Goal: Task Accomplishment & Management: Use online tool/utility

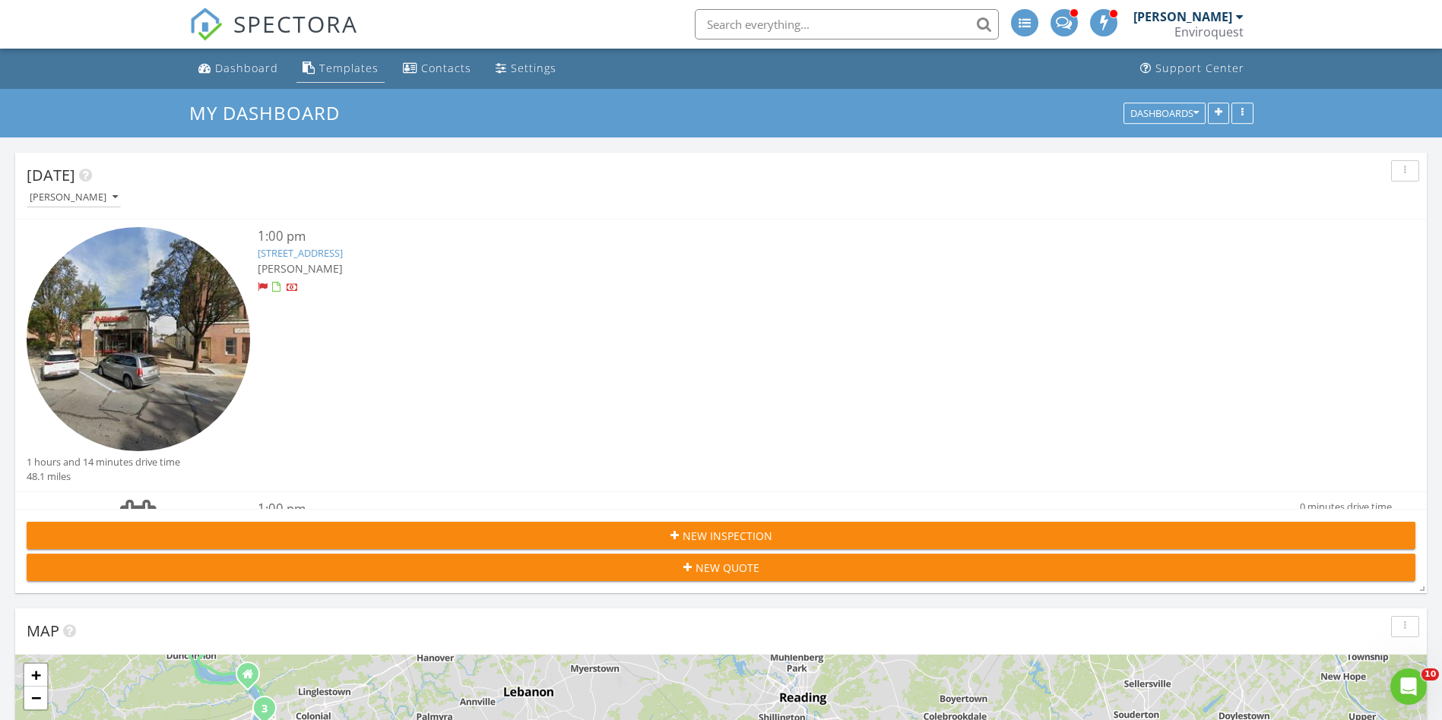
click at [333, 67] on div "Templates" at bounding box center [348, 68] width 59 height 14
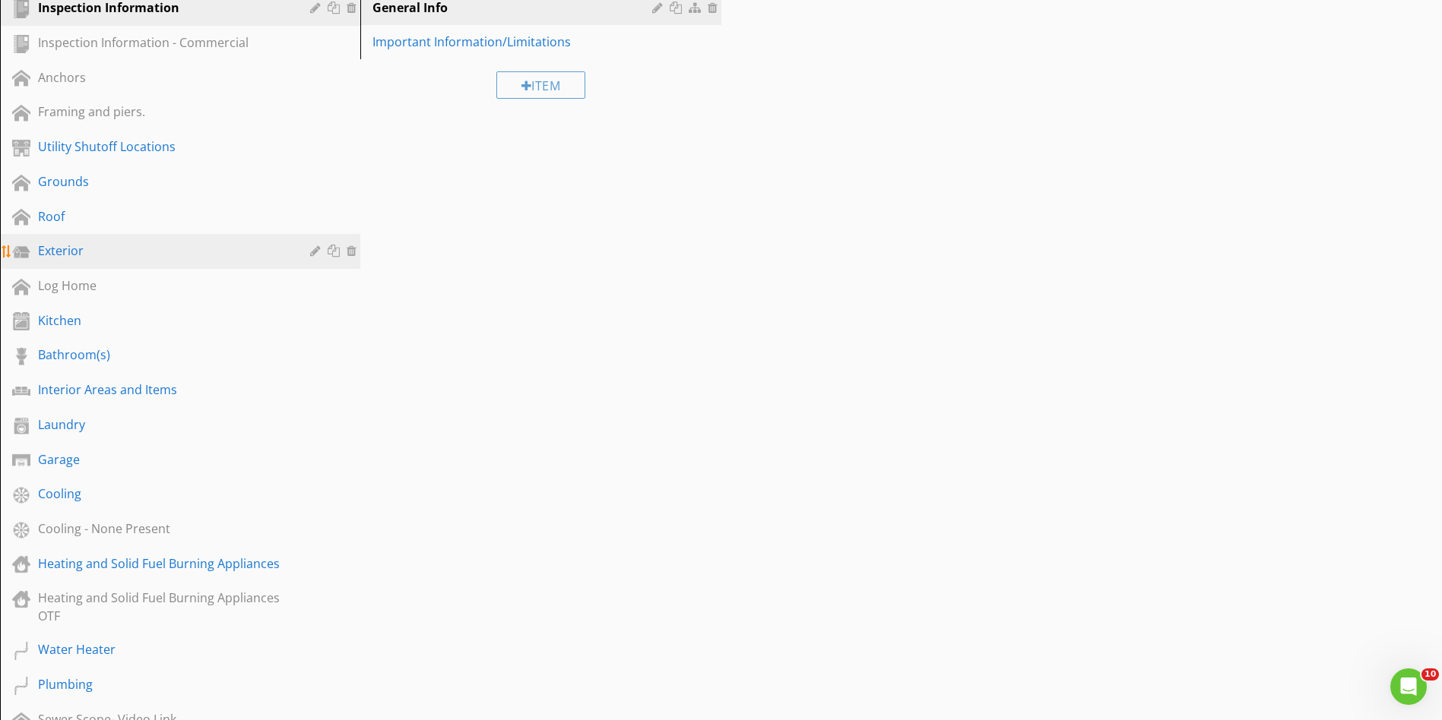
scroll to position [114, 0]
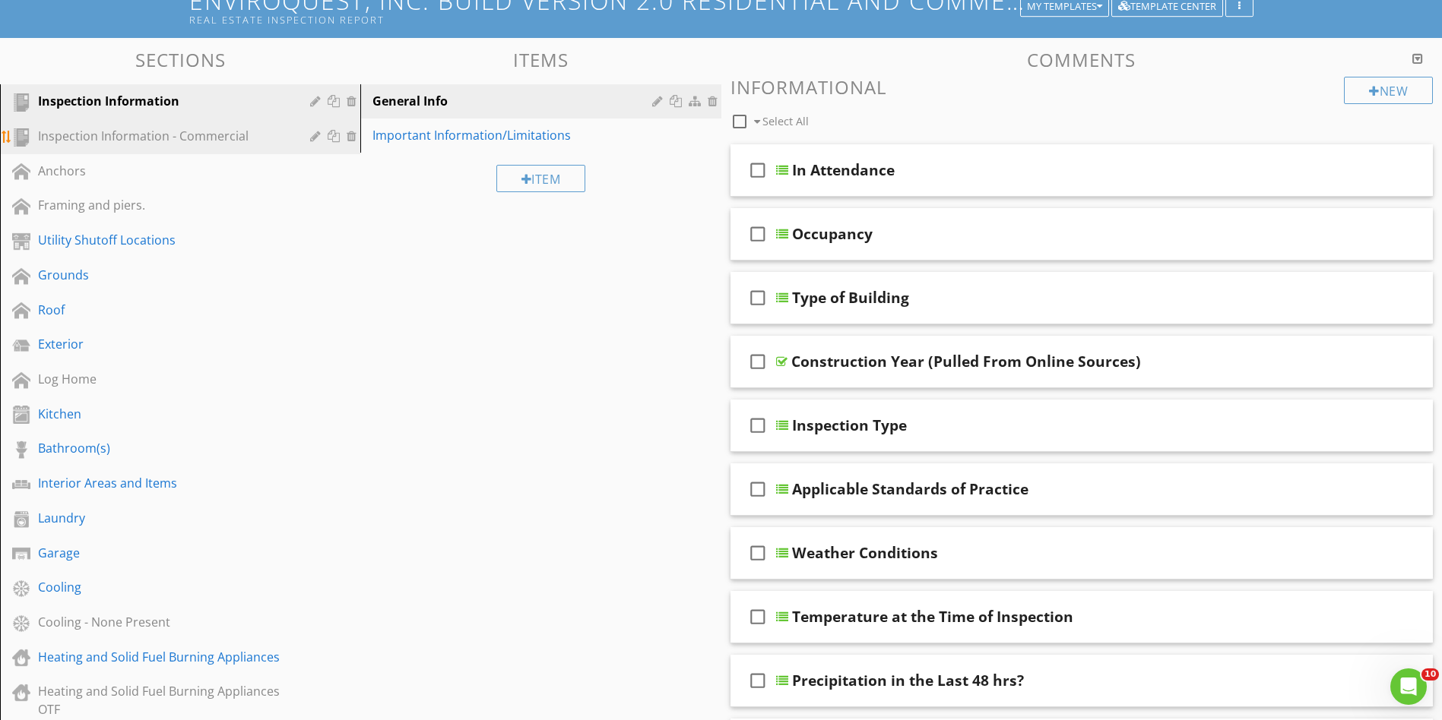
click at [203, 136] on div "Inspection Information - Commercial" at bounding box center [163, 136] width 250 height 18
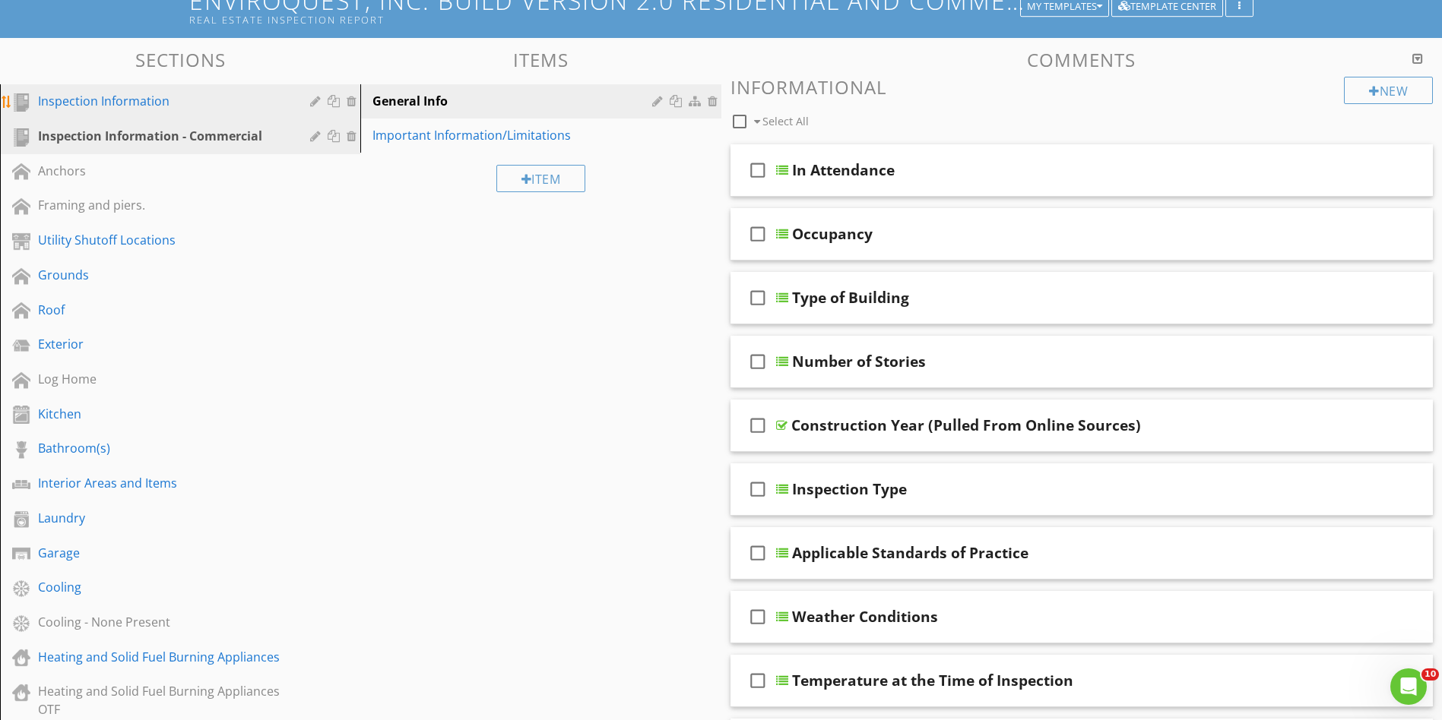
click at [199, 109] on div "Inspection Information" at bounding box center [163, 101] width 250 height 18
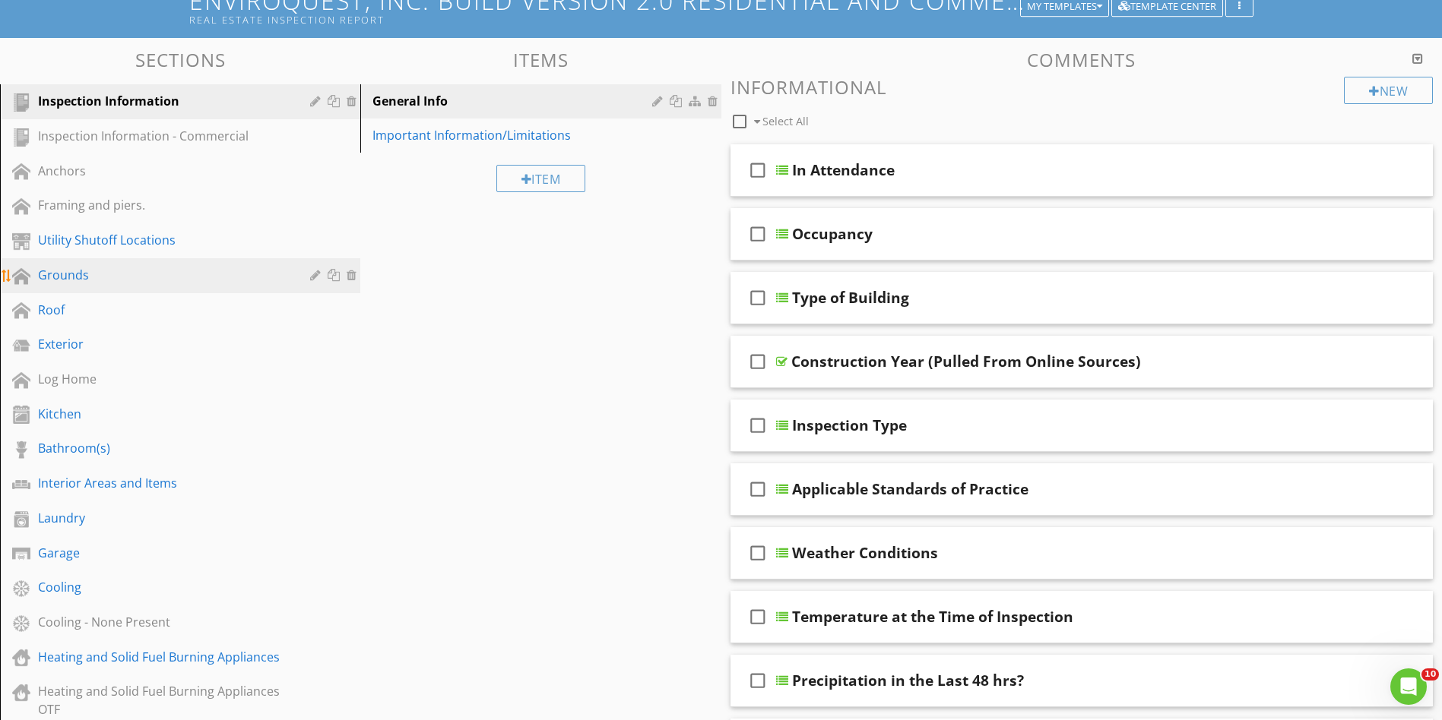
scroll to position [0, 0]
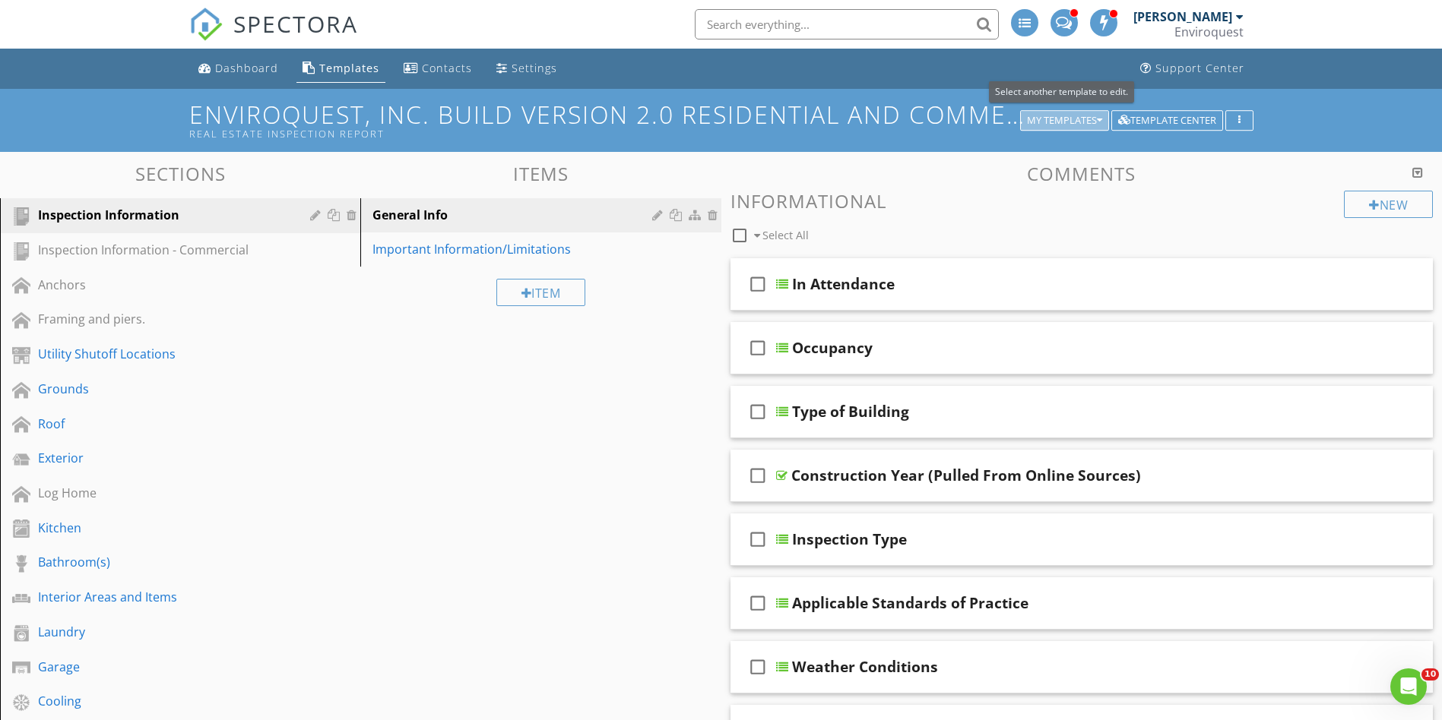
click at [1099, 121] on icon "button" at bounding box center [1099, 121] width 5 height 11
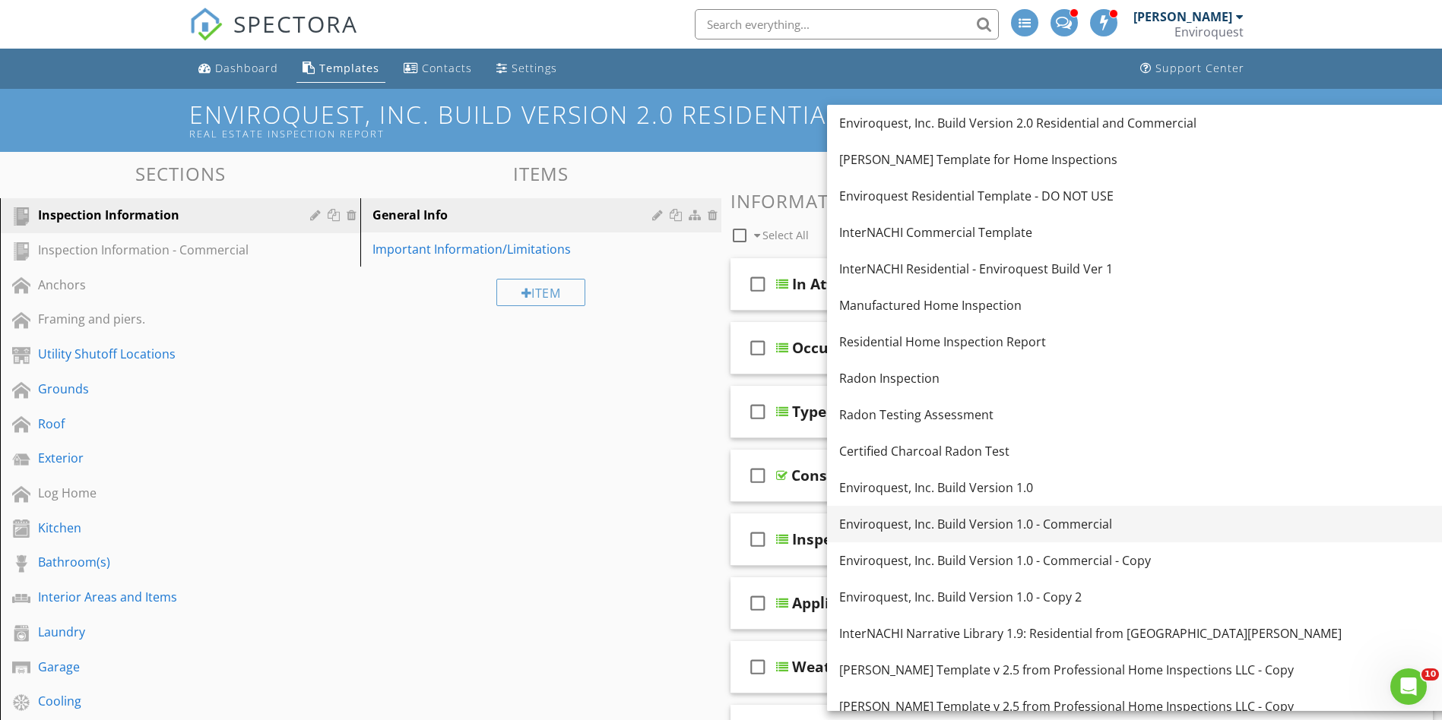
click at [1059, 521] on div "Enviroquest, Inc. Build Version 1.0 - Commercial" at bounding box center [1141, 524] width 604 height 18
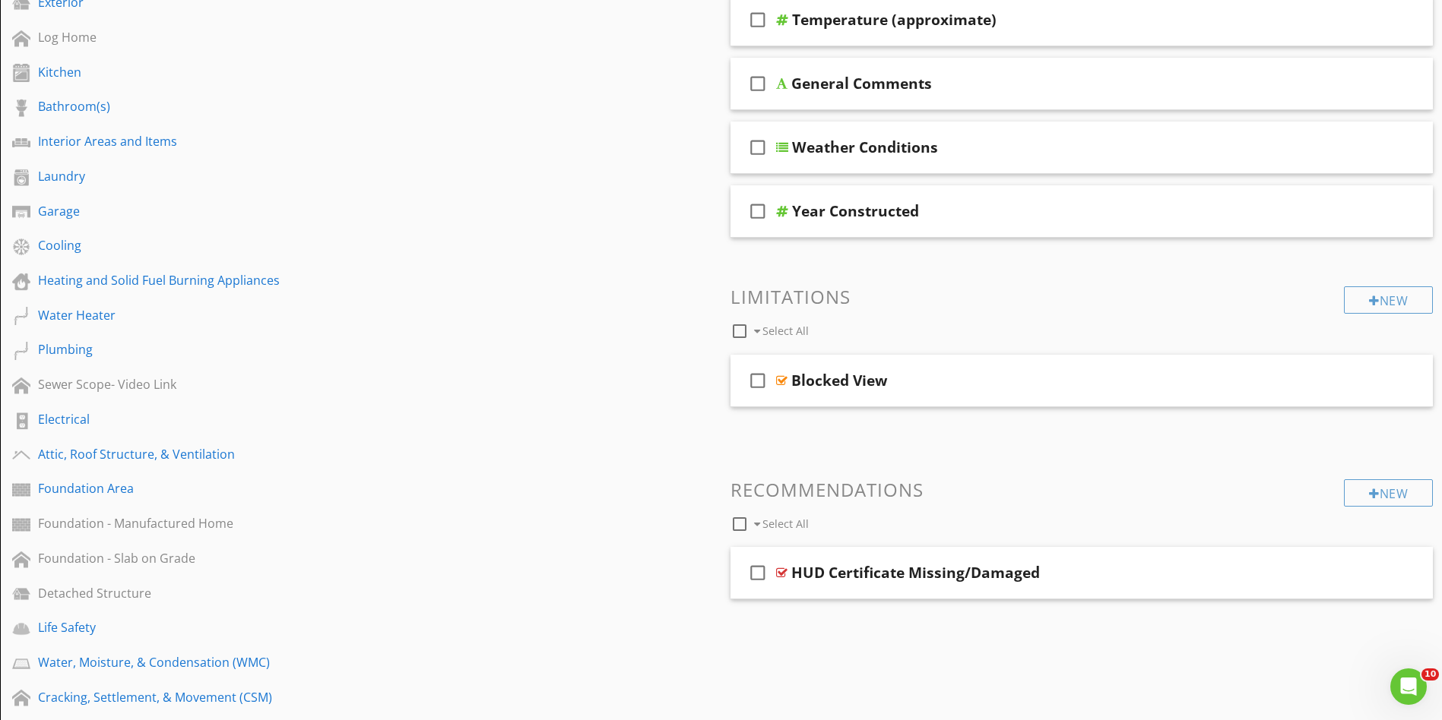
scroll to position [342, 0]
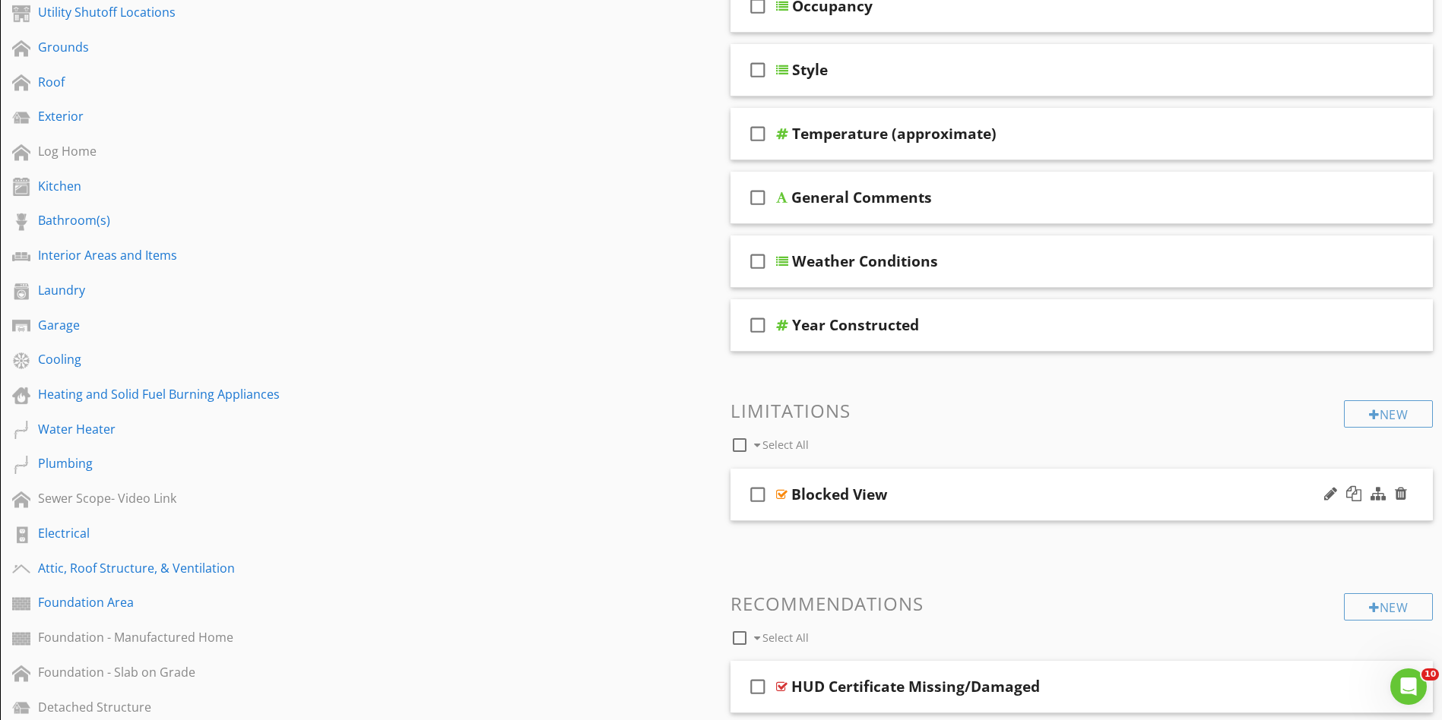
click at [858, 492] on div "Blocked View" at bounding box center [839, 495] width 96 height 18
click at [1313, 484] on div "check_box_outline_blank Blocked View" at bounding box center [1081, 495] width 703 height 52
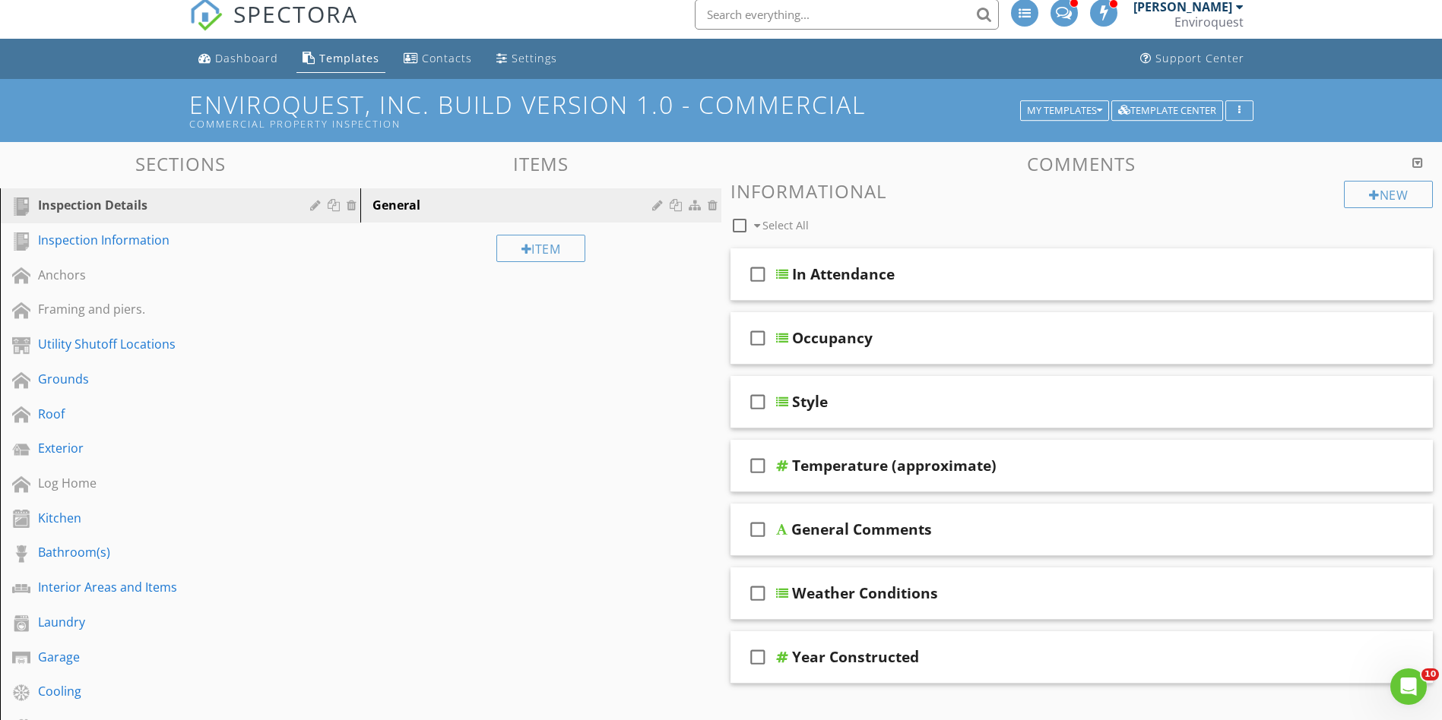
scroll to position [0, 0]
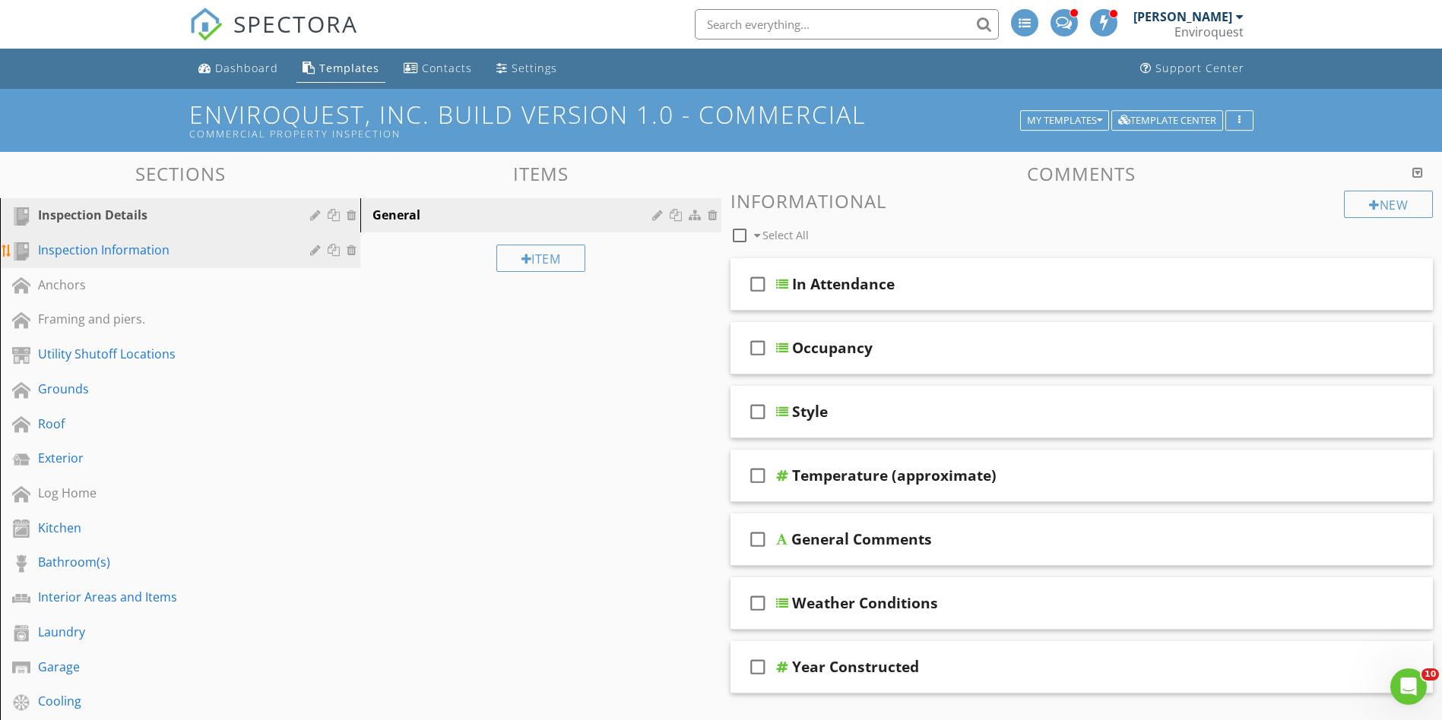
click at [227, 258] on div "Inspection Information" at bounding box center [163, 250] width 250 height 18
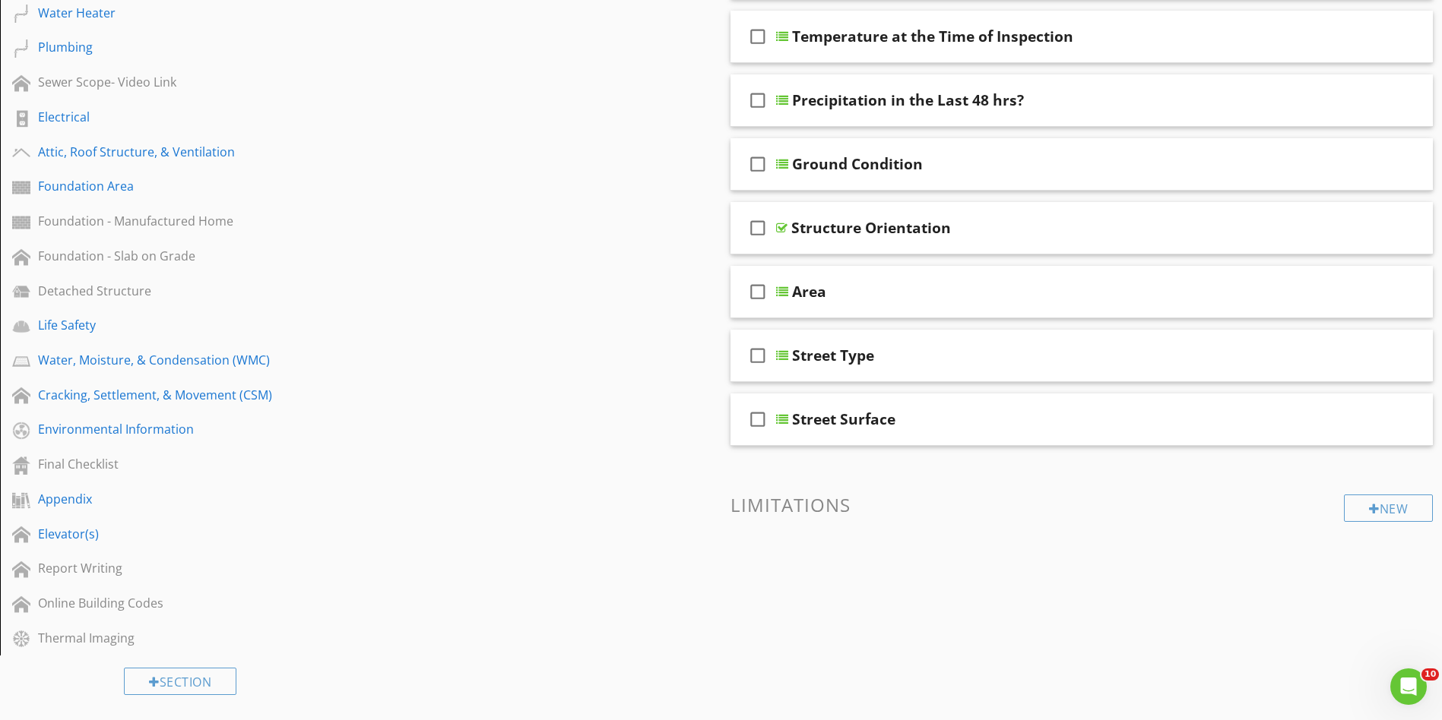
scroll to position [668, 0]
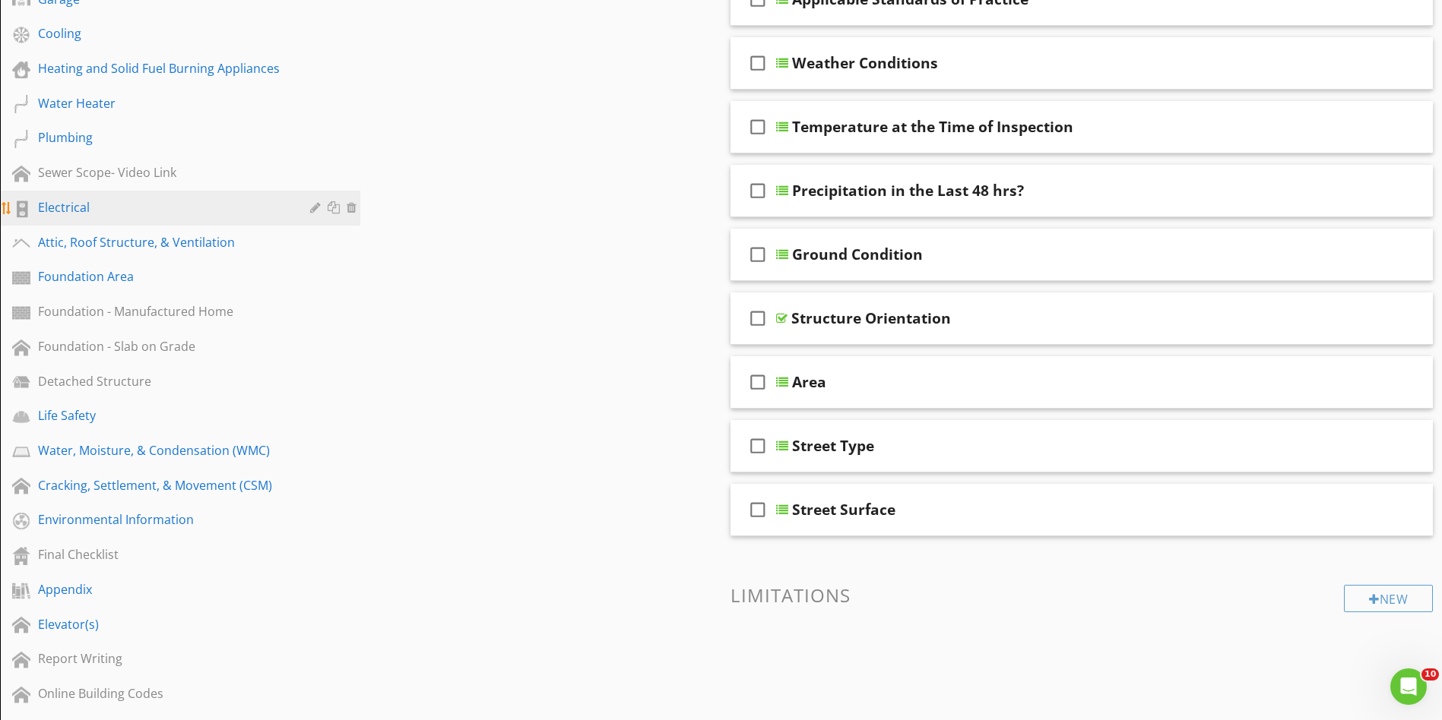
click at [150, 207] on div "Electrical" at bounding box center [163, 207] width 250 height 18
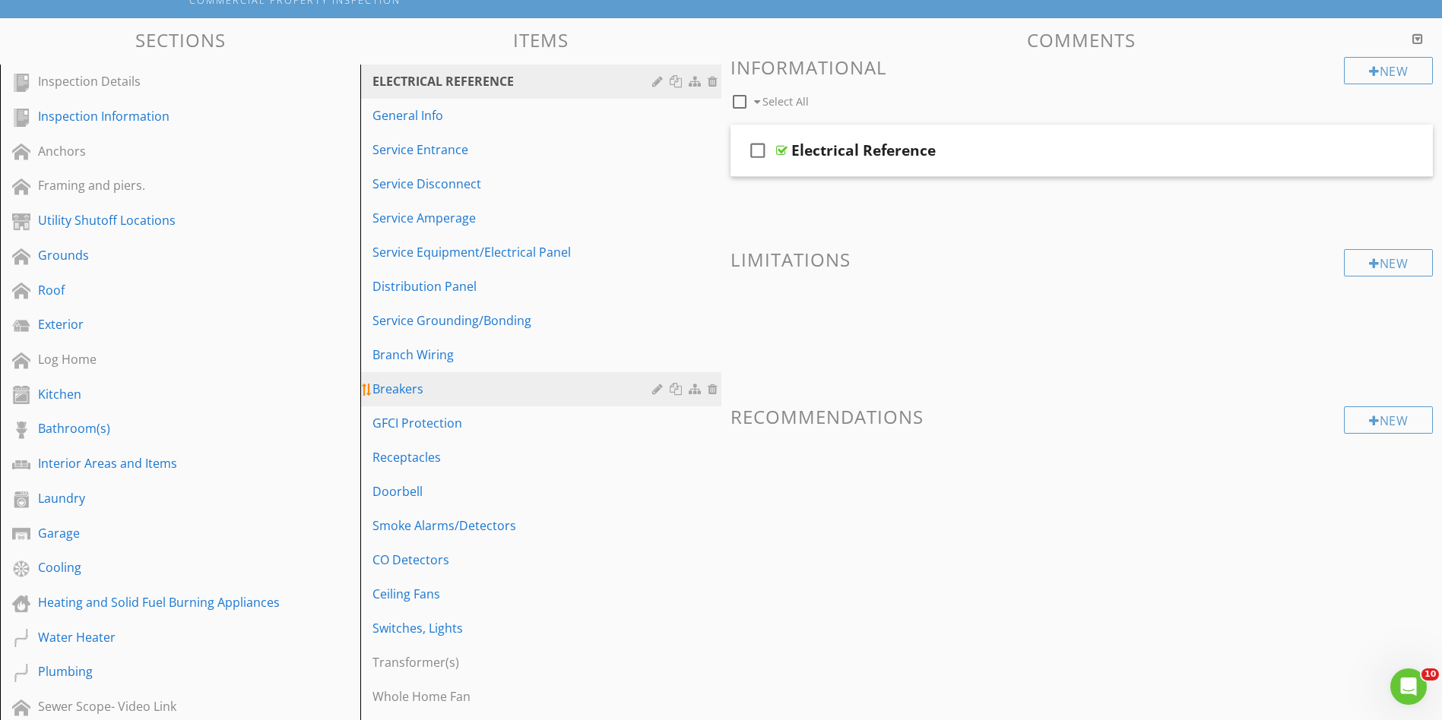
scroll to position [98, 0]
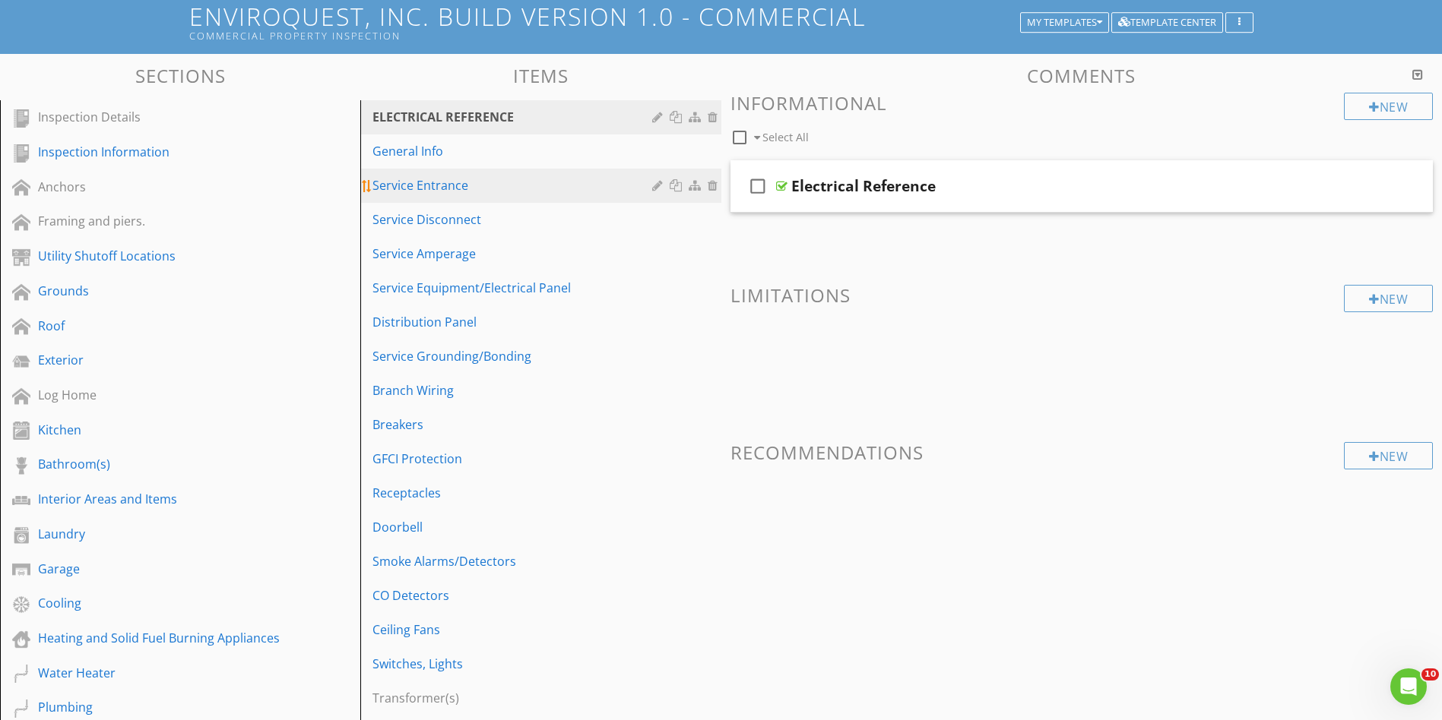
click at [574, 188] on div "Service Entrance" at bounding box center [513, 185] width 283 height 18
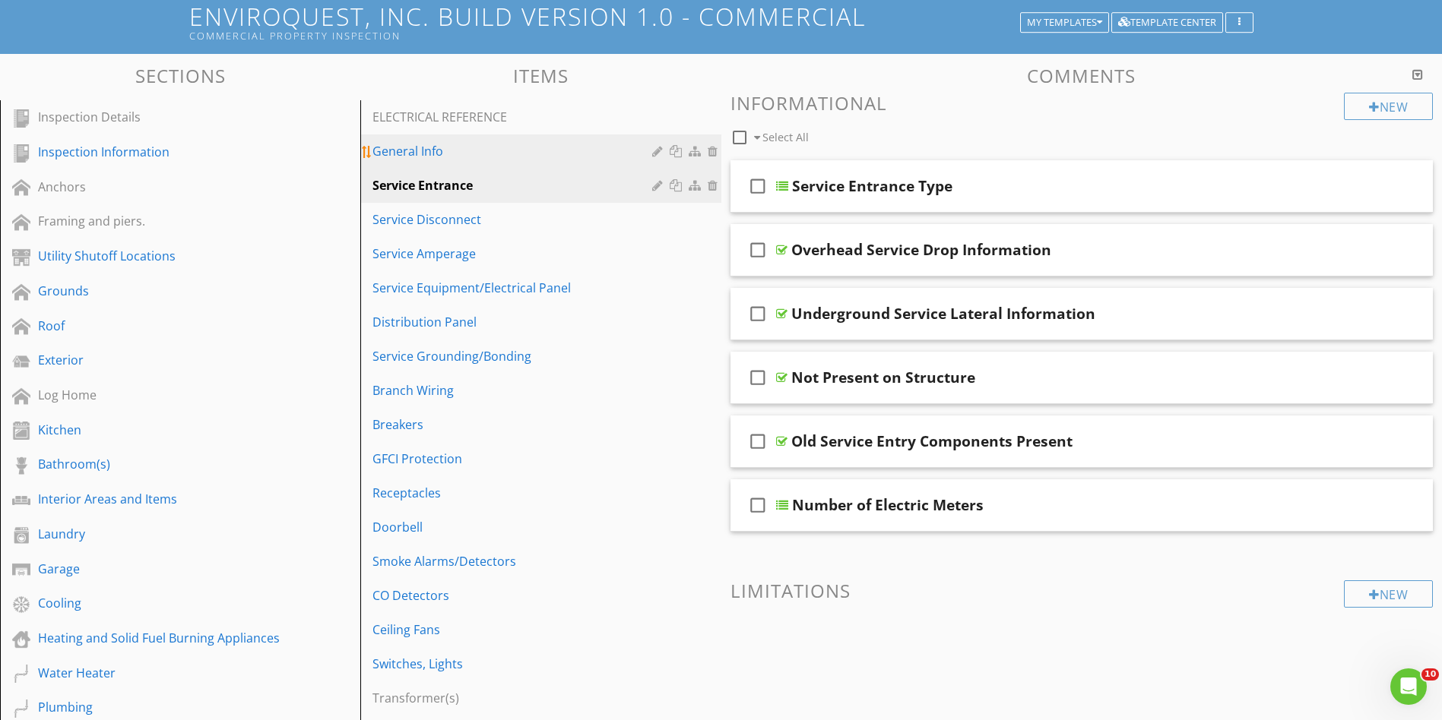
click at [545, 149] on div "General Info" at bounding box center [513, 151] width 283 height 18
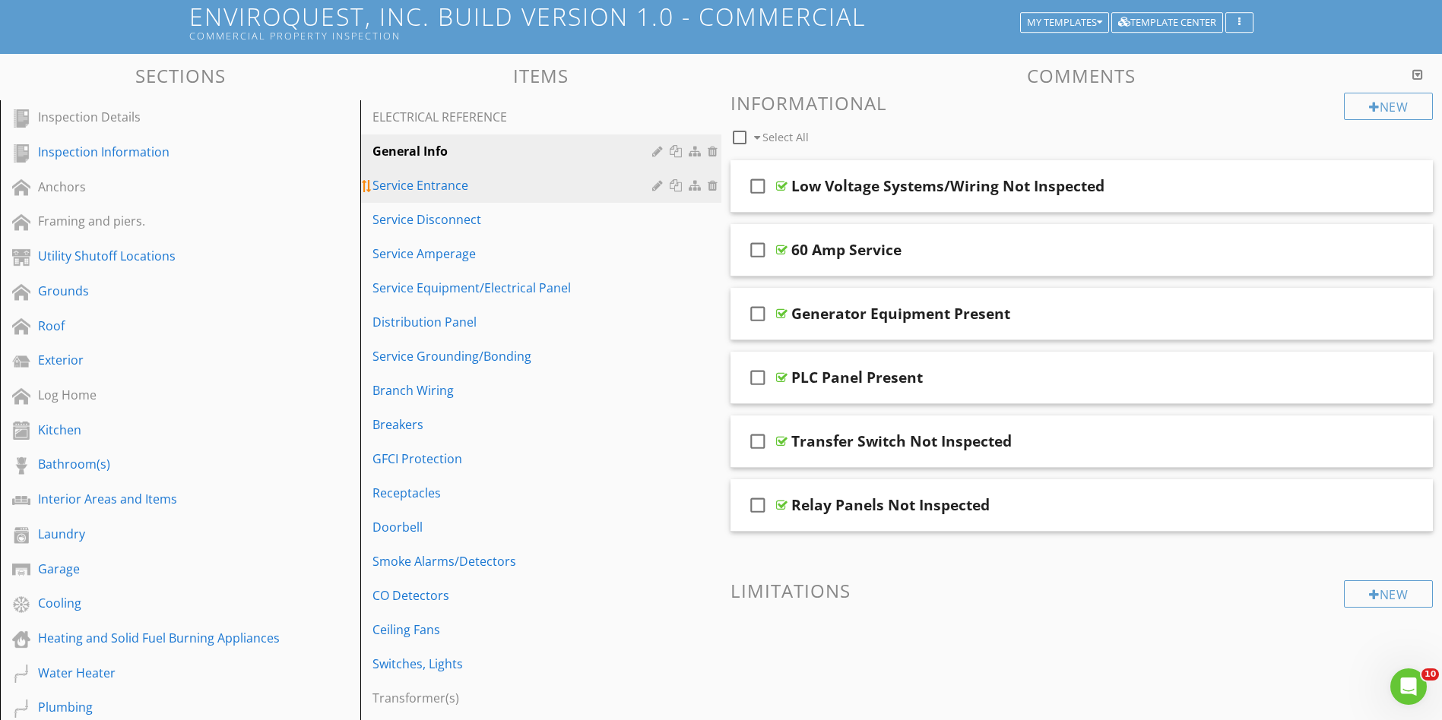
click at [559, 188] on div "Service Entrance" at bounding box center [513, 185] width 283 height 18
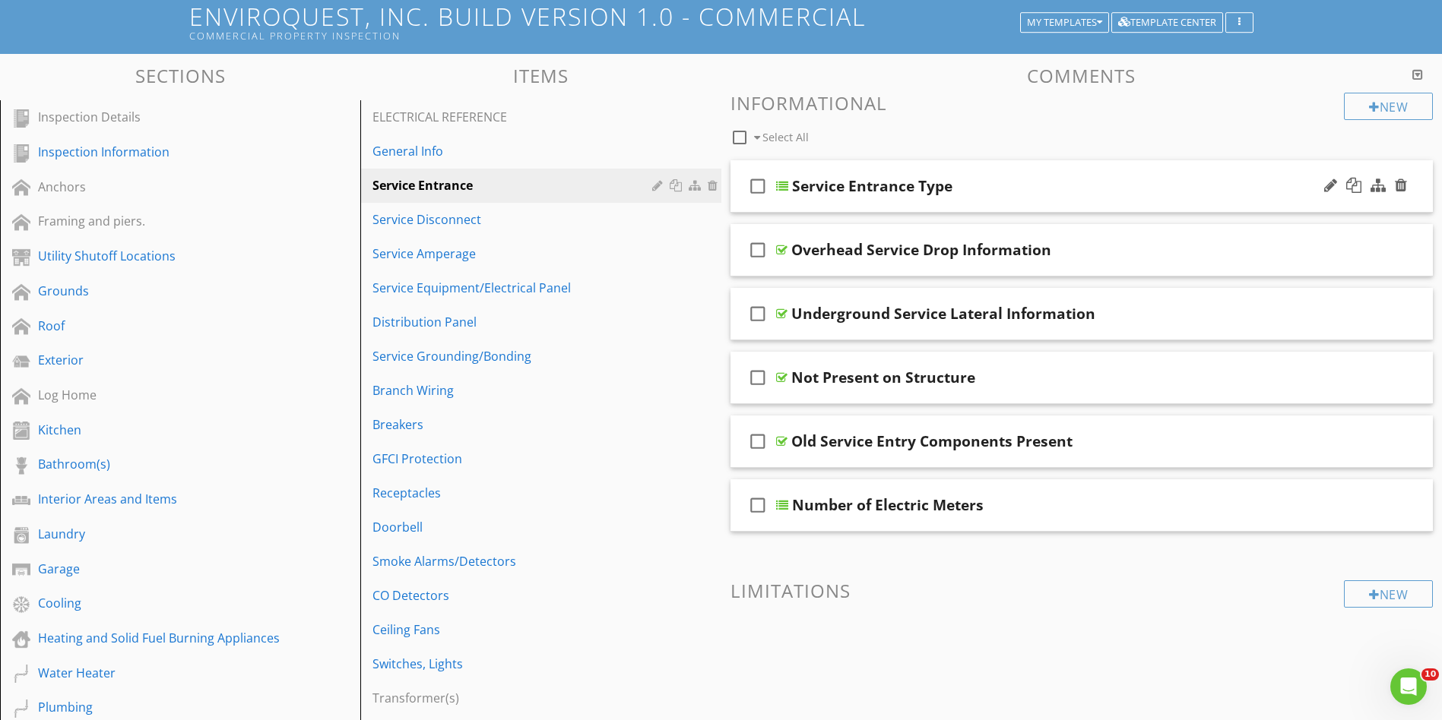
click at [1182, 186] on div "Service Entrance Type" at bounding box center [1044, 186] width 504 height 18
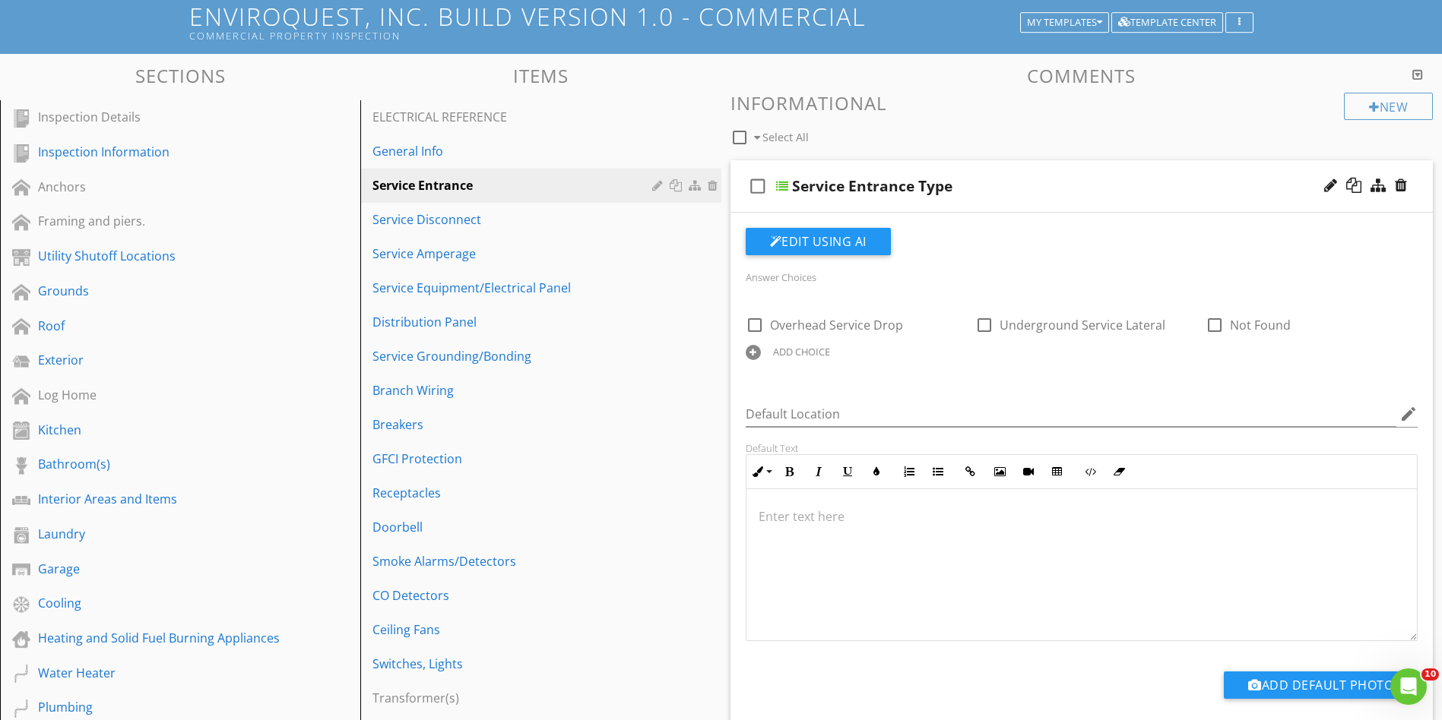
click at [1182, 186] on div "Service Entrance Type" at bounding box center [1044, 186] width 504 height 18
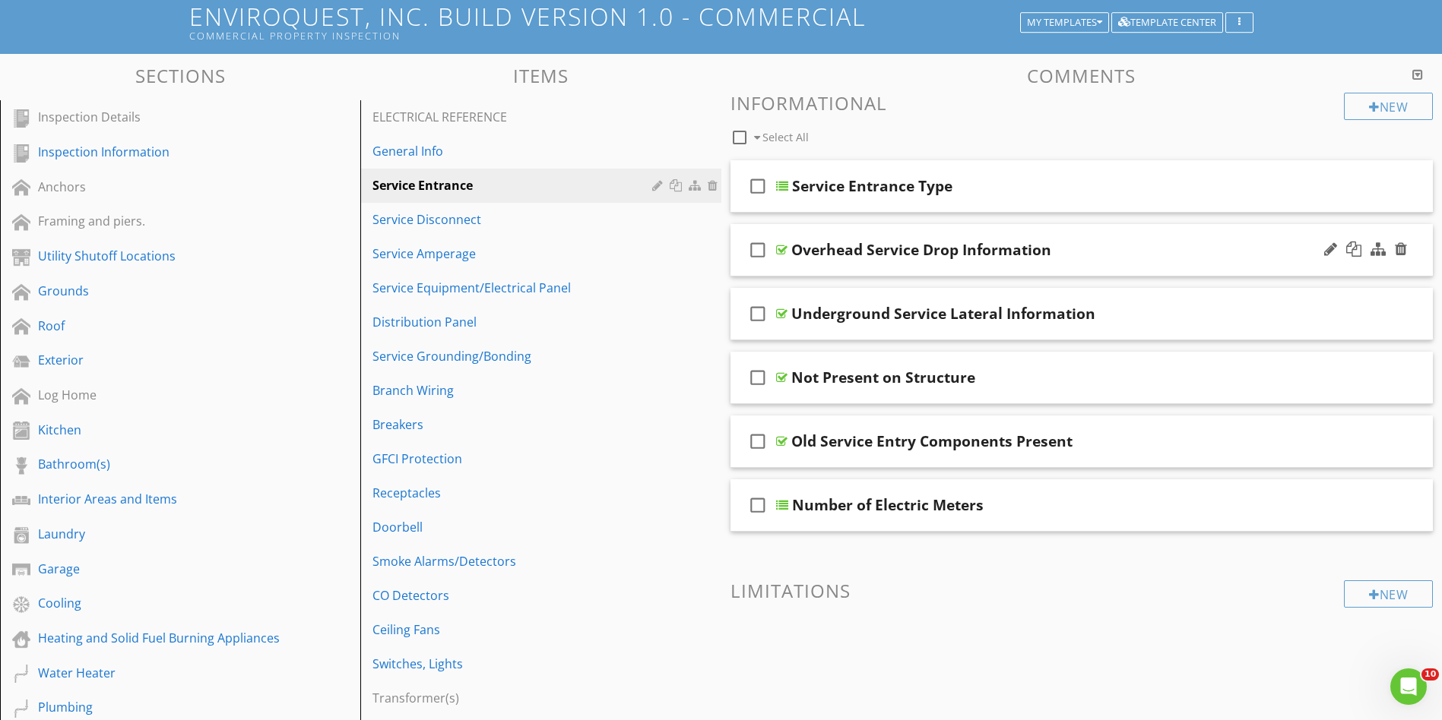
click at [1186, 251] on div "Overhead Service Drop Information" at bounding box center [1043, 250] width 504 height 18
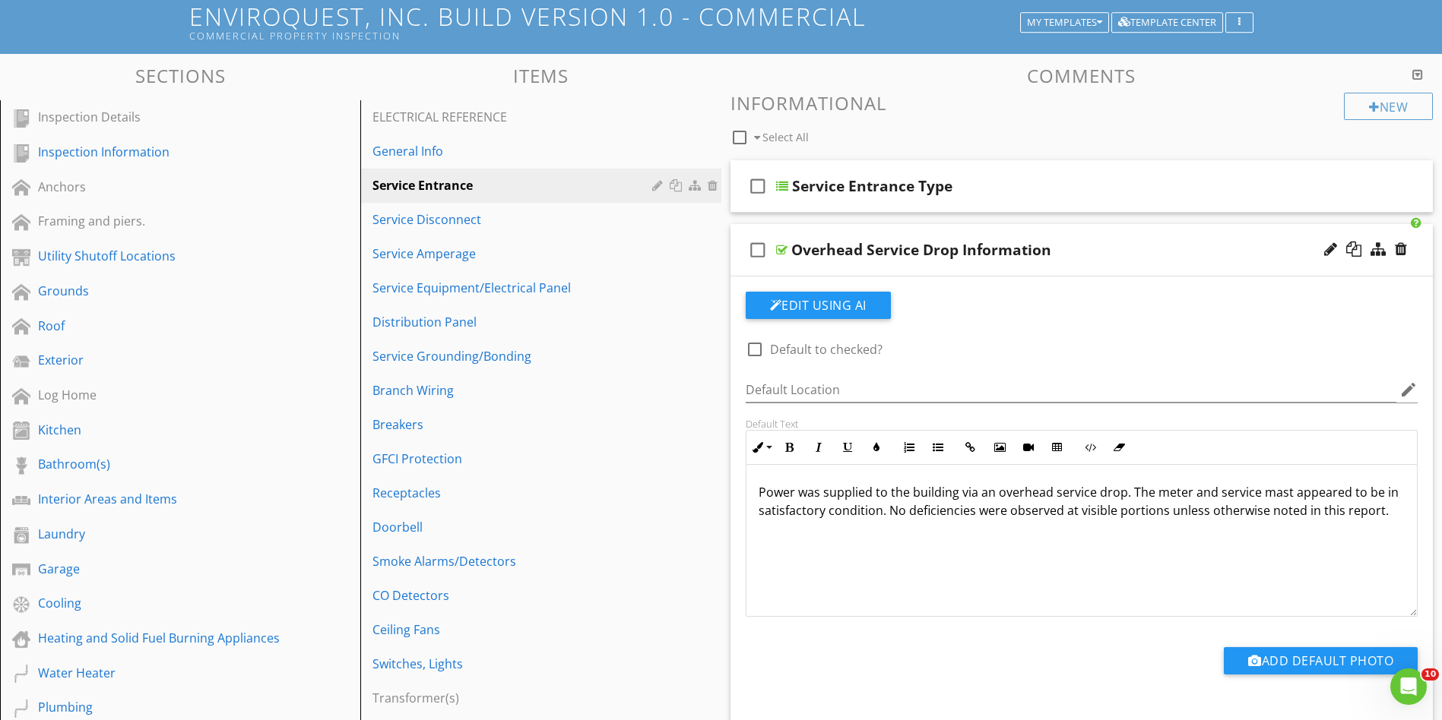
click at [1186, 251] on div "Overhead Service Drop Information" at bounding box center [1043, 250] width 504 height 18
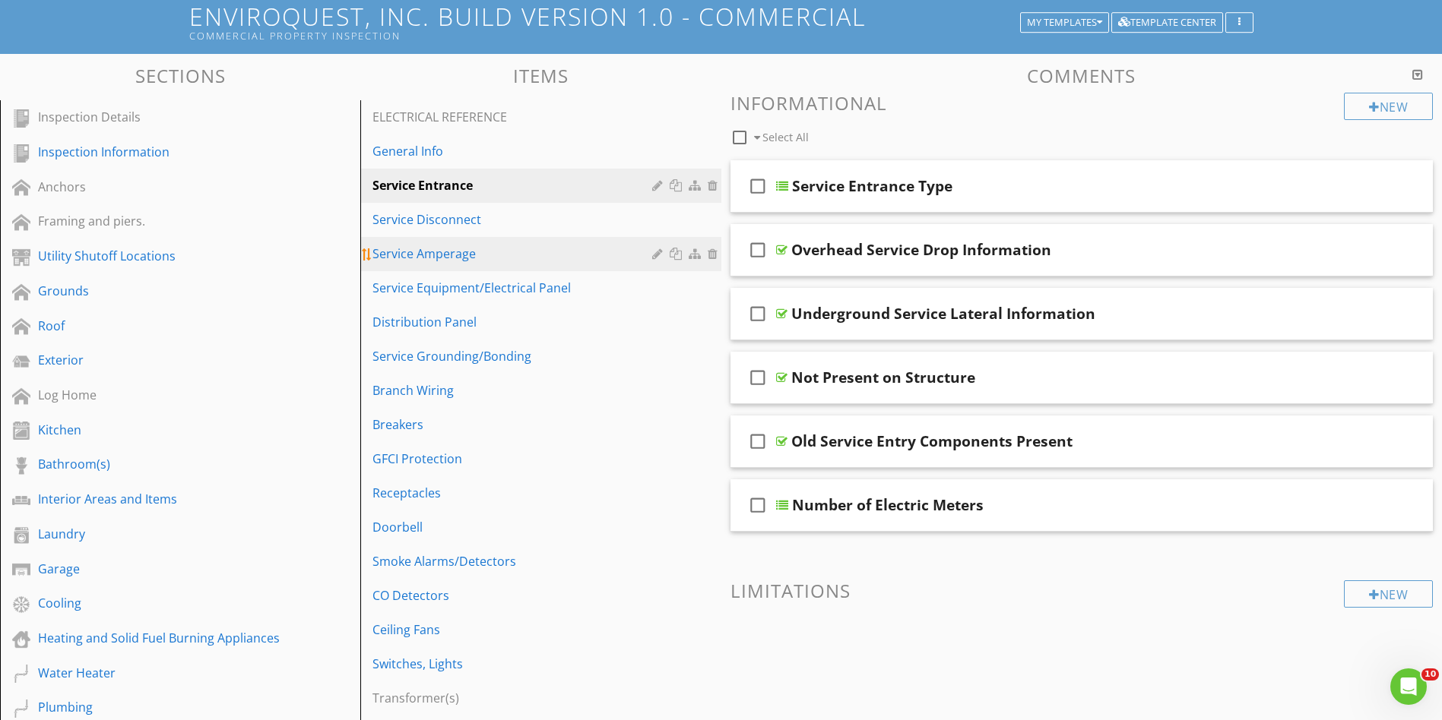
click at [540, 258] on div "Service Amperage" at bounding box center [513, 254] width 283 height 18
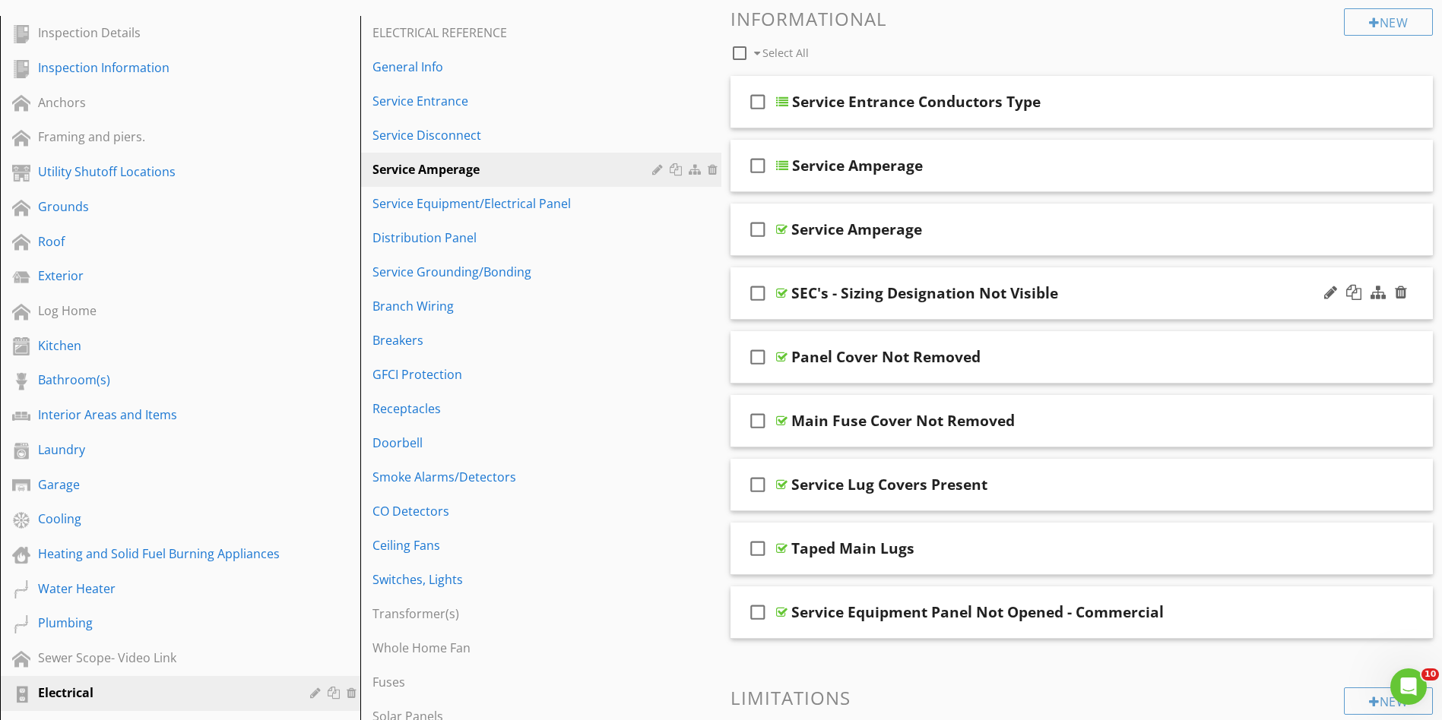
scroll to position [212, 0]
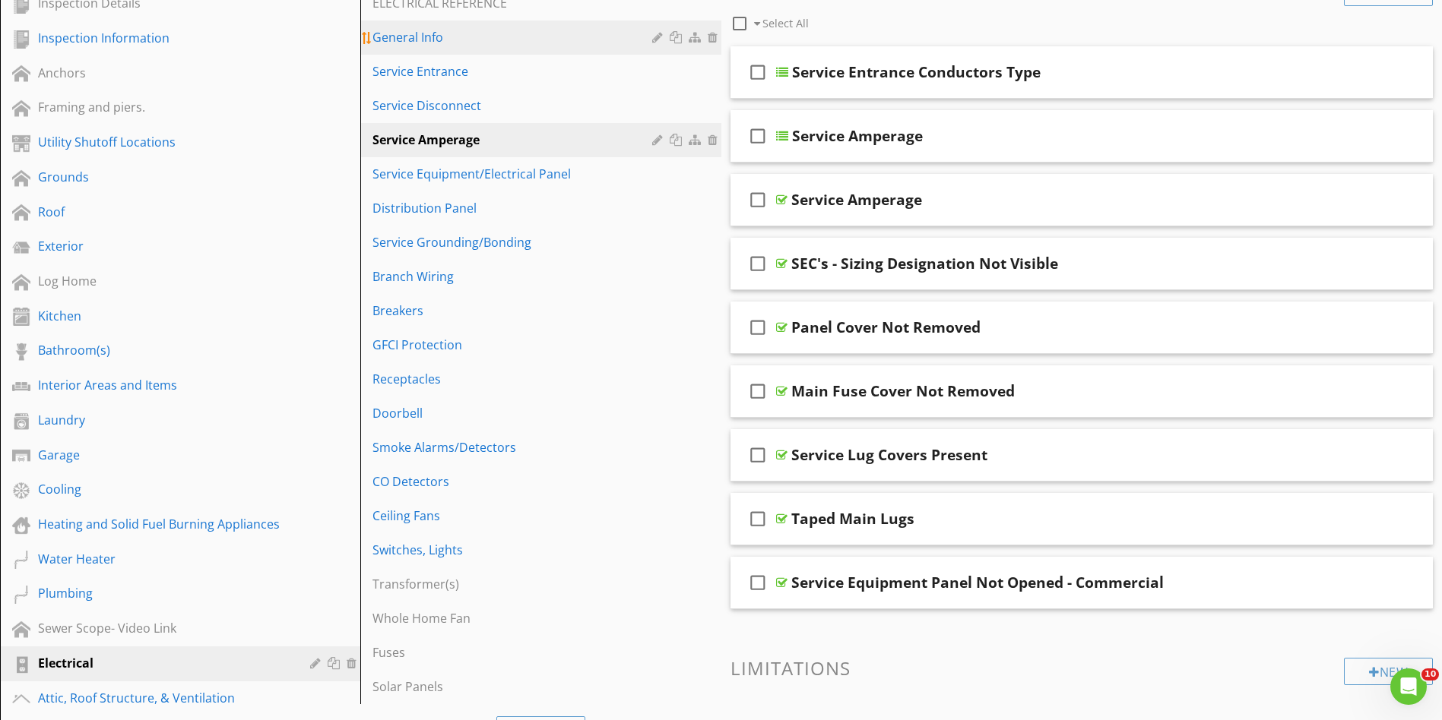
click at [568, 44] on div "General Info" at bounding box center [513, 37] width 283 height 18
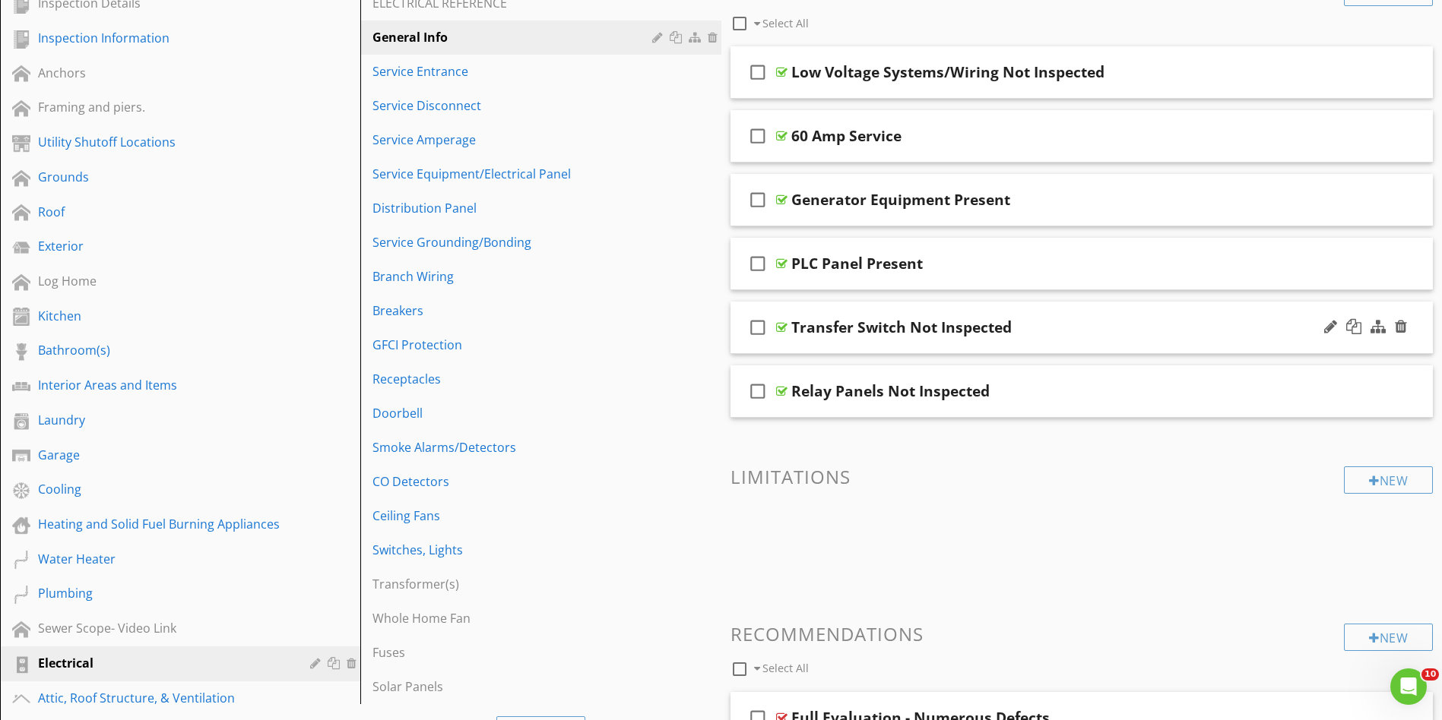
click at [1149, 326] on div "Transfer Switch Not Inspected" at bounding box center [1043, 327] width 504 height 18
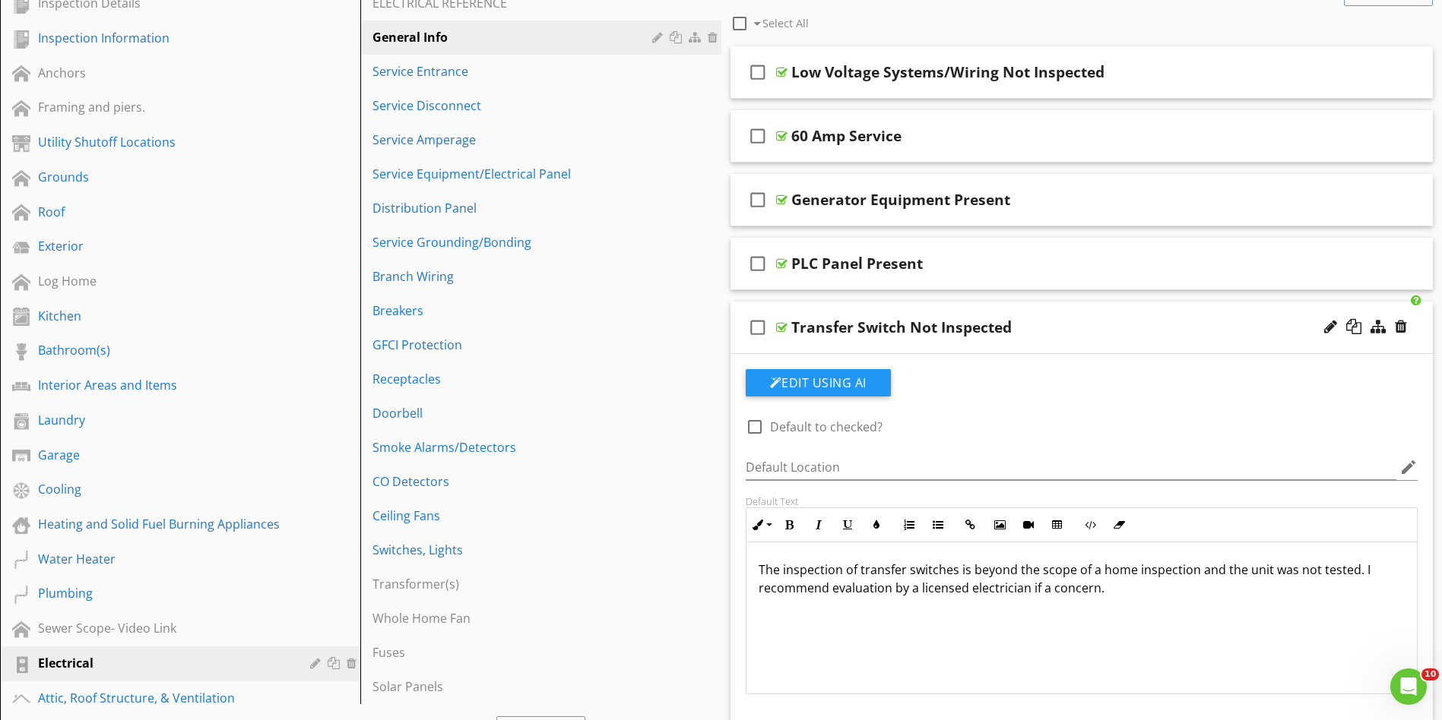
click at [1149, 326] on div "Transfer Switch Not Inspected" at bounding box center [1043, 327] width 504 height 18
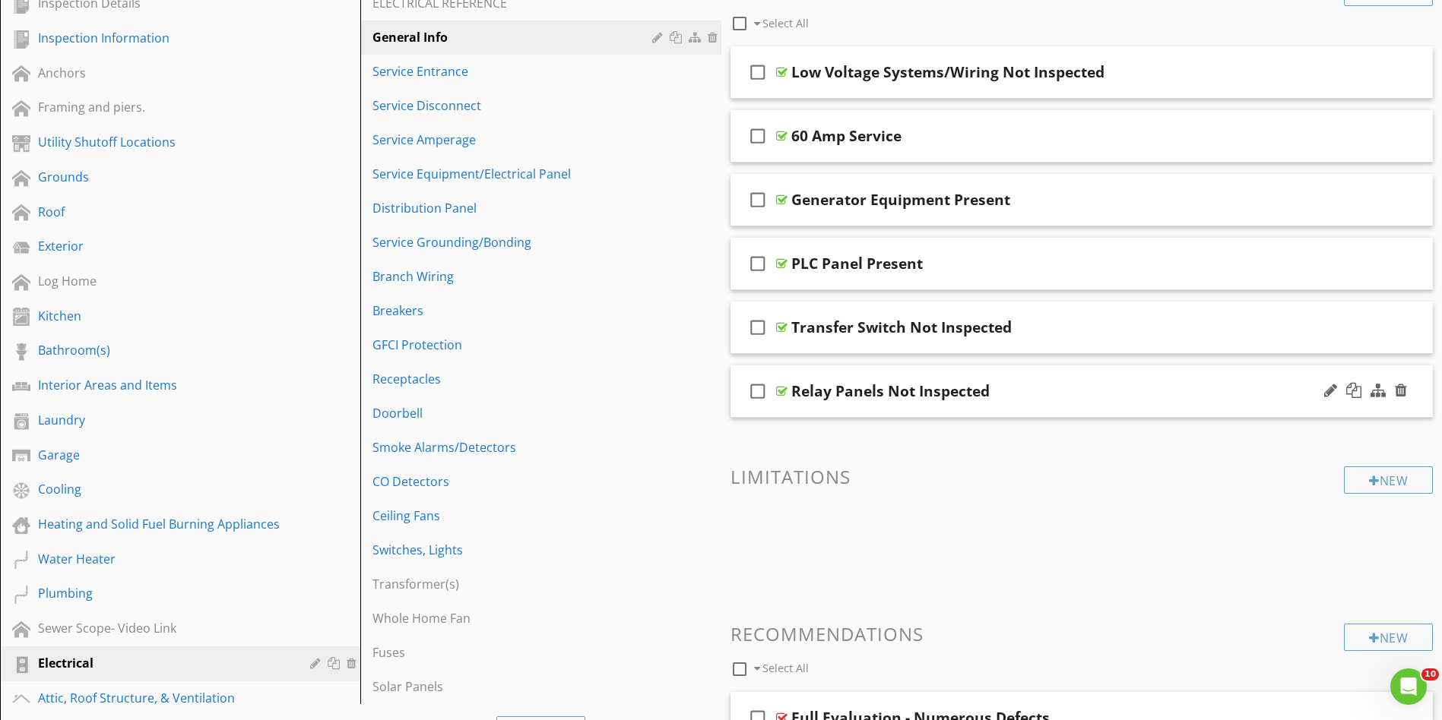
click at [1176, 390] on div "Relay Panels Not Inspected" at bounding box center [1043, 391] width 504 height 18
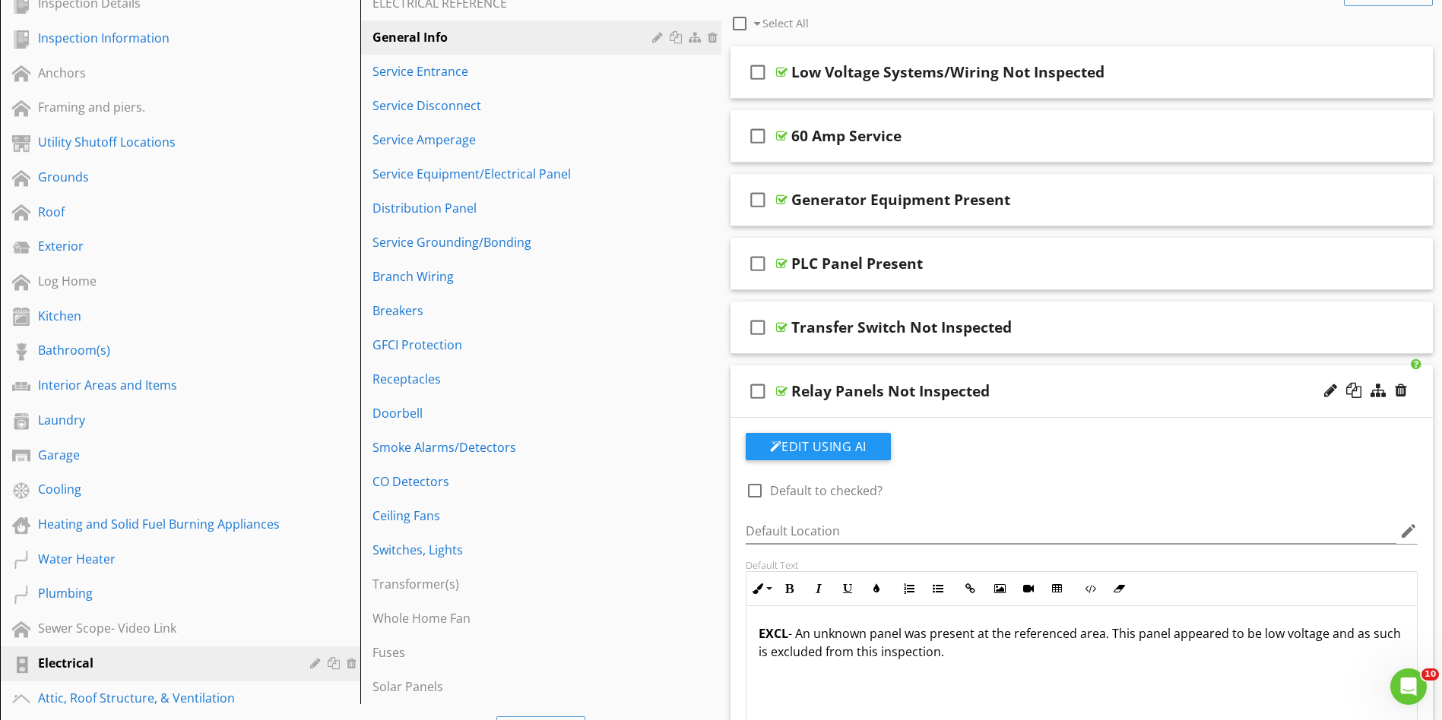
click at [1176, 390] on div "Relay Panels Not Inspected" at bounding box center [1043, 391] width 504 height 18
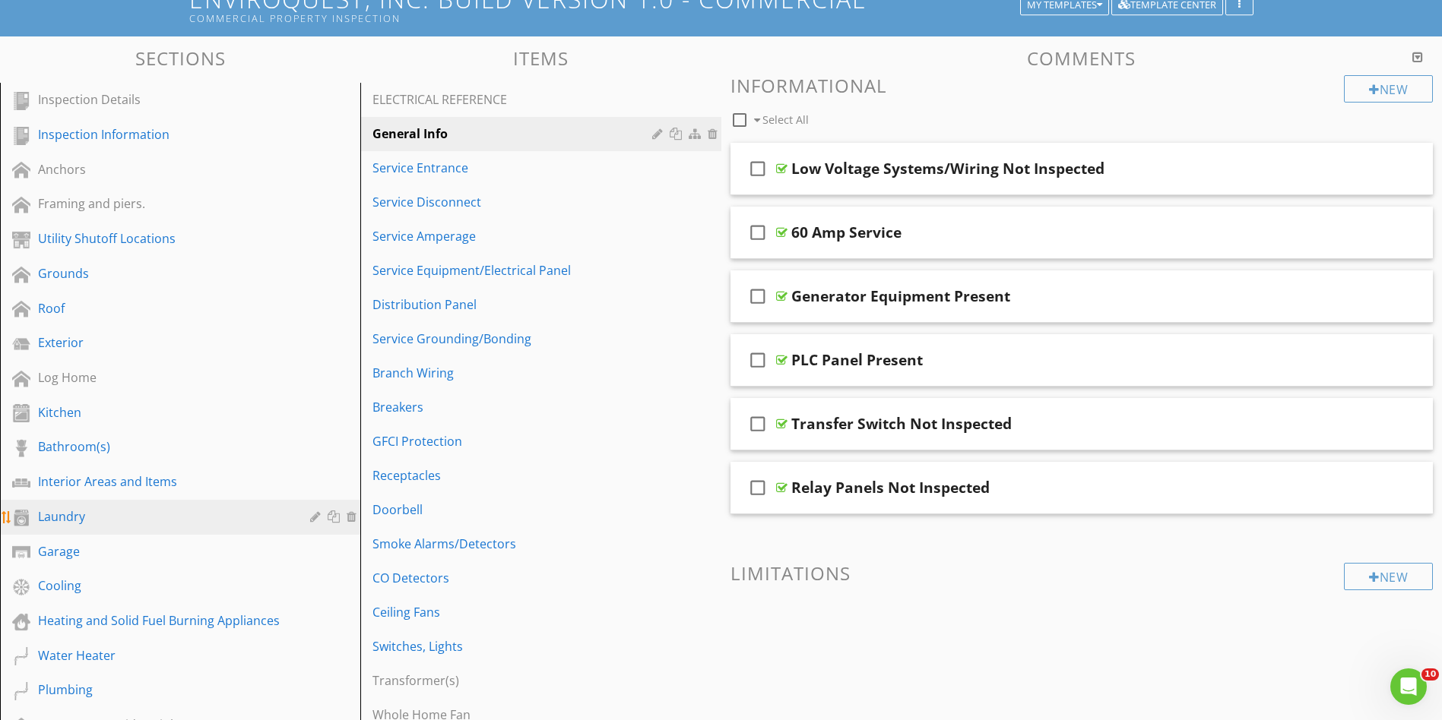
scroll to position [98, 0]
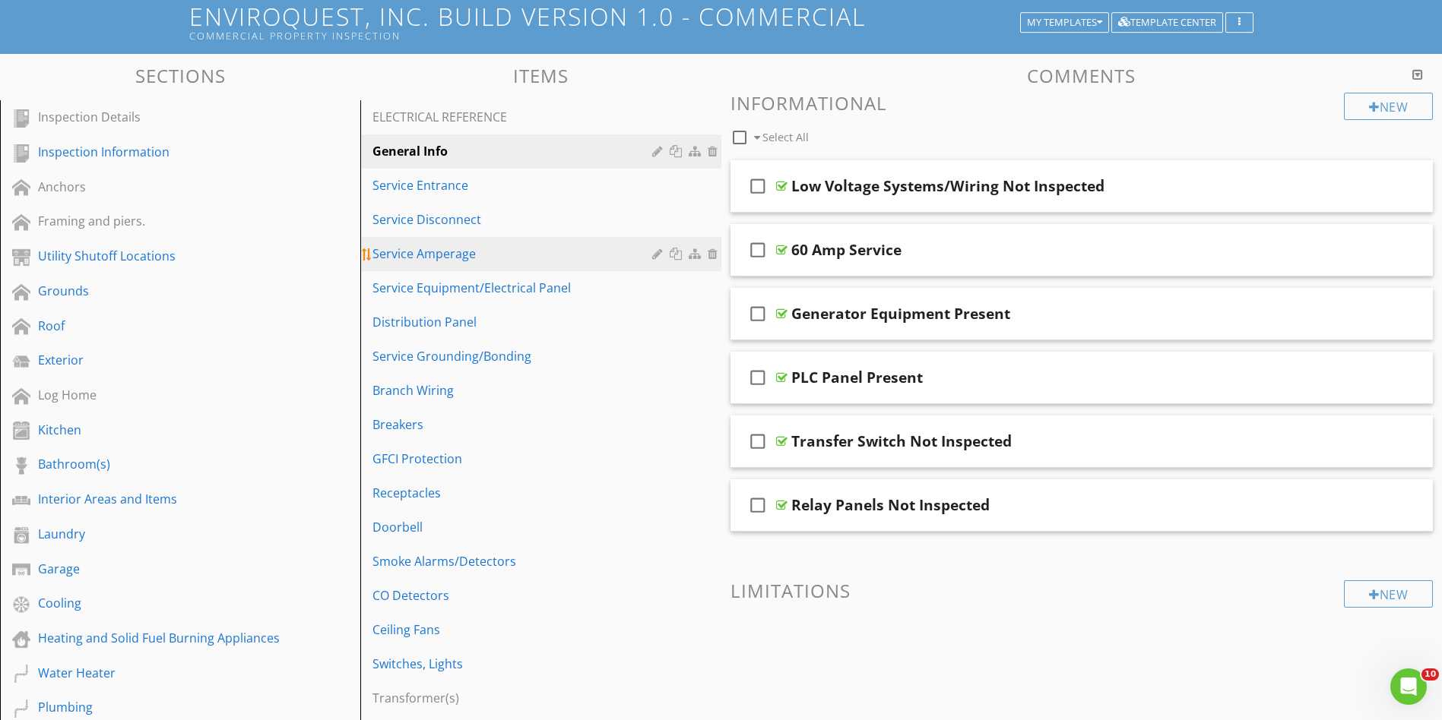
click at [579, 256] on div "Service Amperage" at bounding box center [513, 254] width 283 height 18
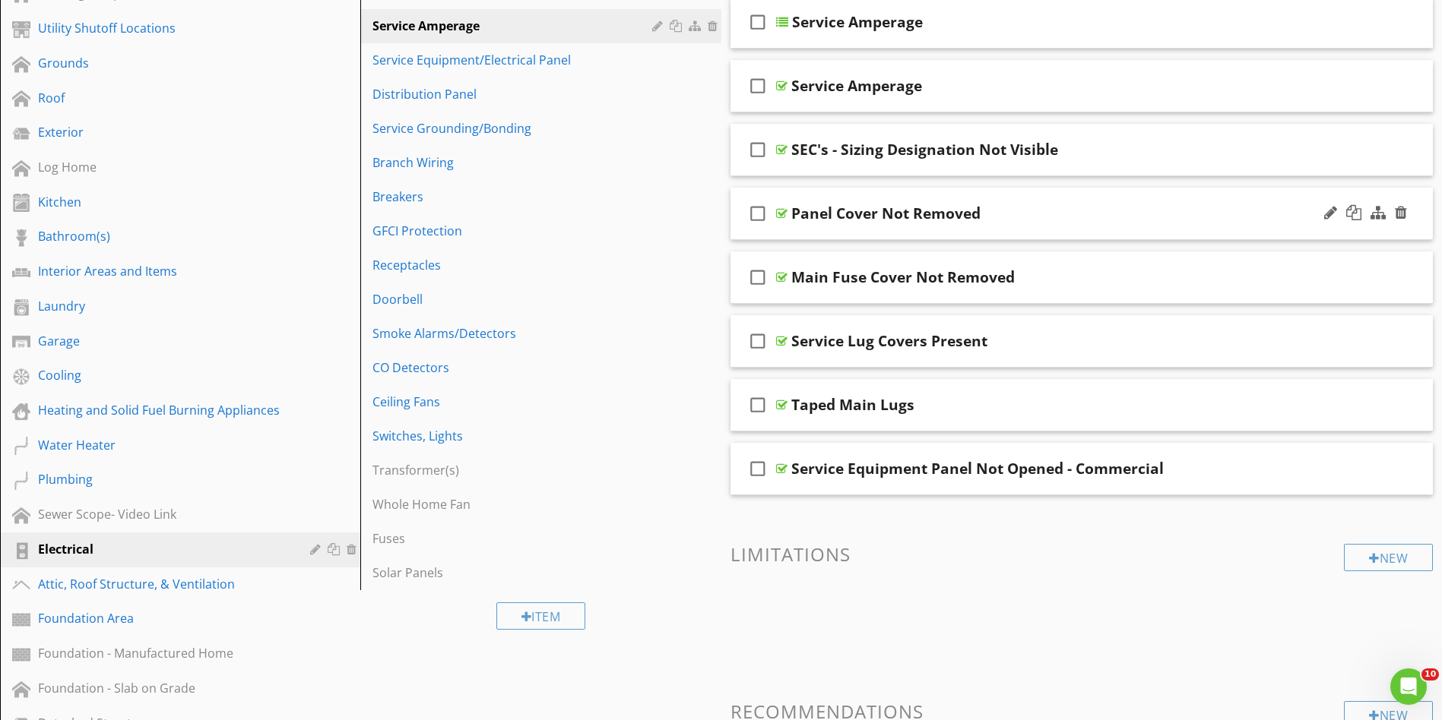
scroll to position [212, 0]
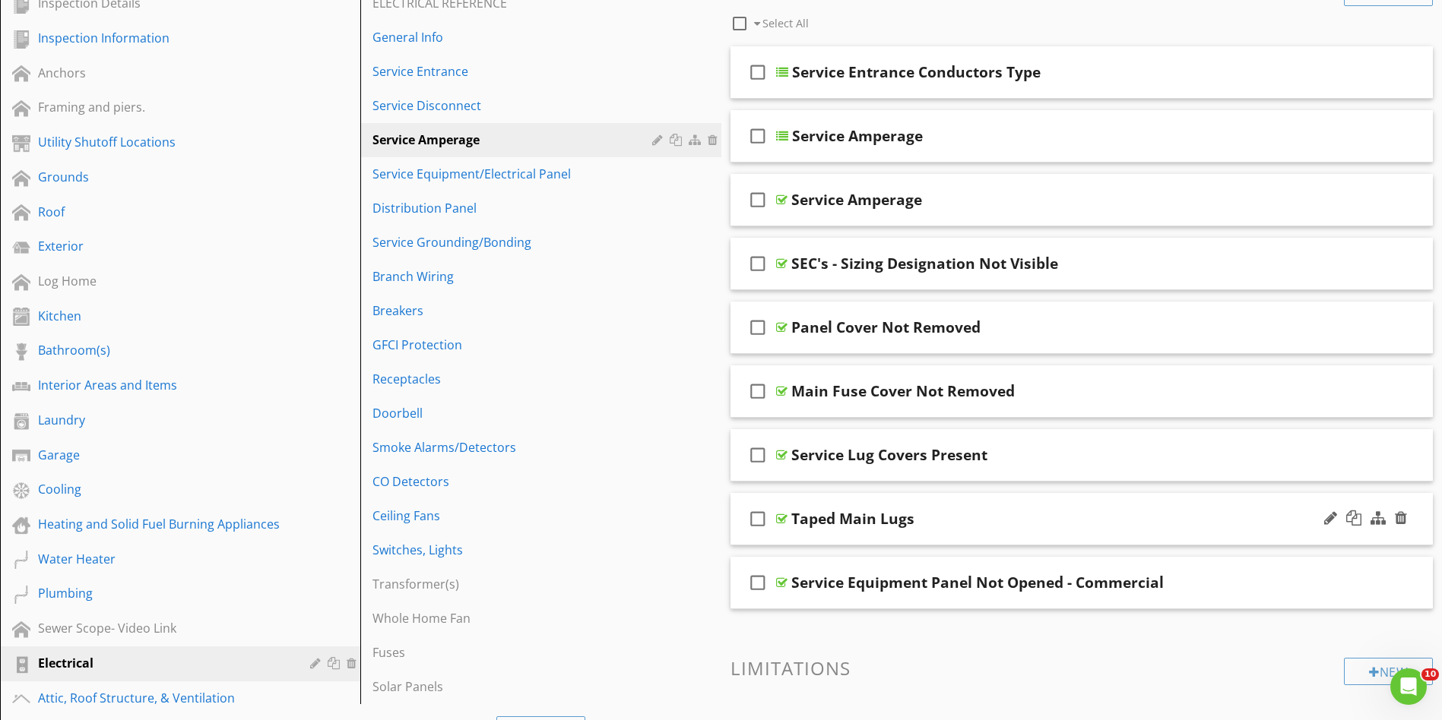
click at [1151, 508] on div "check_box_outline_blank Taped Main Lugs" at bounding box center [1081, 519] width 703 height 52
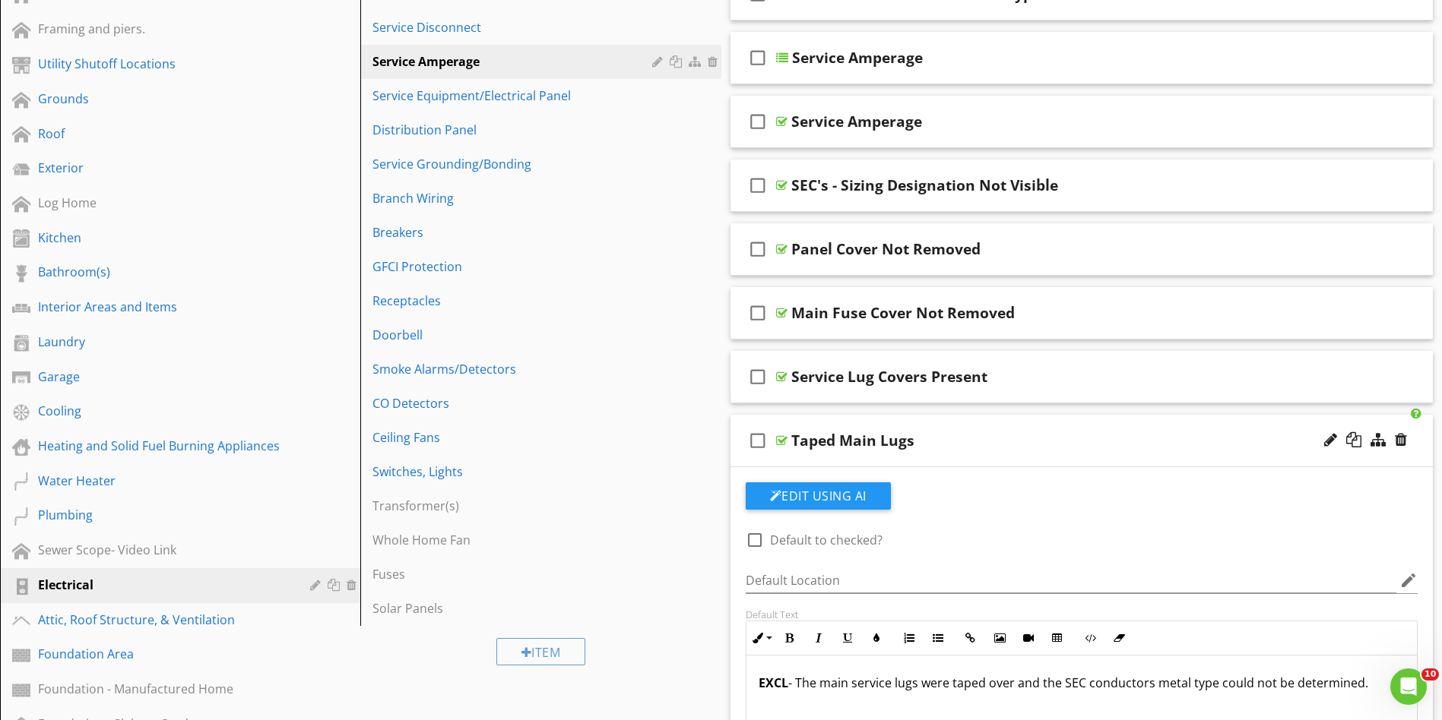
scroll to position [326, 0]
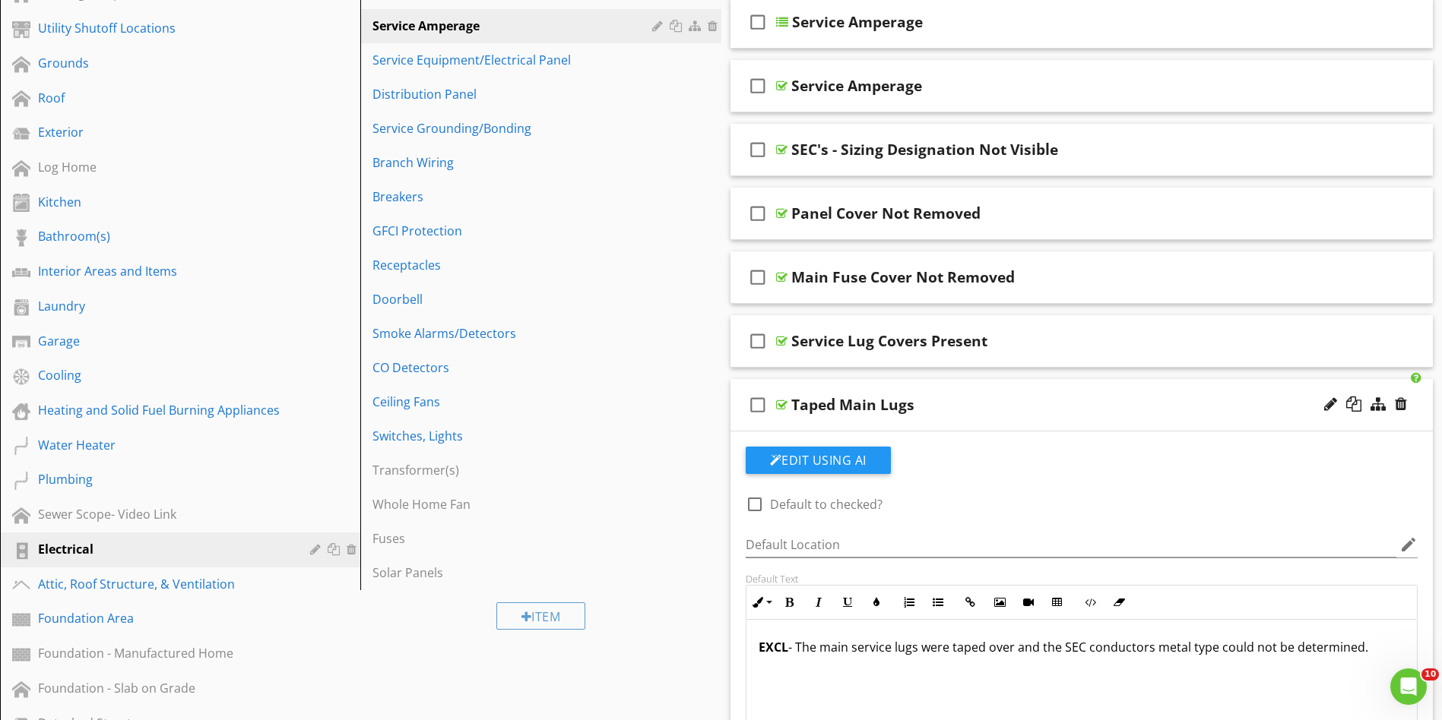
click at [1169, 397] on div "Taped Main Lugs" at bounding box center [1043, 405] width 504 height 18
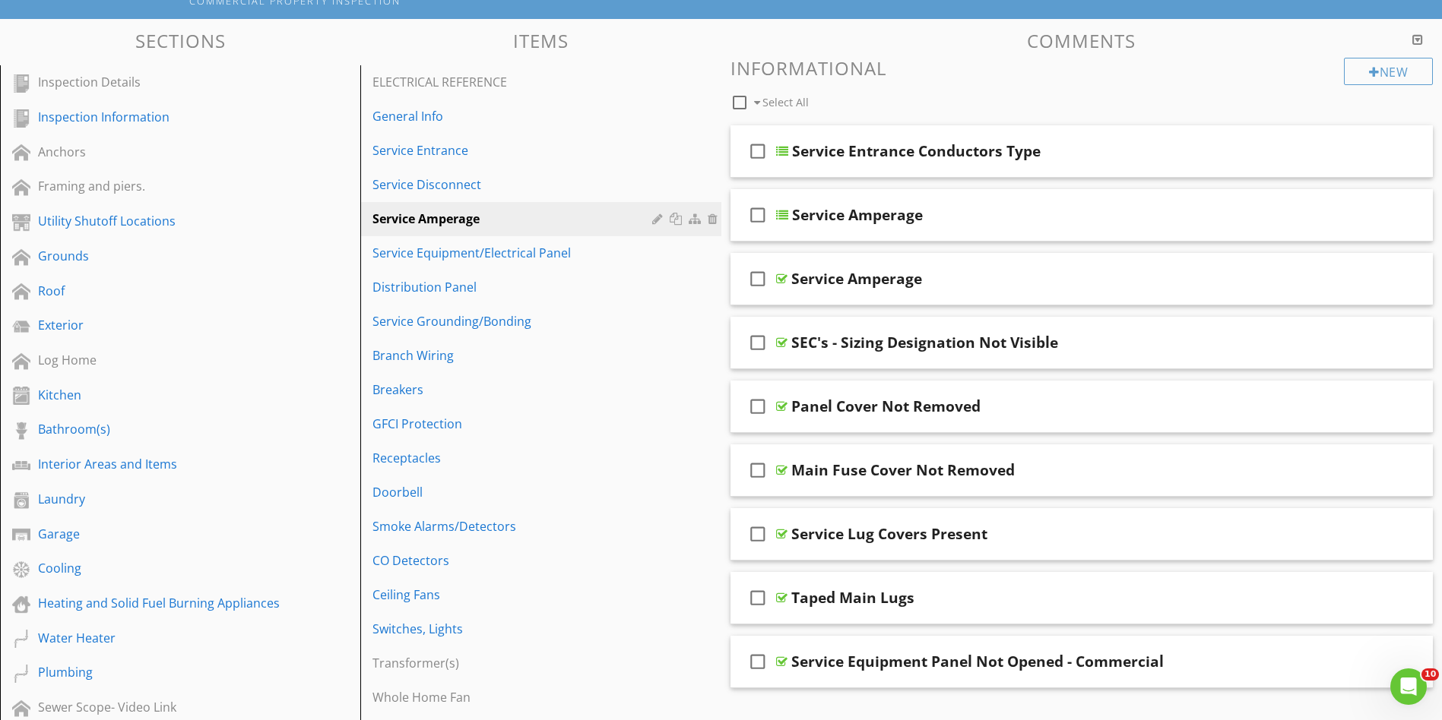
scroll to position [98, 0]
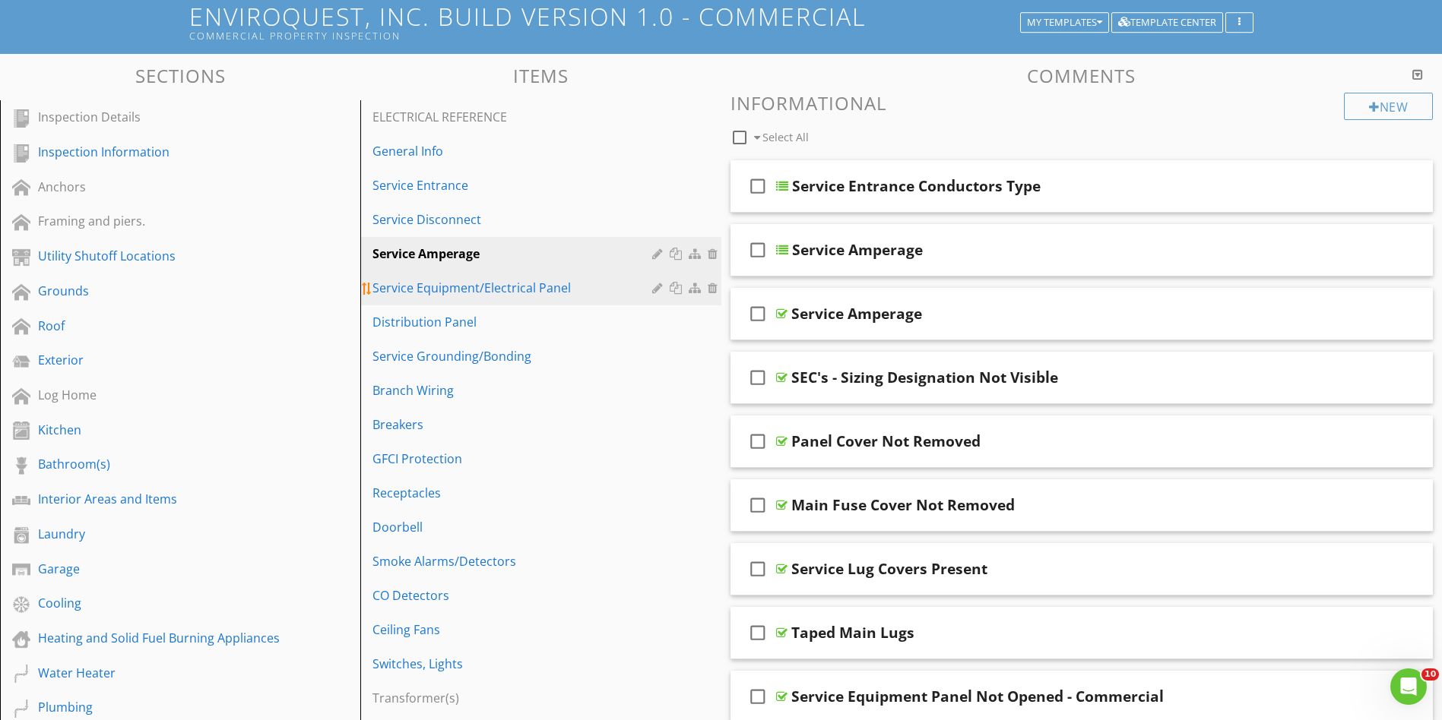
click at [624, 290] on div "Service Equipment/Electrical Panel" at bounding box center [513, 288] width 283 height 18
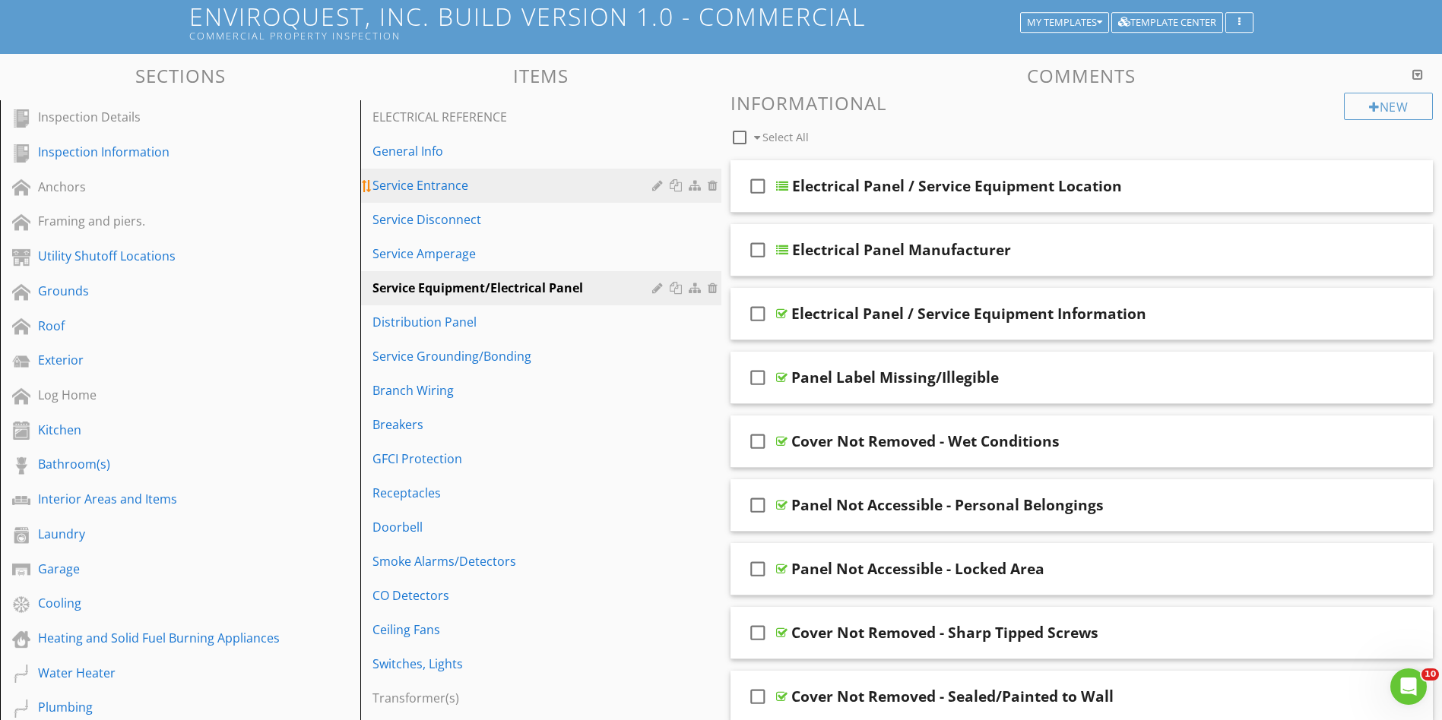
click at [606, 185] on div "Service Entrance" at bounding box center [513, 185] width 283 height 18
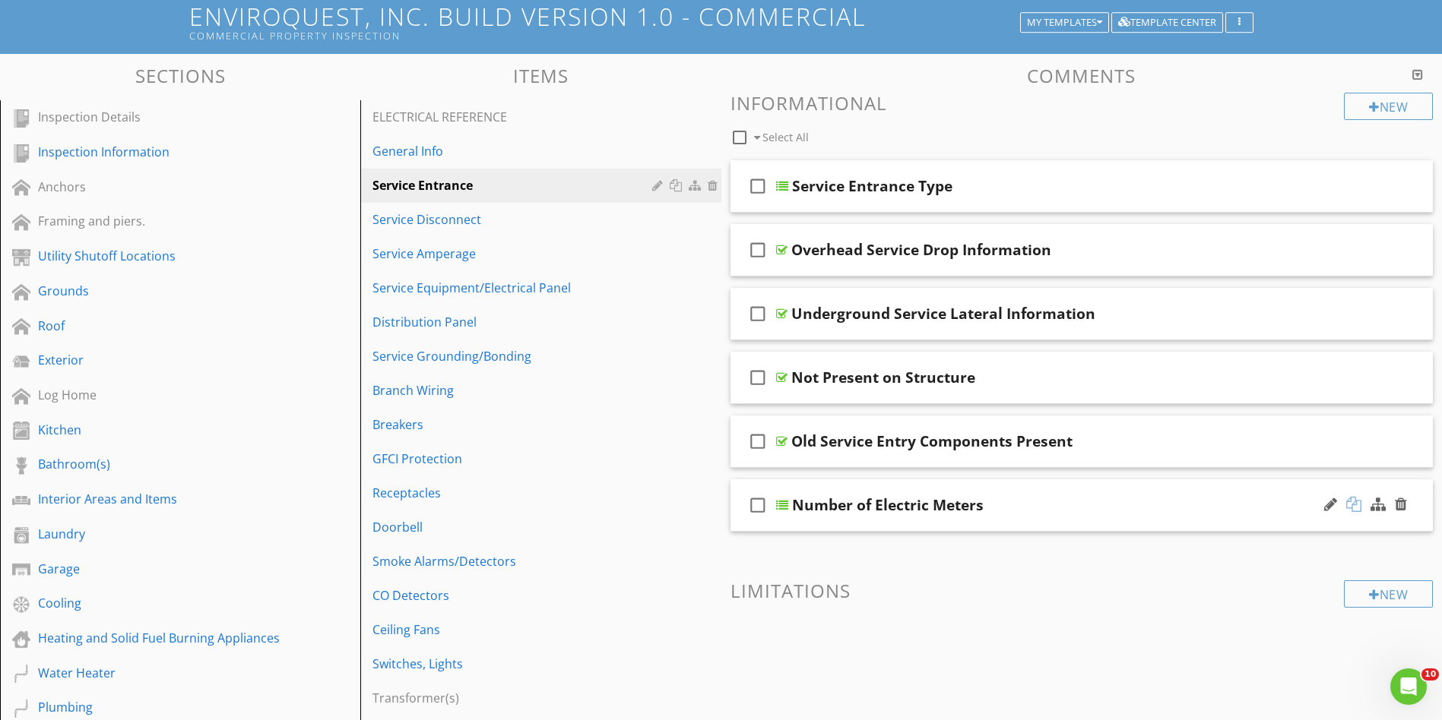
click at [1355, 508] on div at bounding box center [1353, 504] width 15 height 15
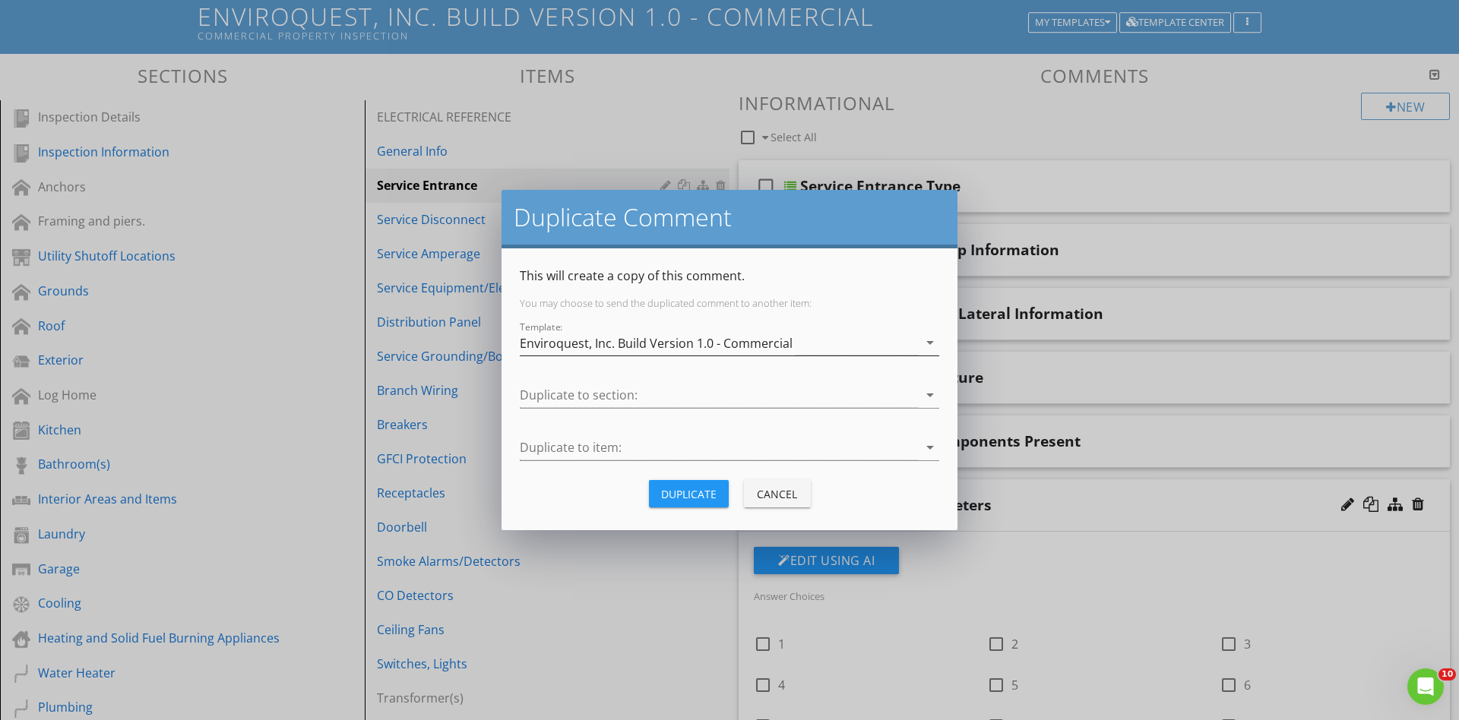
click at [904, 340] on div "Enviroquest, Inc. Build Version 1.0 - Commercial" at bounding box center [719, 343] width 398 height 25
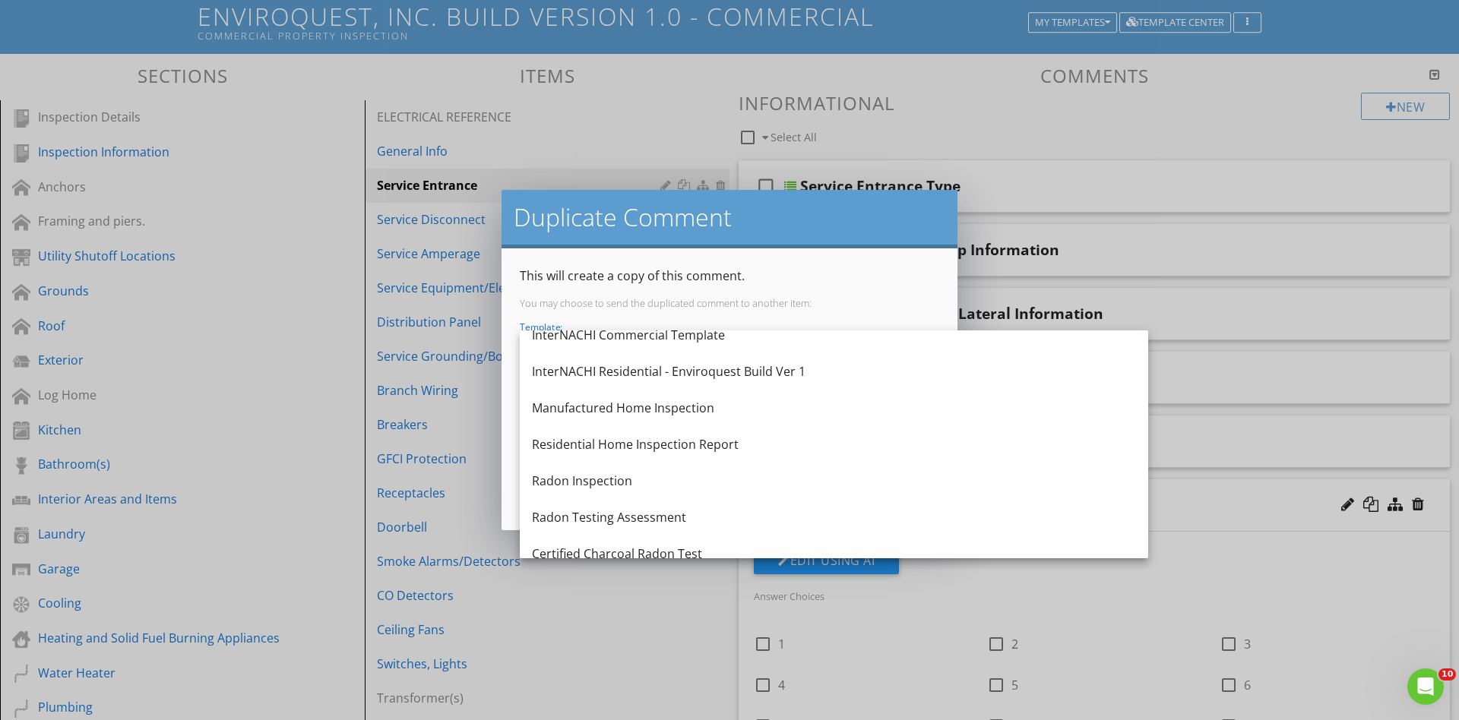
scroll to position [0, 0]
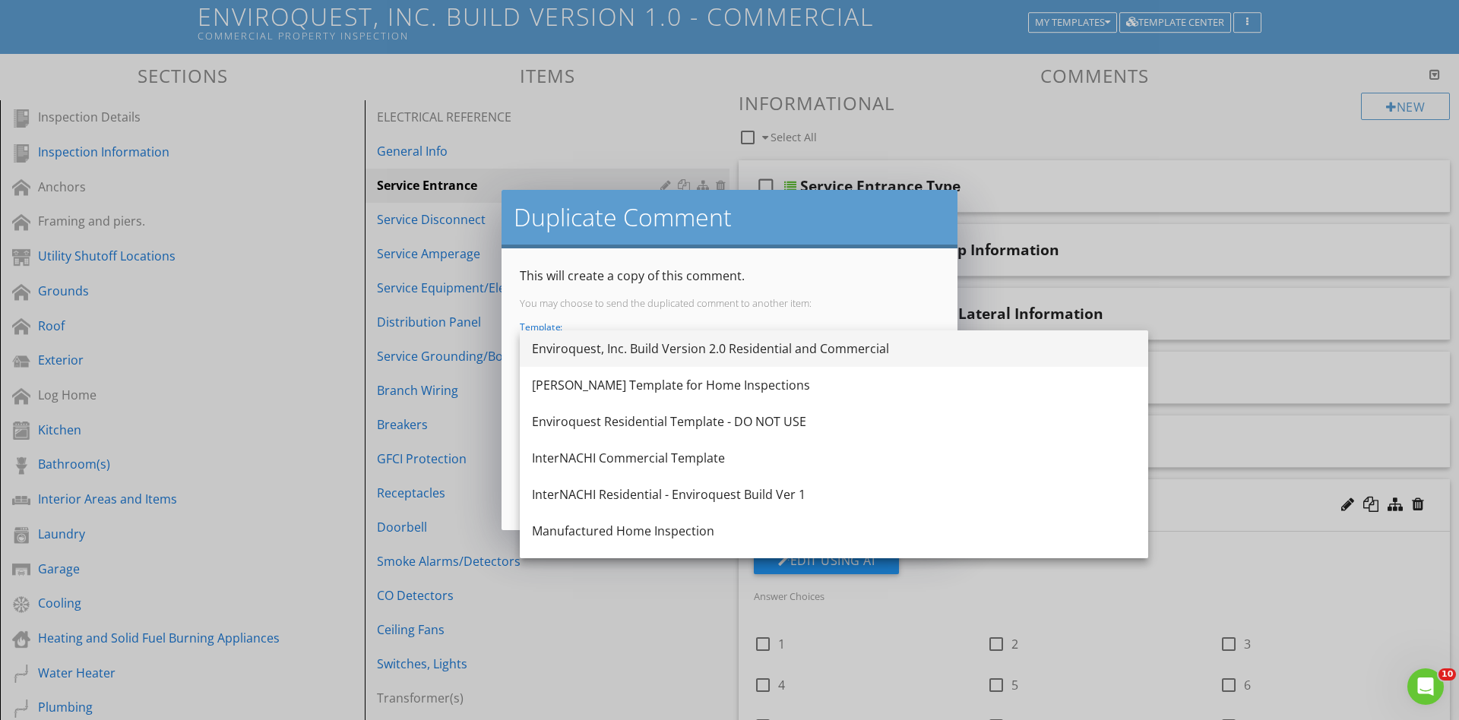
click at [760, 344] on div "Enviroquest, Inc. Build Version 2.0 Residential and Commercial" at bounding box center [834, 349] width 604 height 18
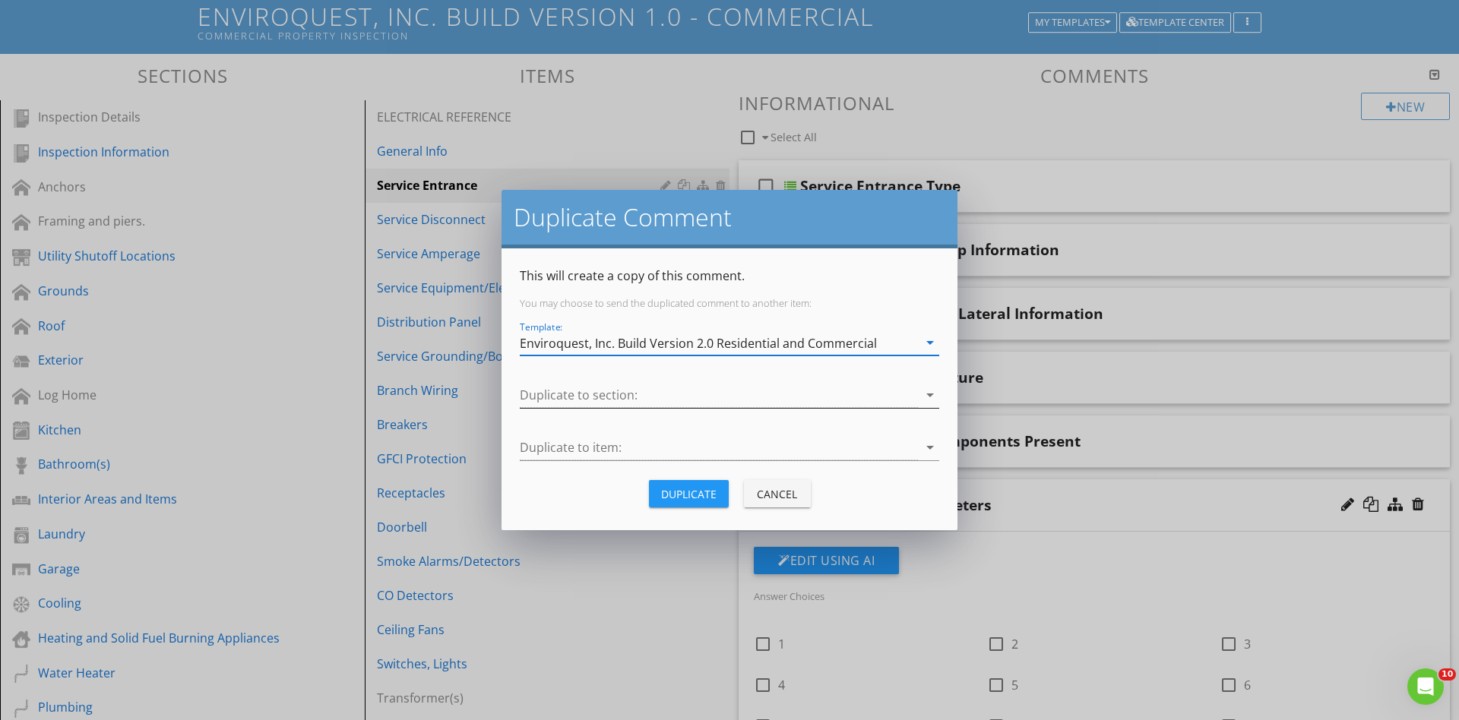
click at [688, 401] on div at bounding box center [719, 395] width 398 height 25
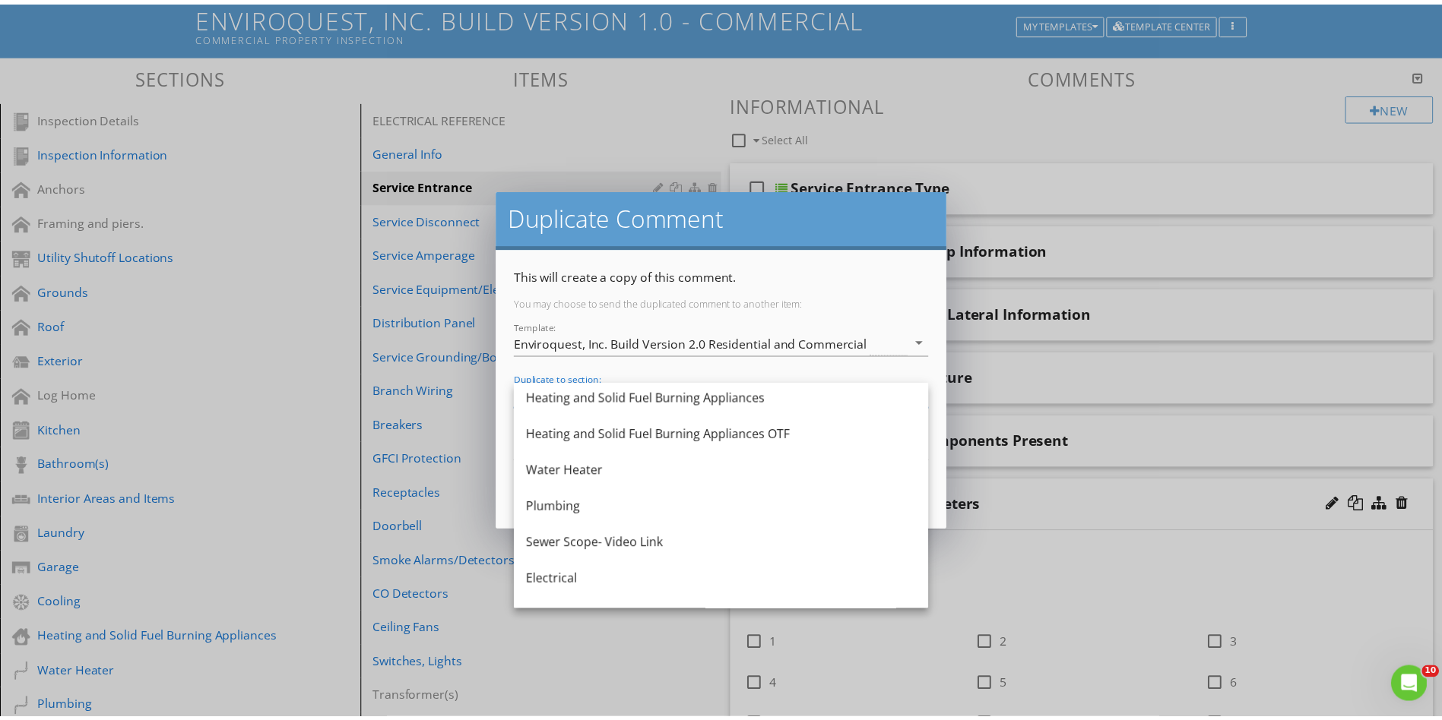
scroll to position [684, 0]
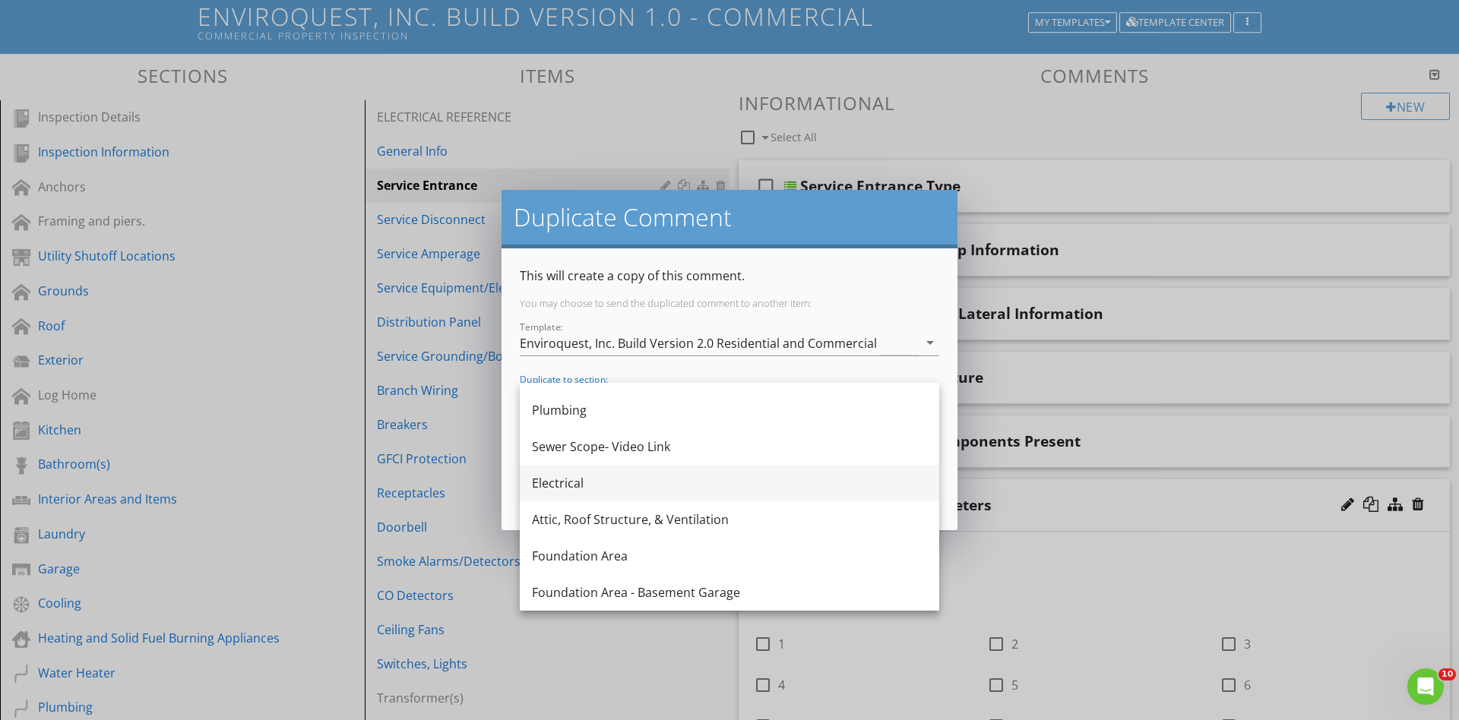
click at [622, 481] on div "Electrical" at bounding box center [729, 483] width 395 height 18
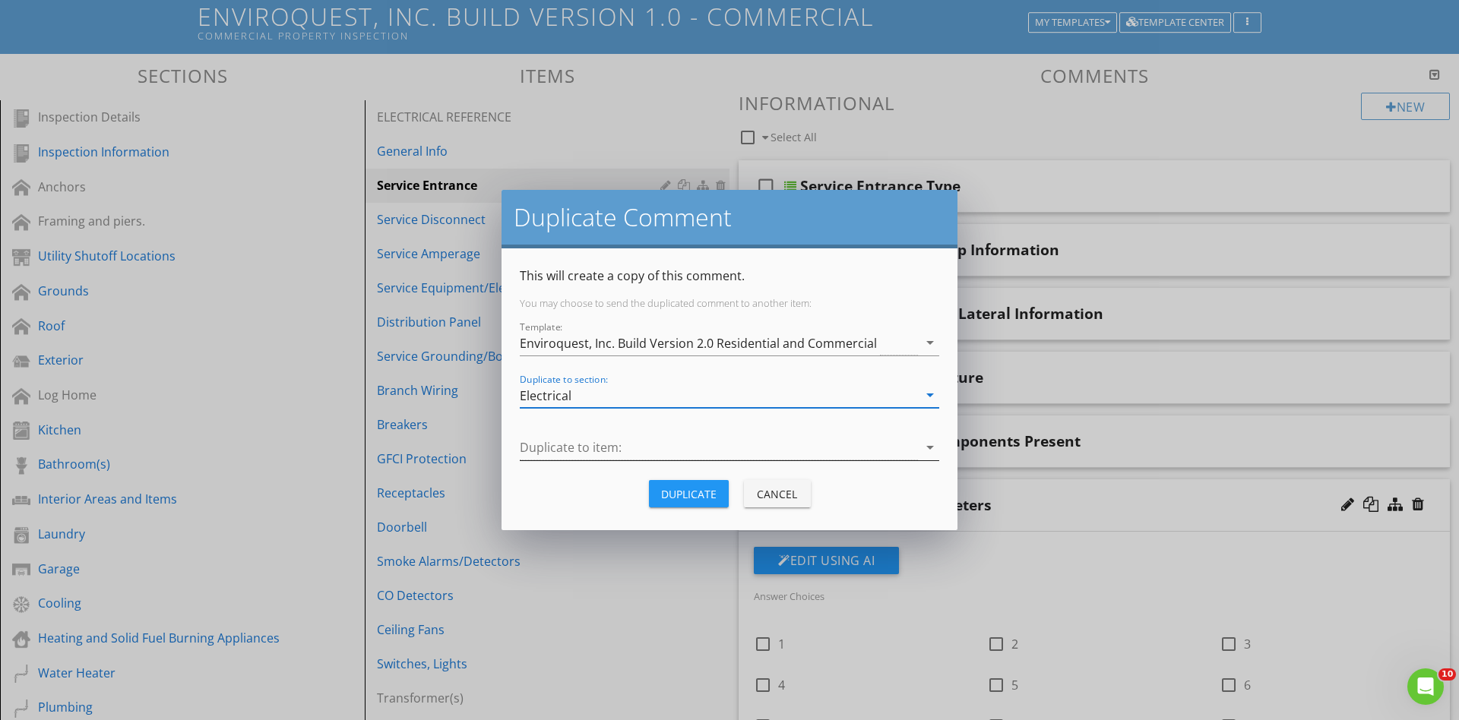
click at [688, 444] on div at bounding box center [719, 447] width 398 height 25
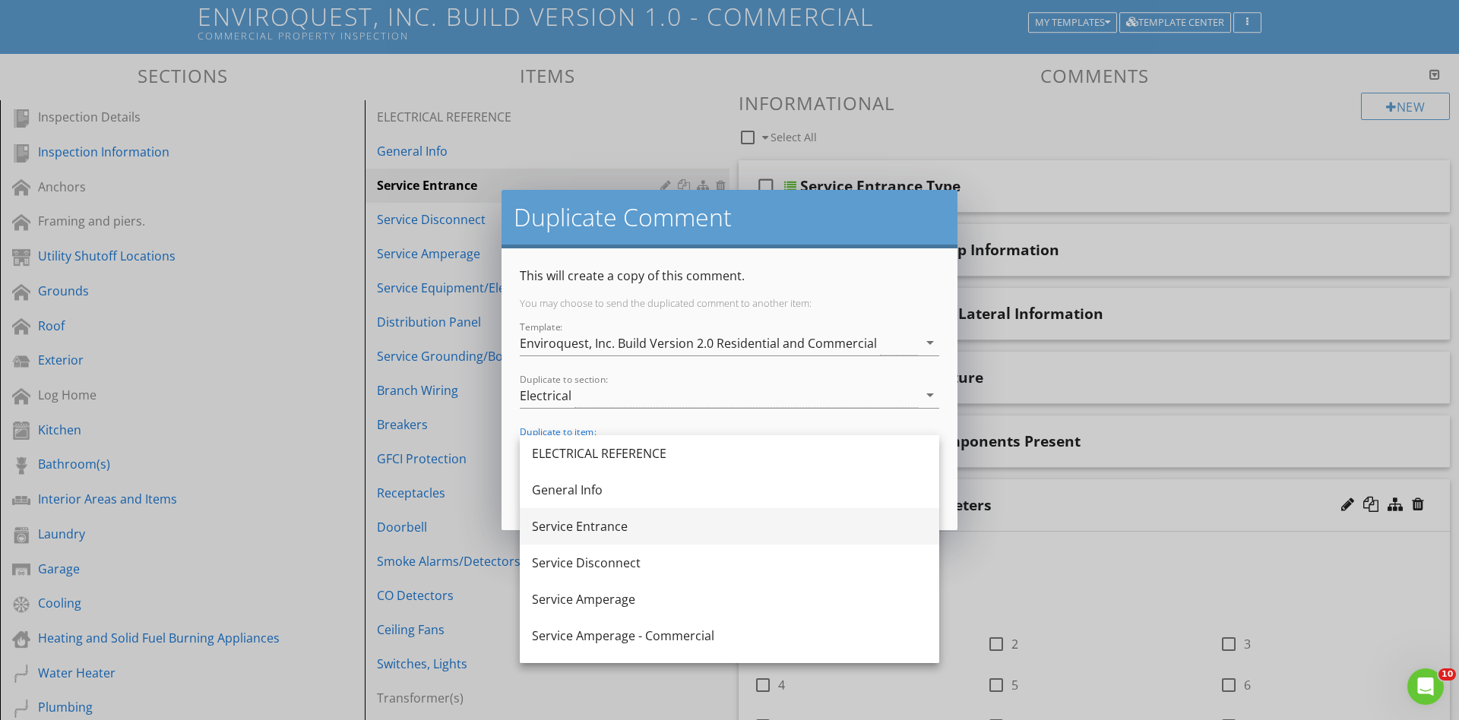
click at [777, 523] on div "Service Entrance" at bounding box center [729, 527] width 395 height 18
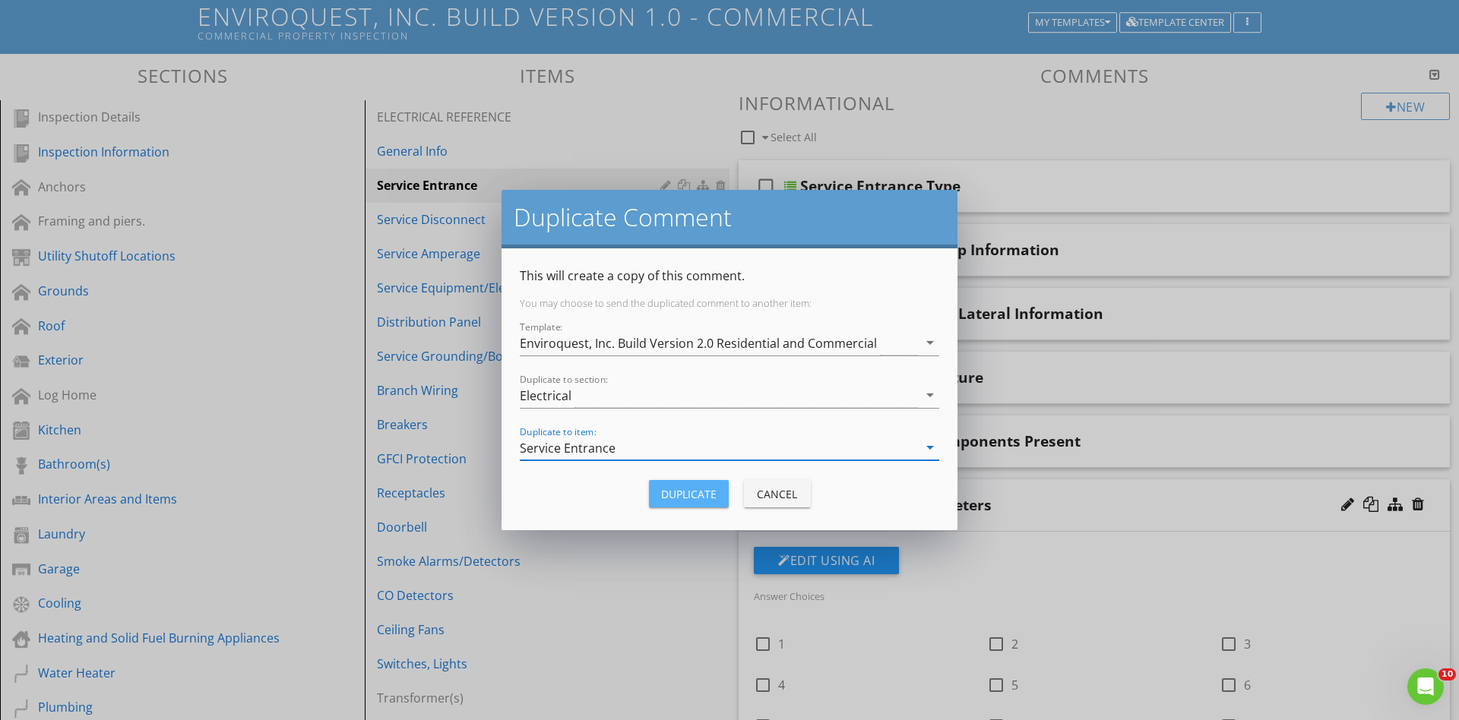
click at [689, 493] on div "Duplicate" at bounding box center [688, 494] width 55 height 16
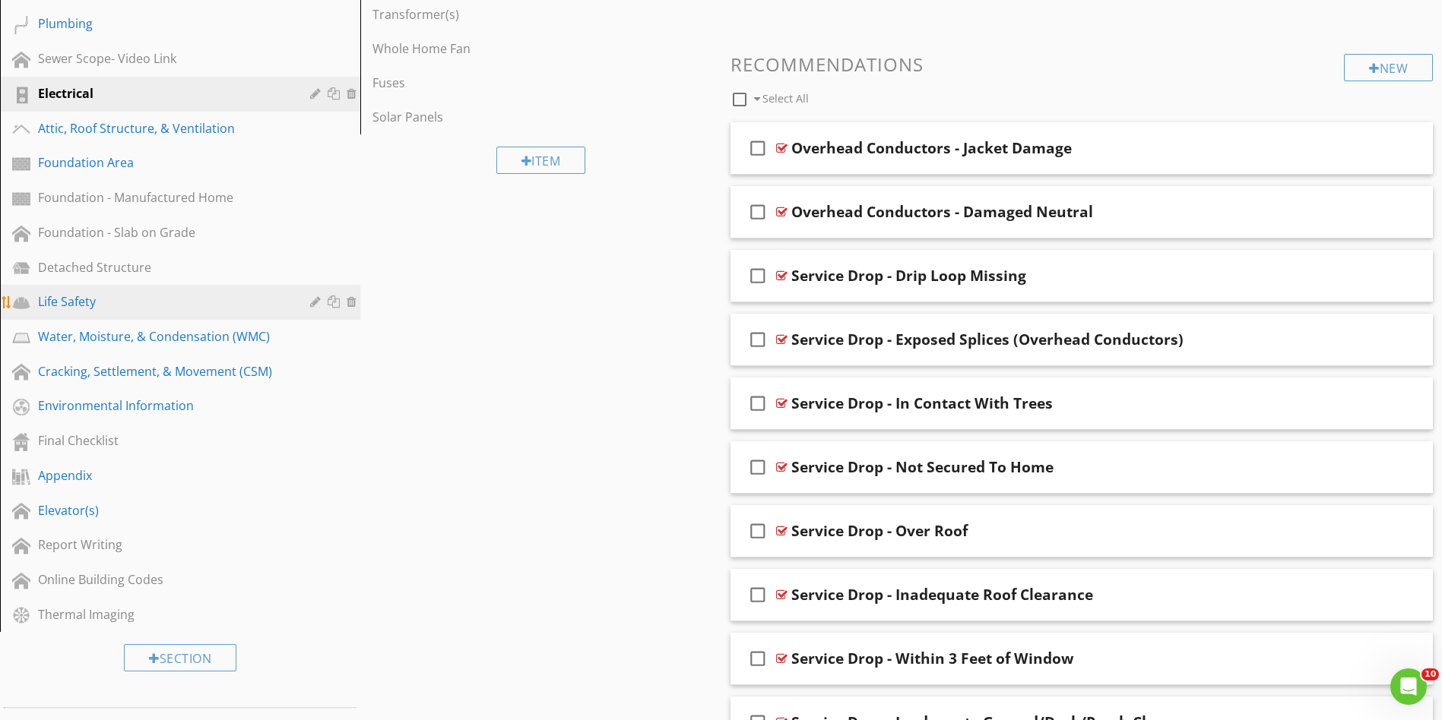
scroll to position [668, 0]
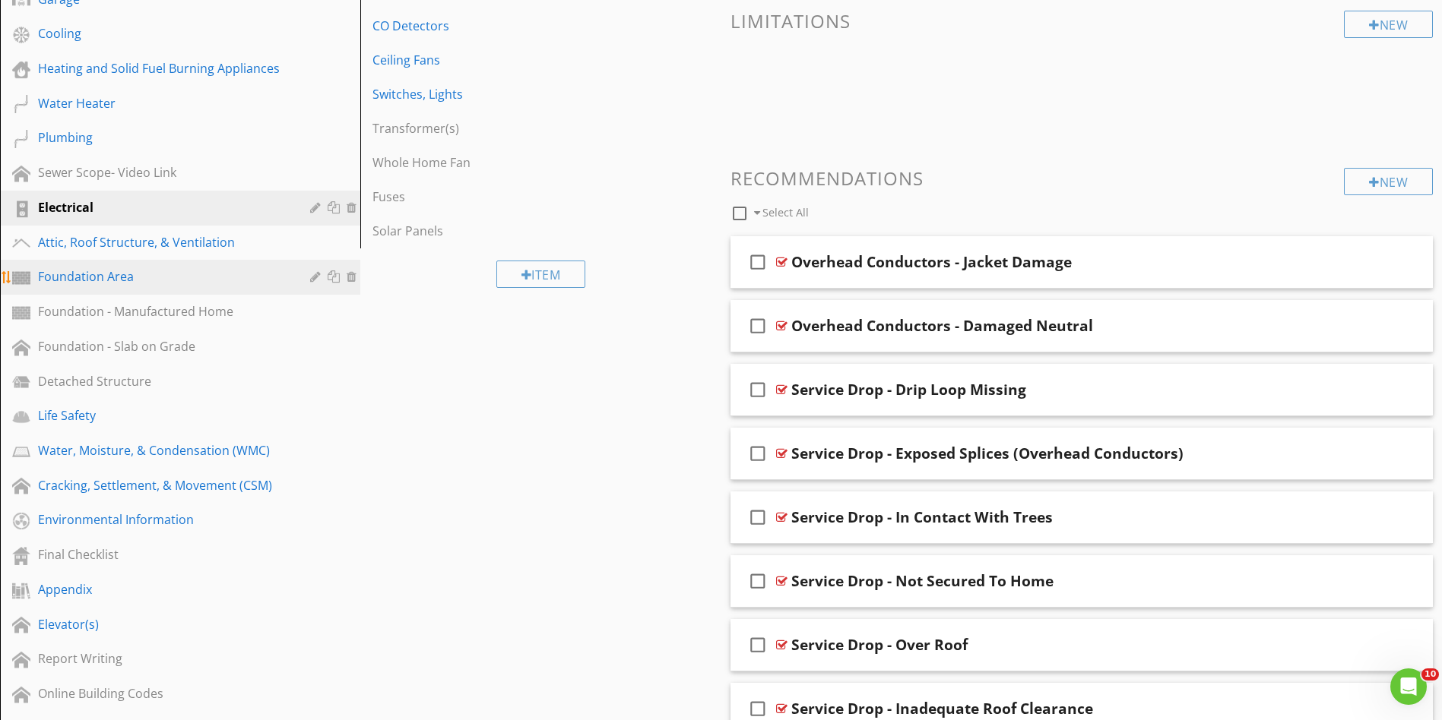
click at [243, 274] on div "Foundation Area" at bounding box center [163, 277] width 250 height 18
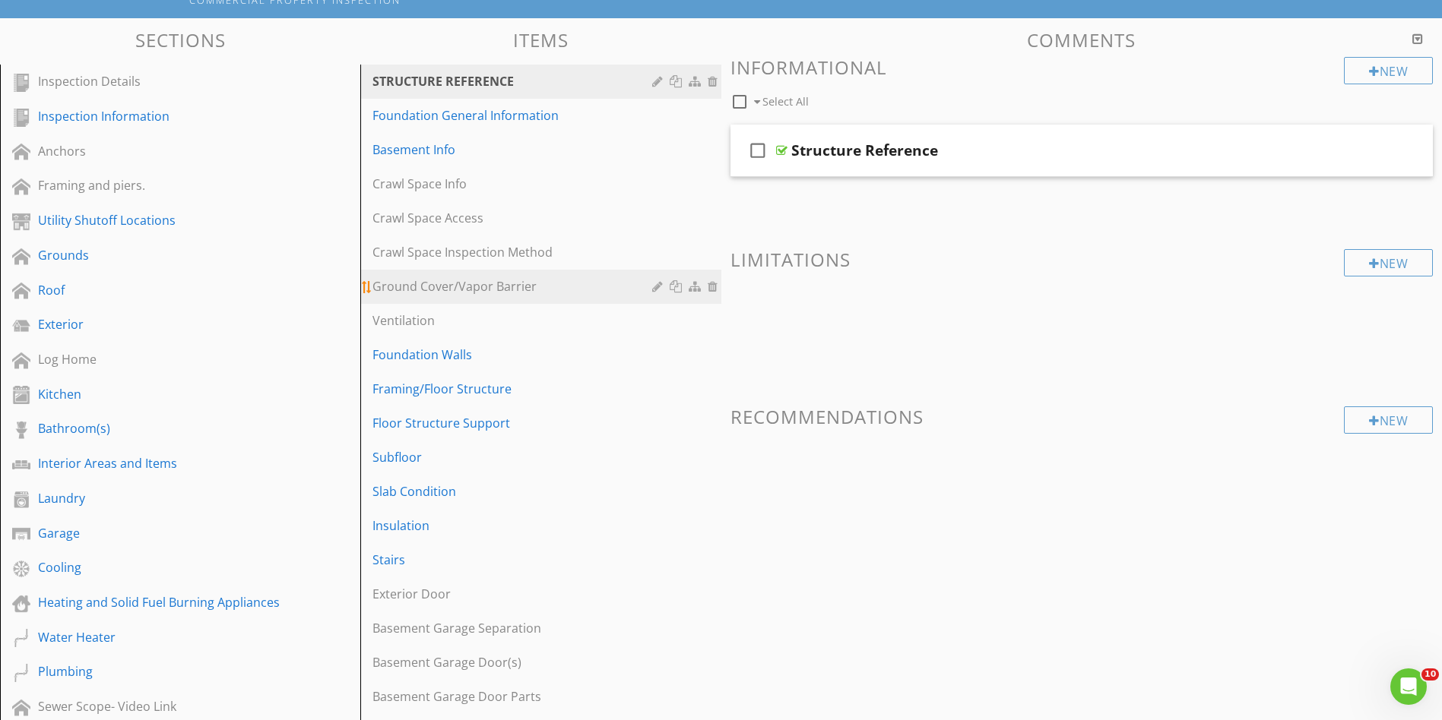
scroll to position [98, 0]
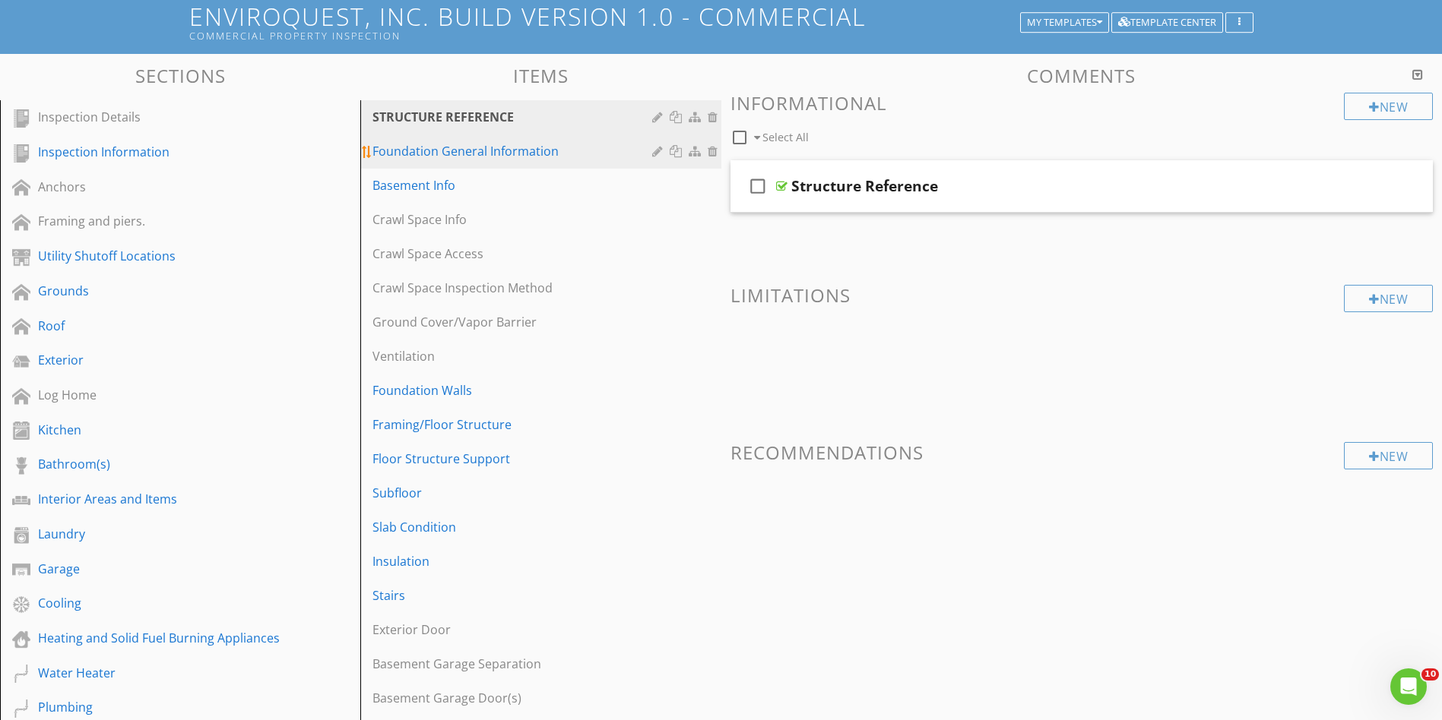
click at [587, 147] on div "Foundation General Information" at bounding box center [513, 151] width 283 height 18
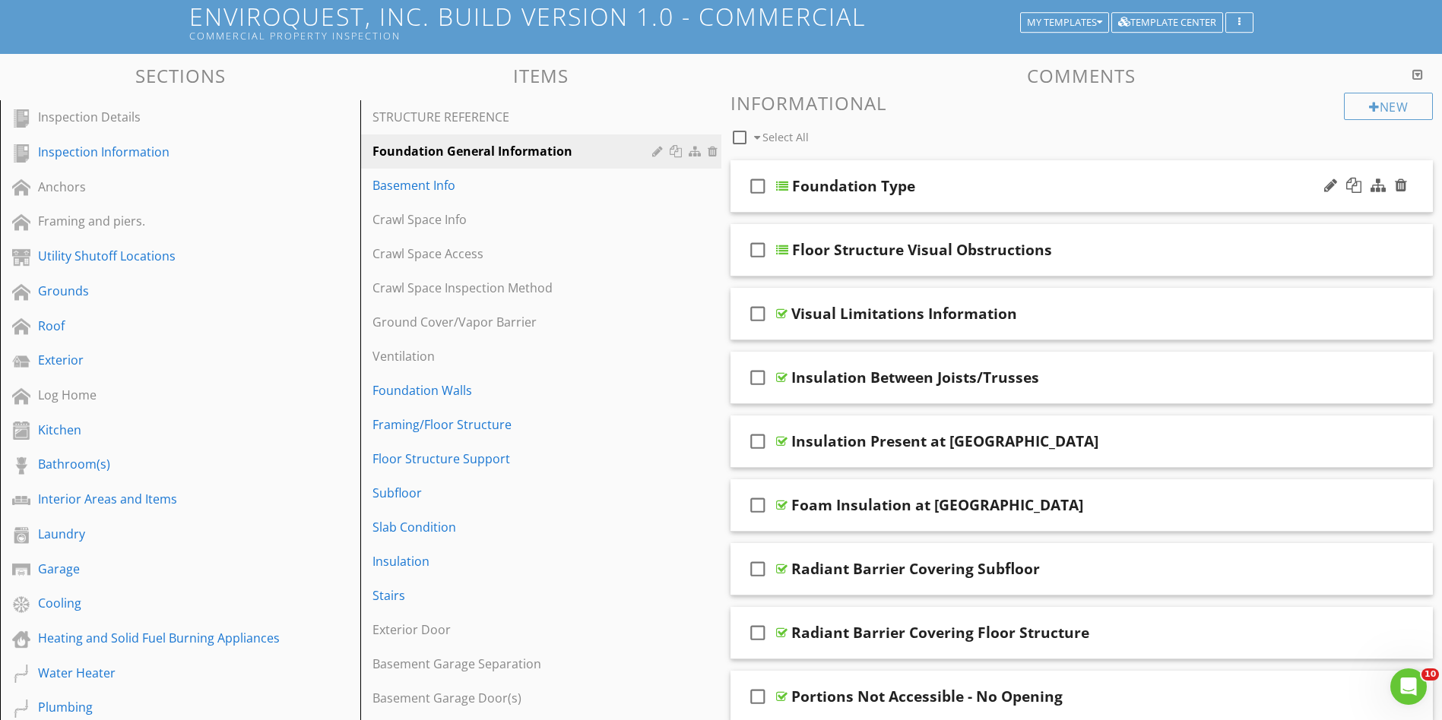
click at [1216, 188] on div "Foundation Type" at bounding box center [1044, 186] width 504 height 18
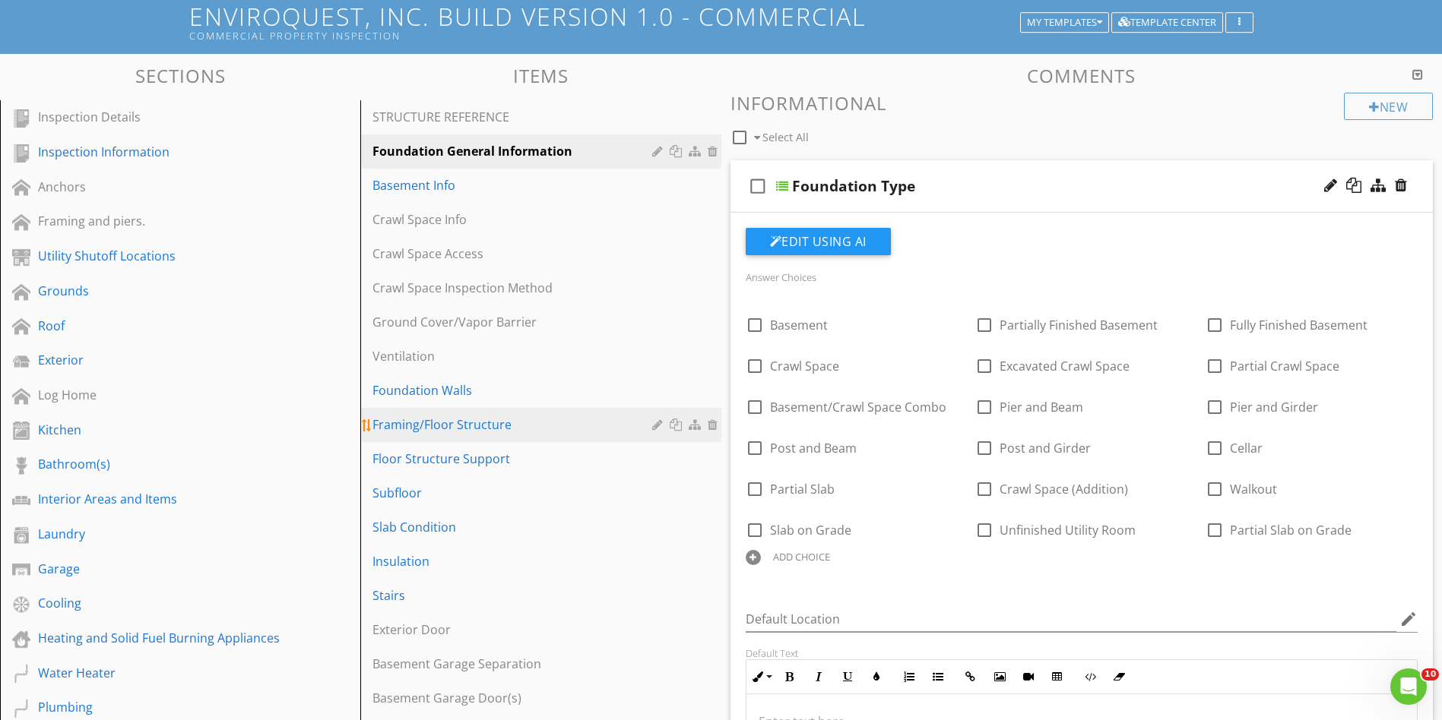
click at [573, 422] on div "Framing/Floor Structure" at bounding box center [513, 425] width 283 height 18
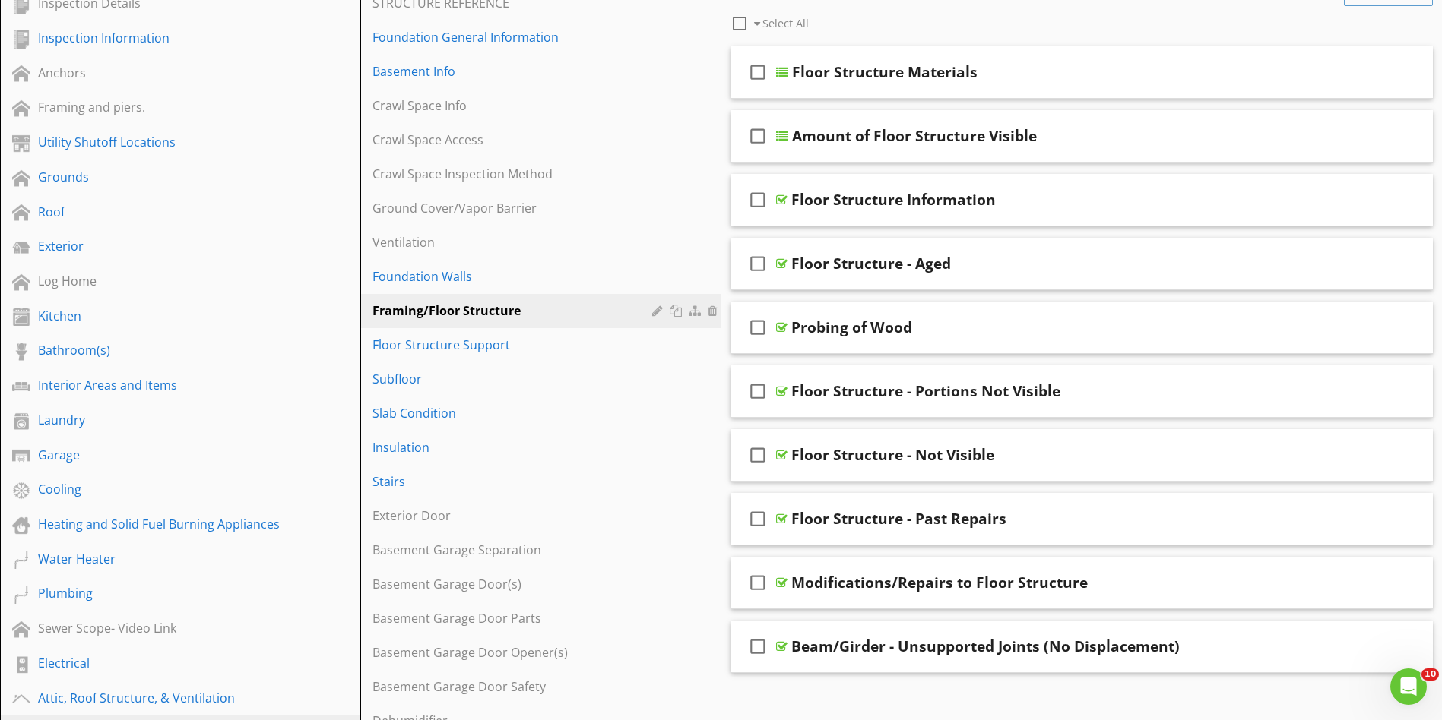
scroll to position [326, 0]
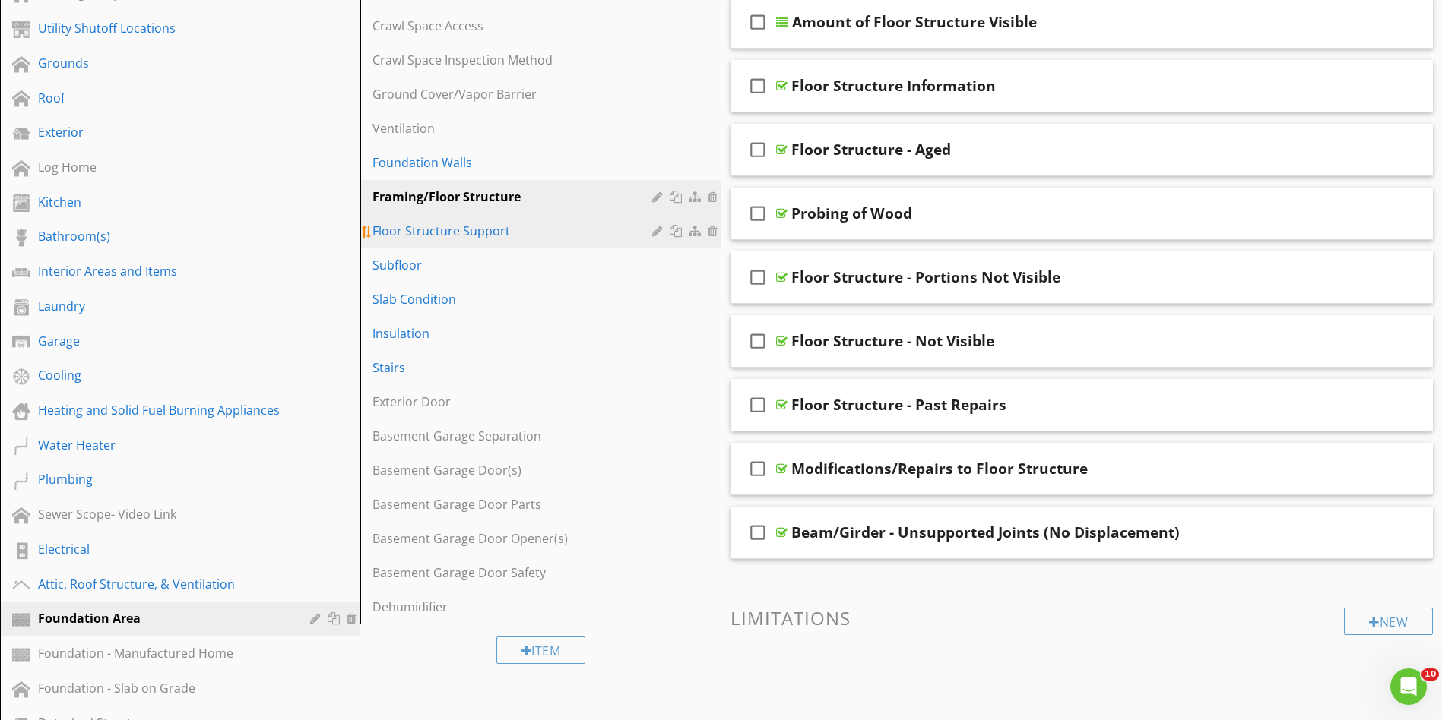
click at [598, 233] on div "Floor Structure Support" at bounding box center [513, 231] width 283 height 18
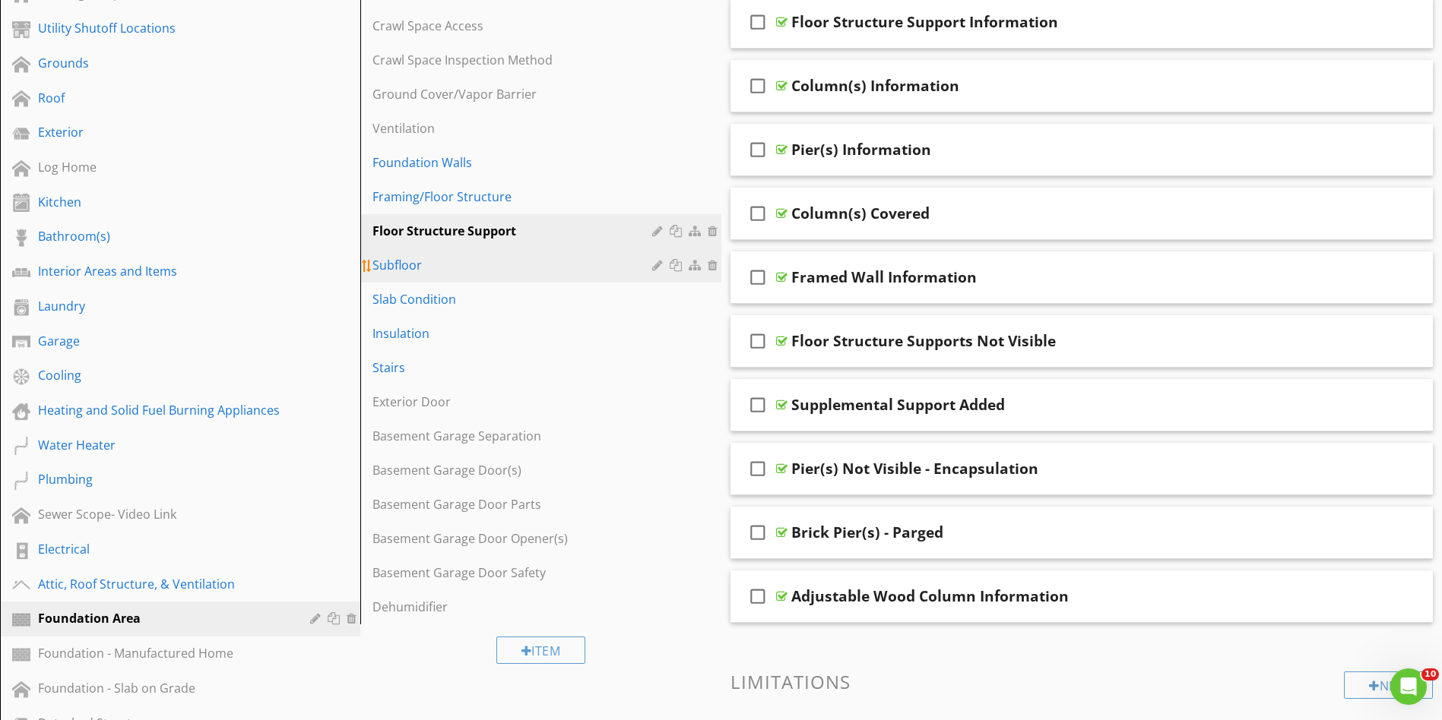
click at [591, 264] on div "Subfloor" at bounding box center [513, 265] width 283 height 18
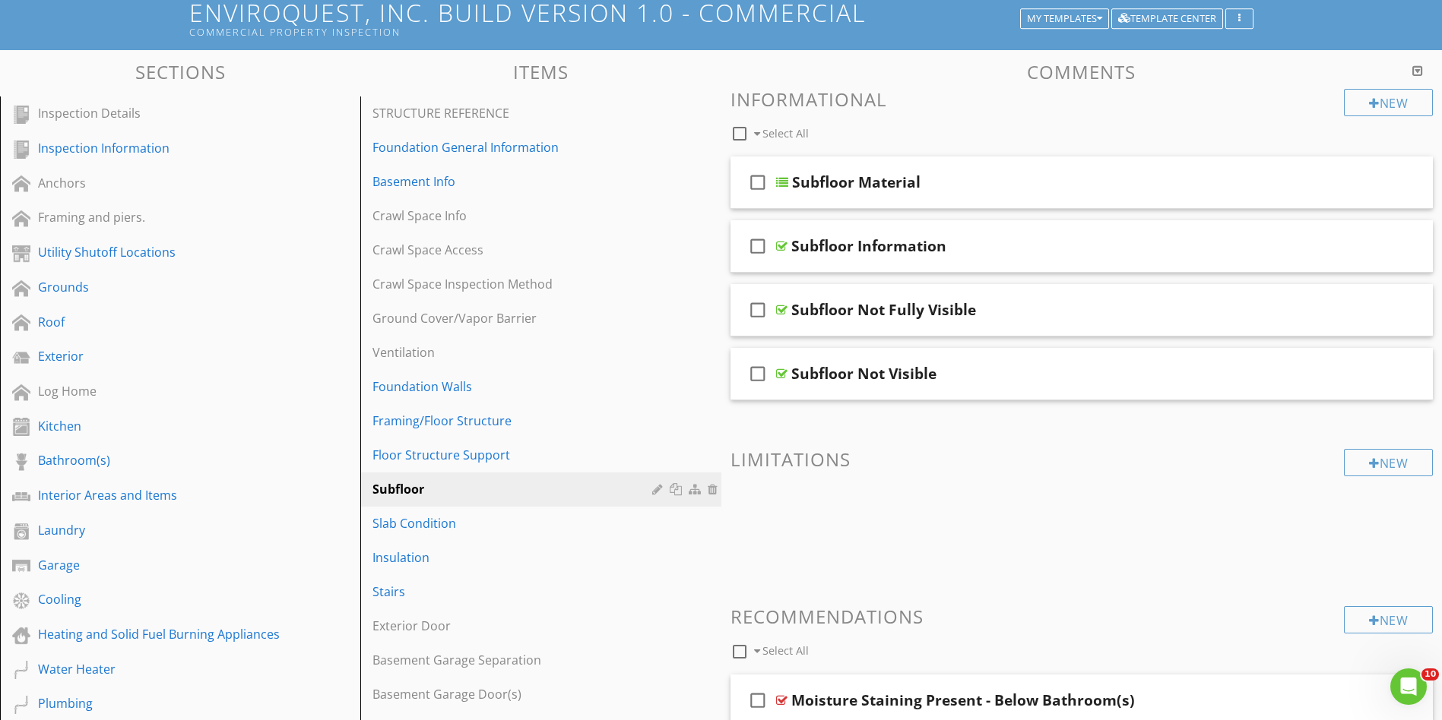
scroll to position [98, 0]
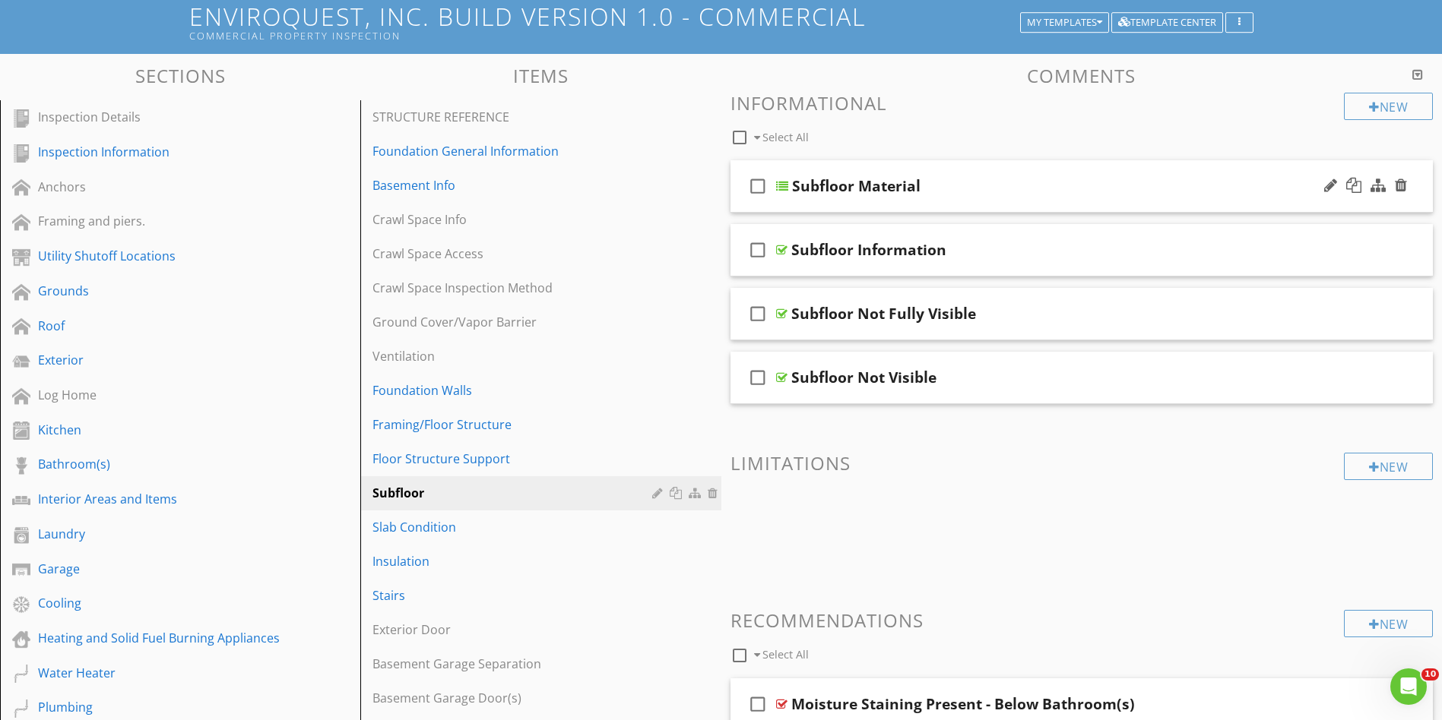
click at [1059, 175] on div "check_box_outline_blank Subfloor Material" at bounding box center [1081, 186] width 703 height 52
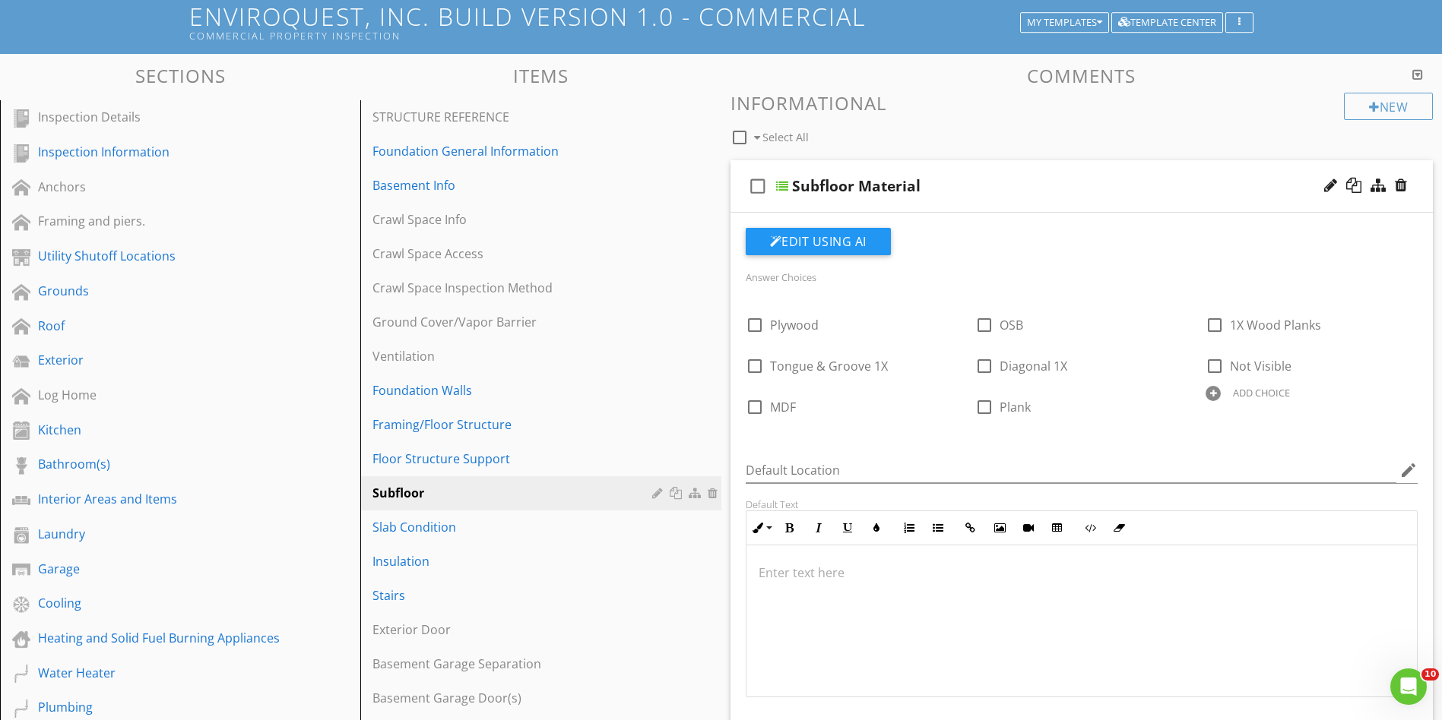
click at [1059, 175] on div "check_box_outline_blank Subfloor Material" at bounding box center [1081, 186] width 703 height 52
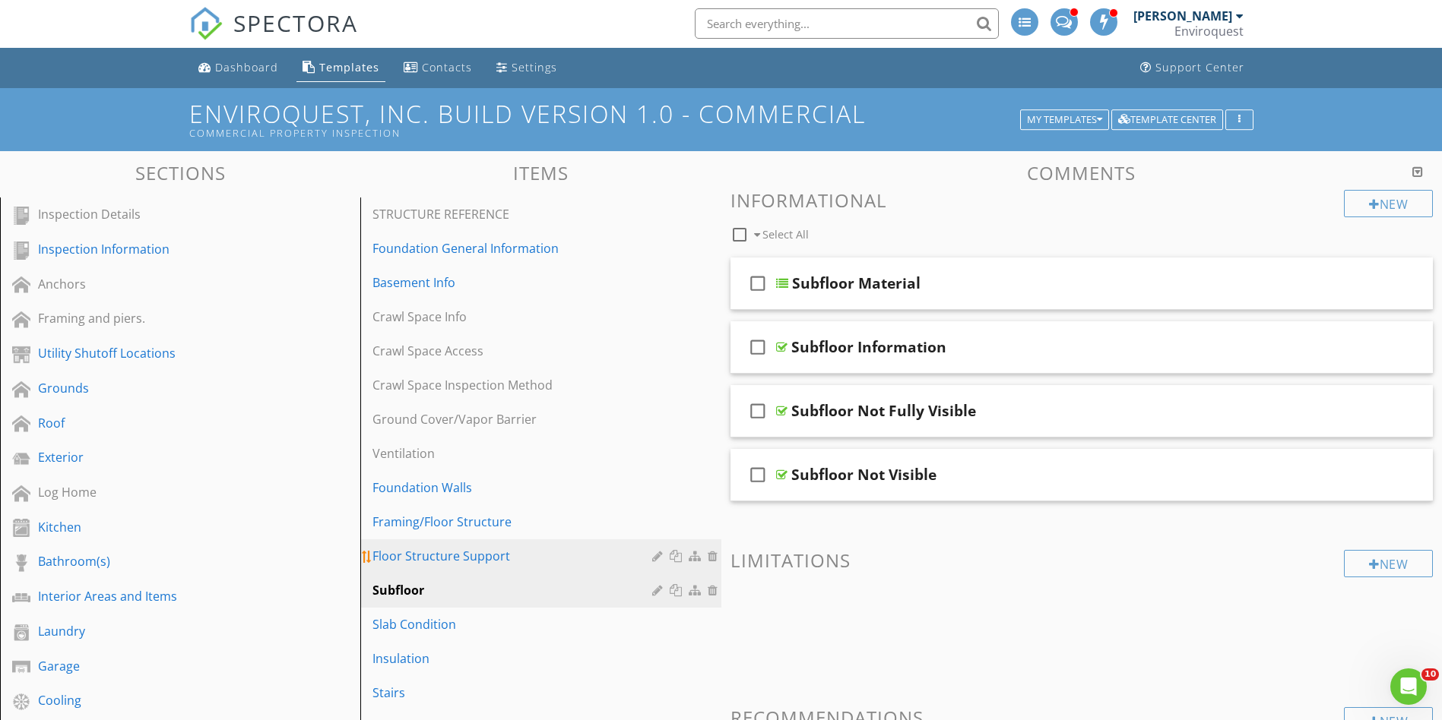
scroll to position [0, 0]
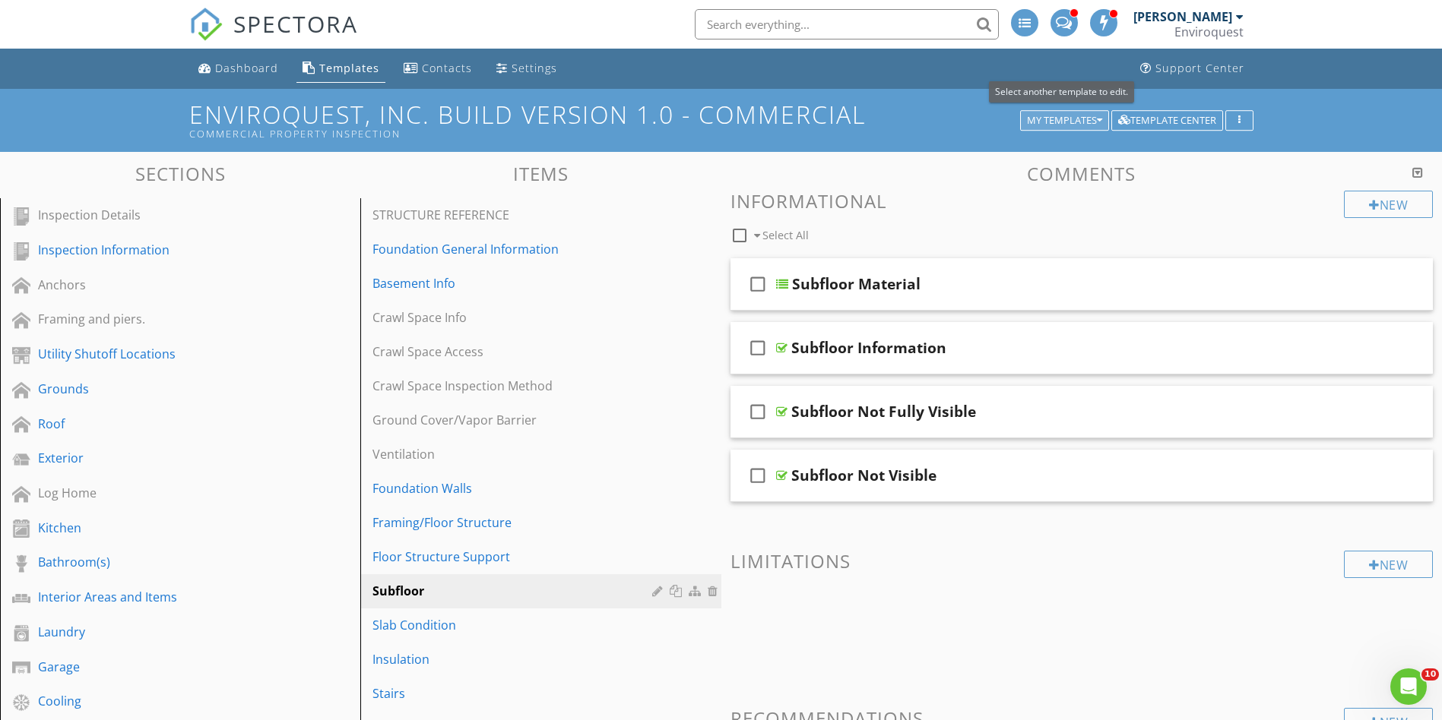
click at [1059, 116] on div "My Templates" at bounding box center [1064, 121] width 75 height 11
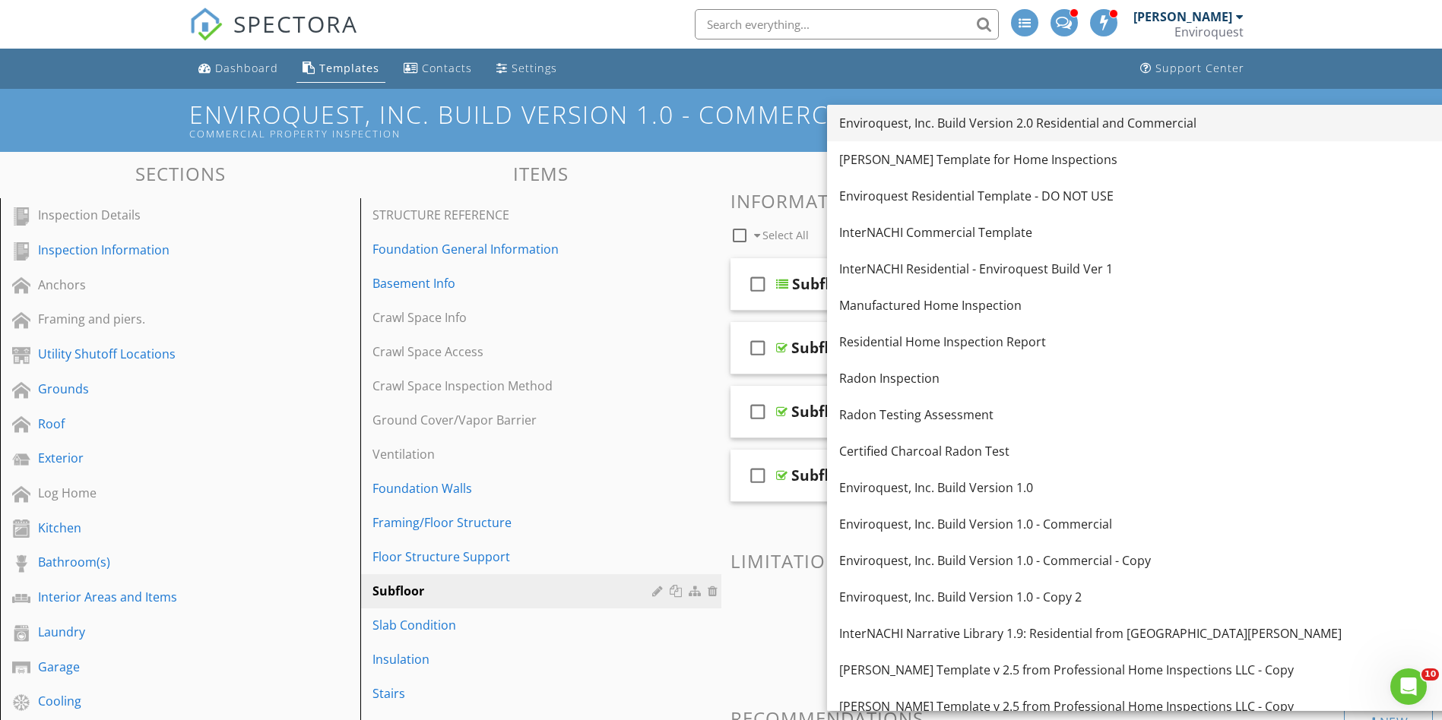
click at [999, 123] on div "Enviroquest, Inc. Build Version 2.0 Residential and Commercial" at bounding box center [1141, 123] width 604 height 18
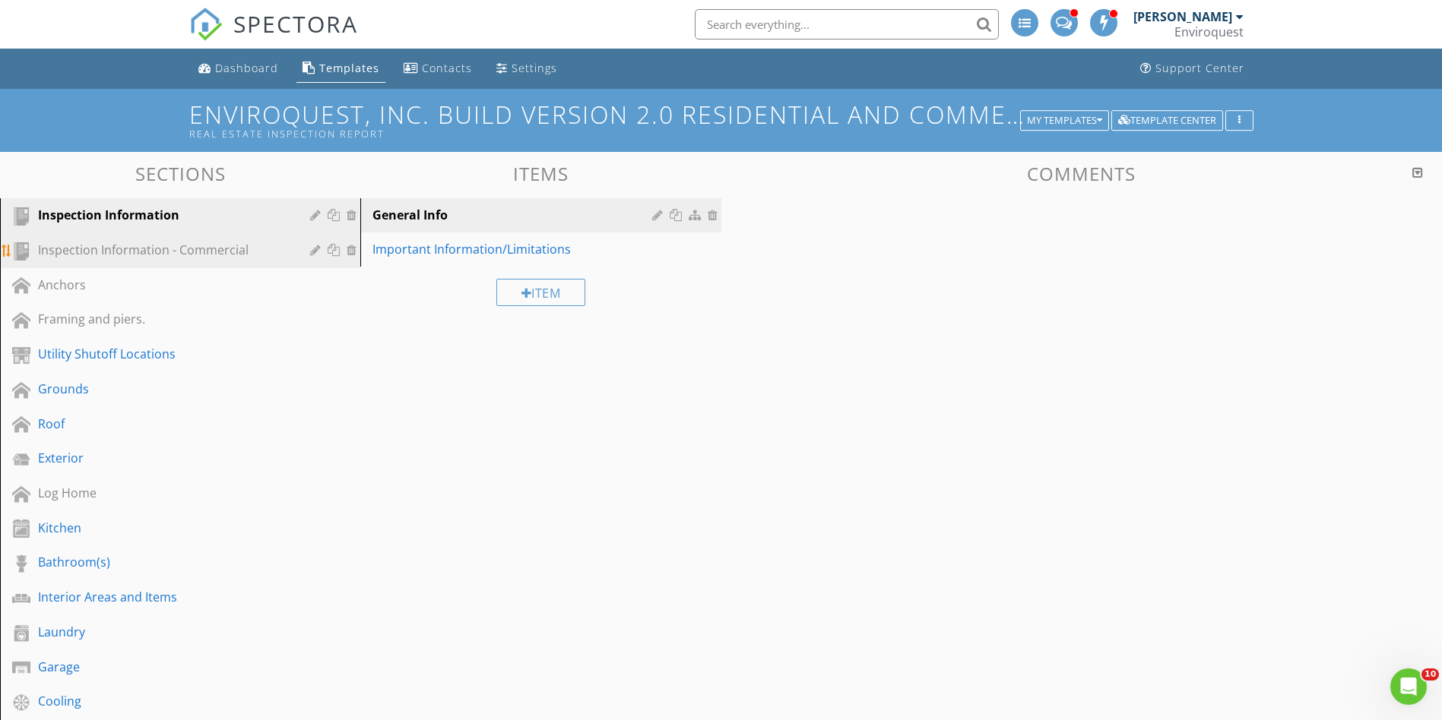
click at [263, 252] on div "Inspection Information - Commercial" at bounding box center [163, 250] width 250 height 18
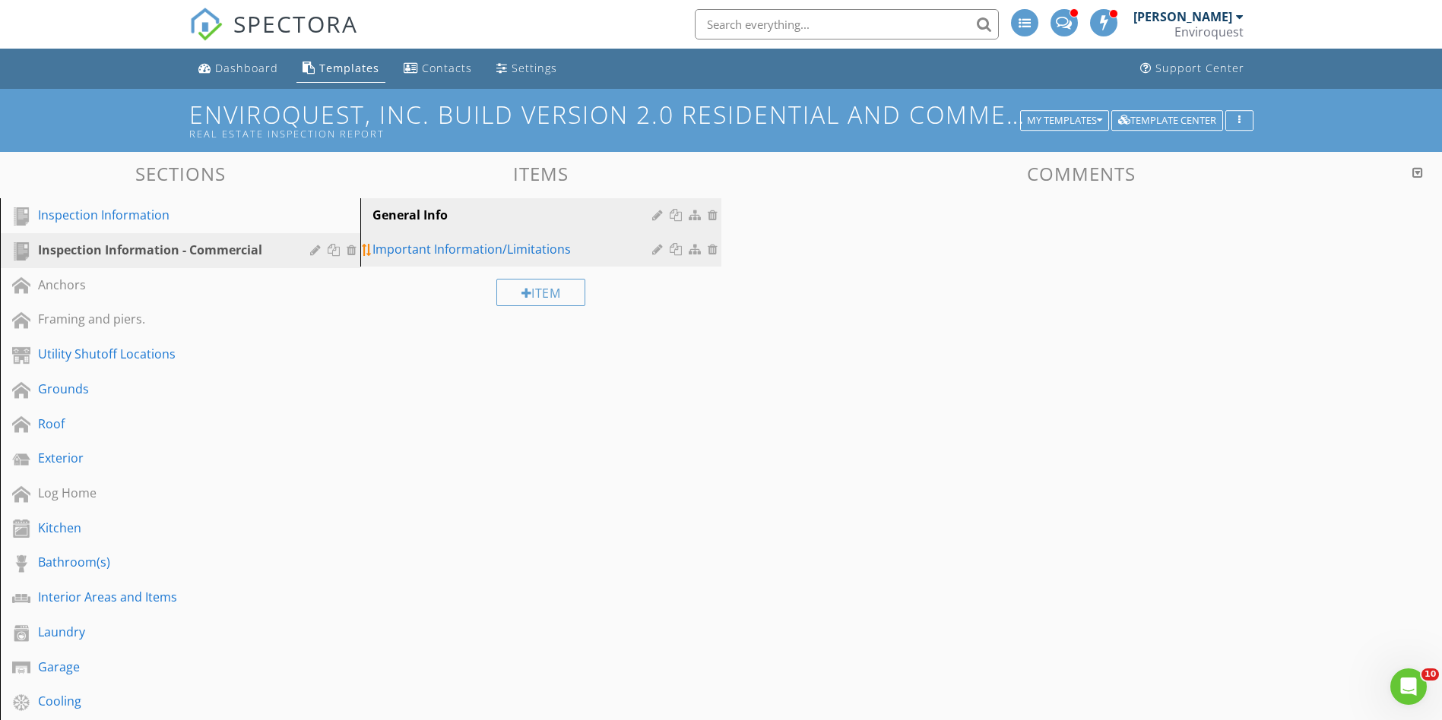
click at [615, 249] on div "Important Information/Limitations" at bounding box center [513, 249] width 283 height 18
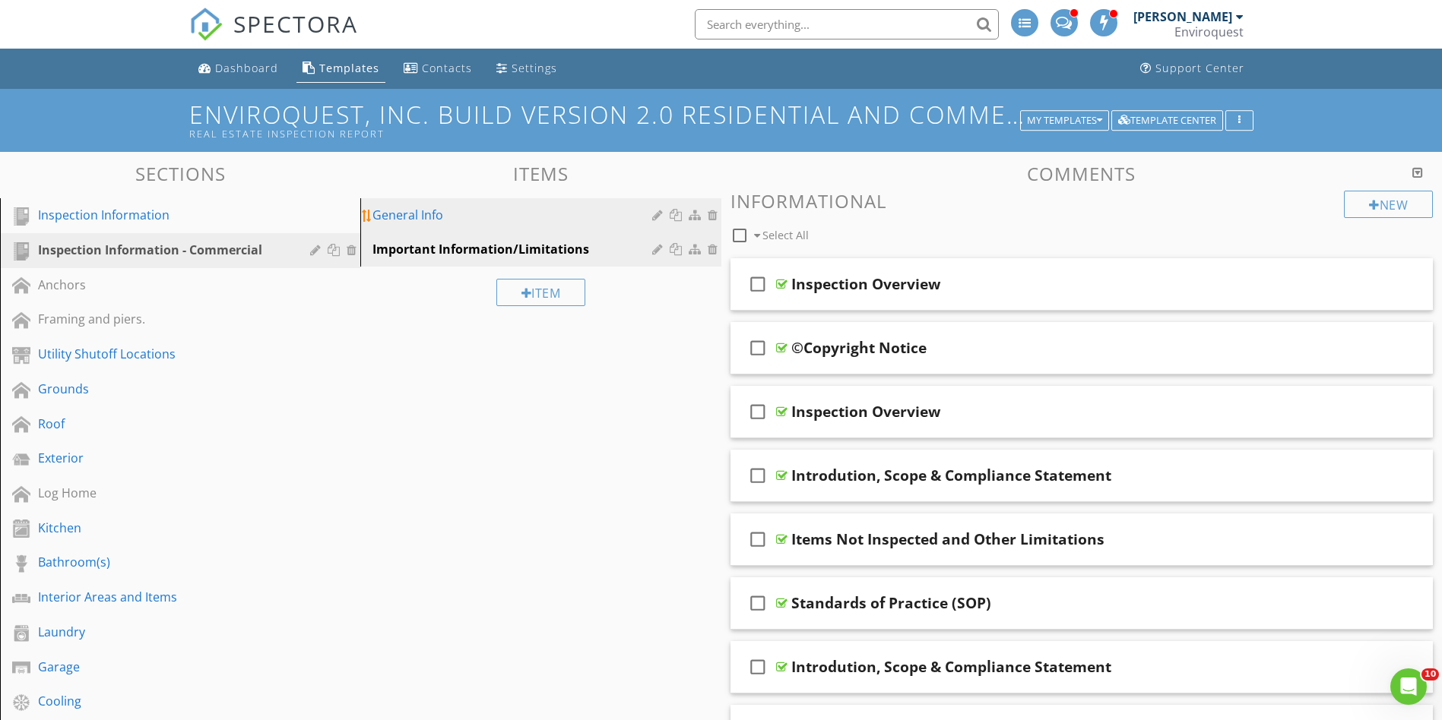
click at [619, 211] on div "General Info" at bounding box center [513, 215] width 283 height 18
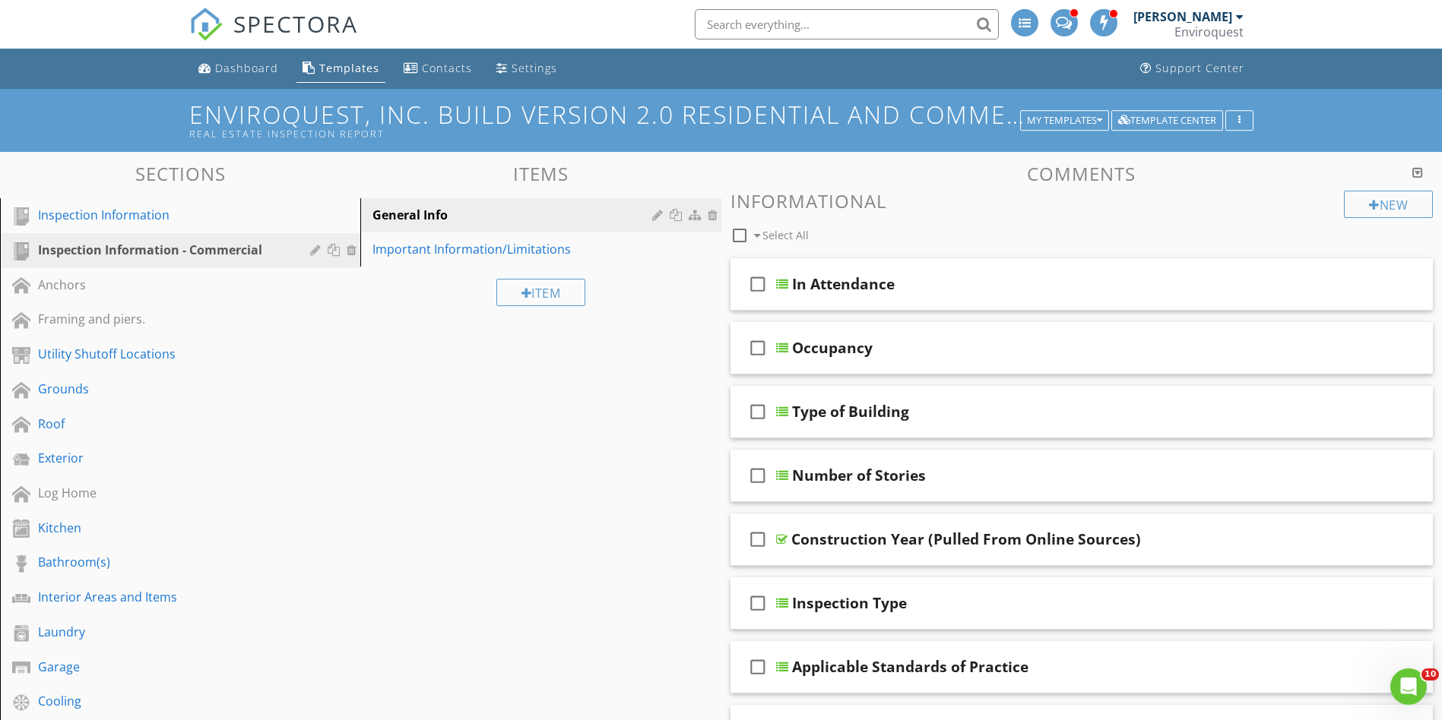
click at [269, 18] on span "SPECTORA" at bounding box center [295, 24] width 125 height 32
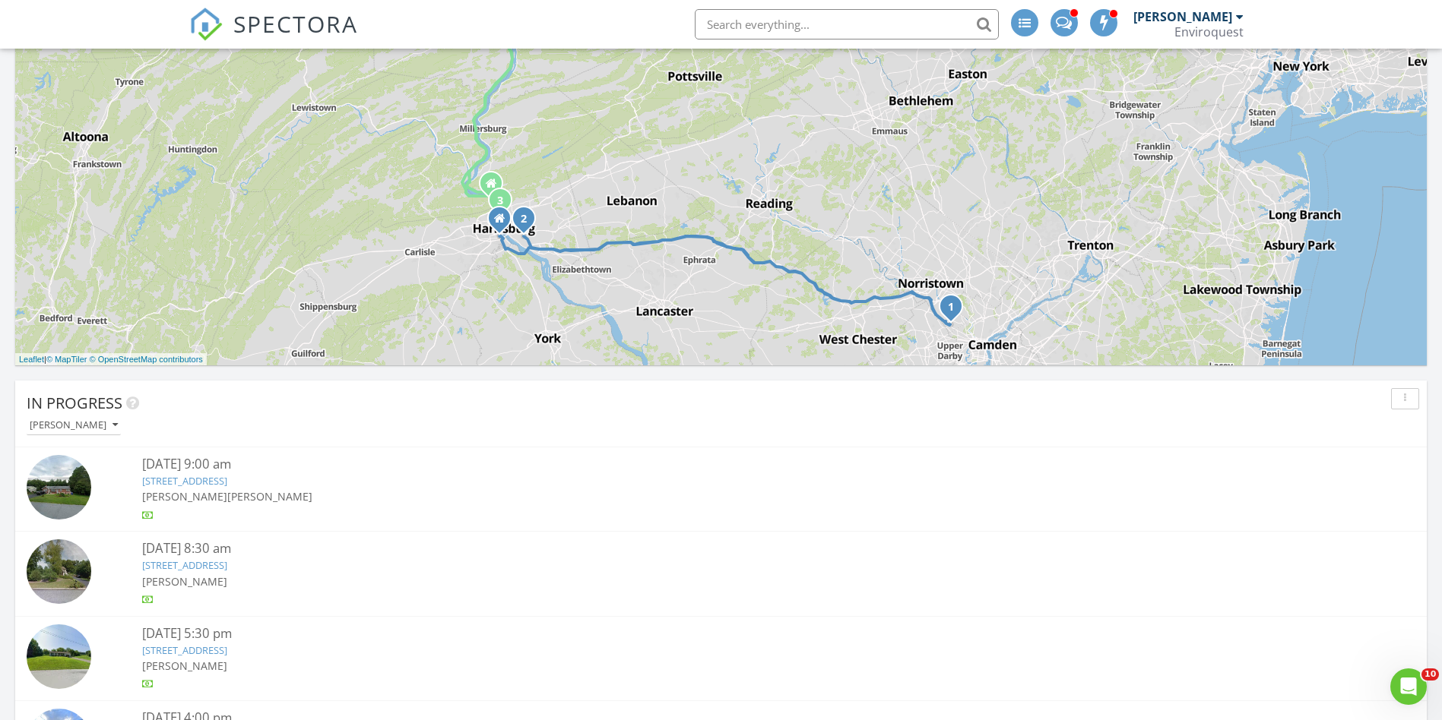
scroll to position [570, 0]
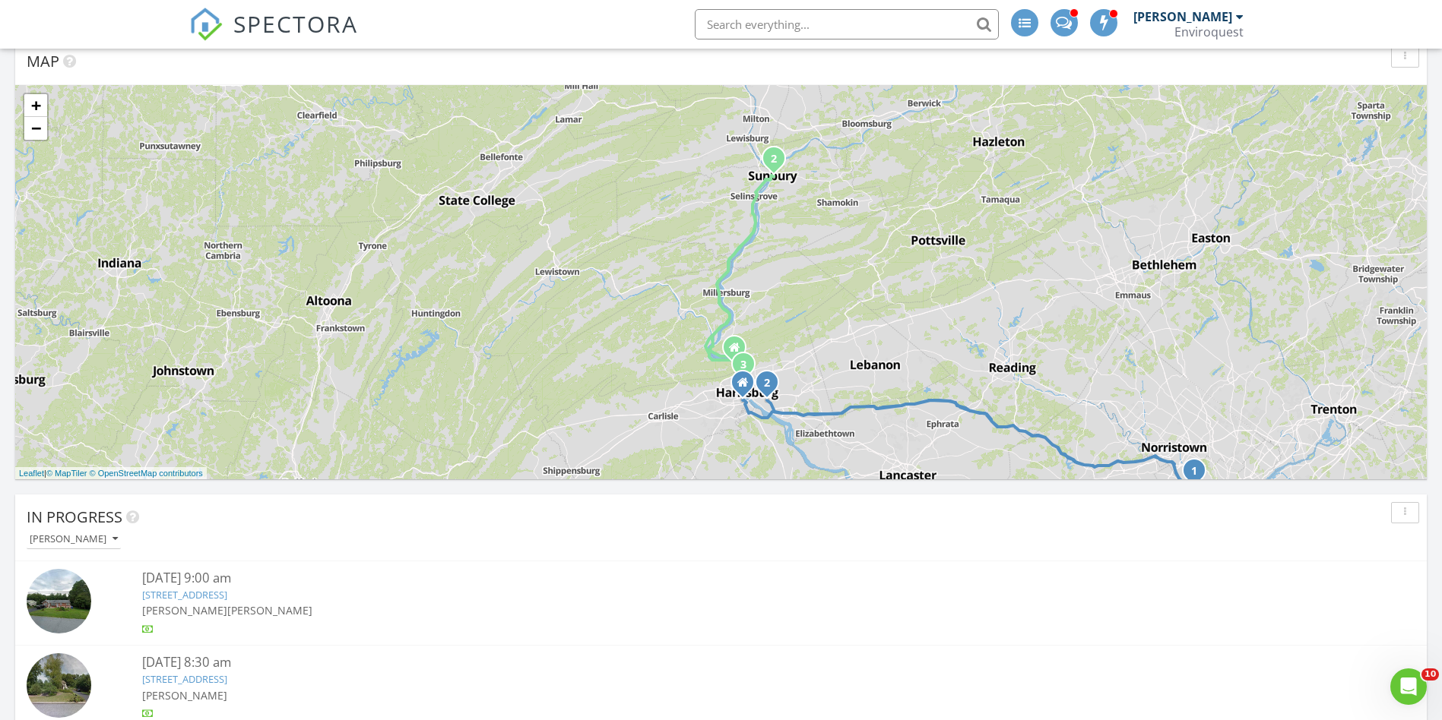
drag, startPoint x: 709, startPoint y: 301, endPoint x: 952, endPoint y: 354, distance: 249.0
click at [952, 354] on div "1 2 1 2 3 + − Pennsylvania Turnpike, Montgomery Avenue, Montgomery Avenue, Penn…" at bounding box center [720, 282] width 1411 height 394
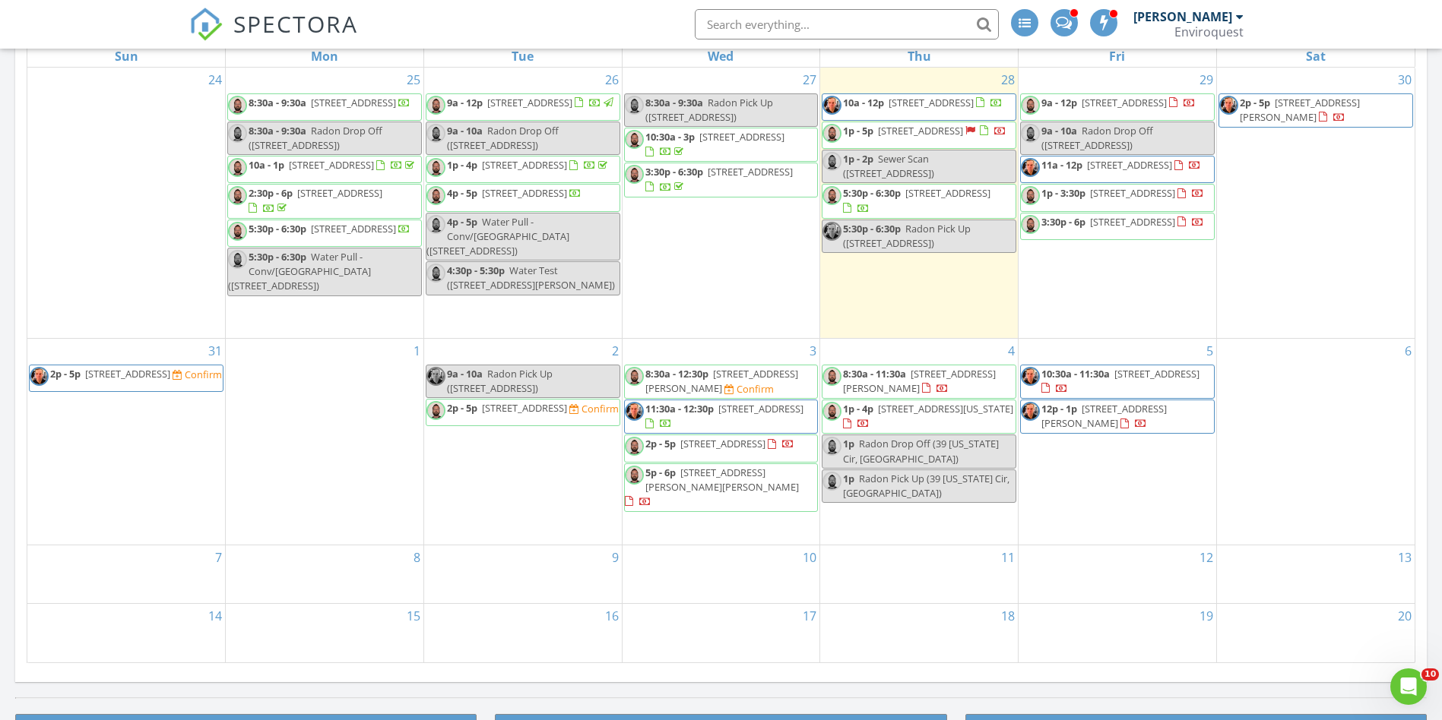
scroll to position [1547, 0]
